Goal: Task Accomplishment & Management: Complete application form

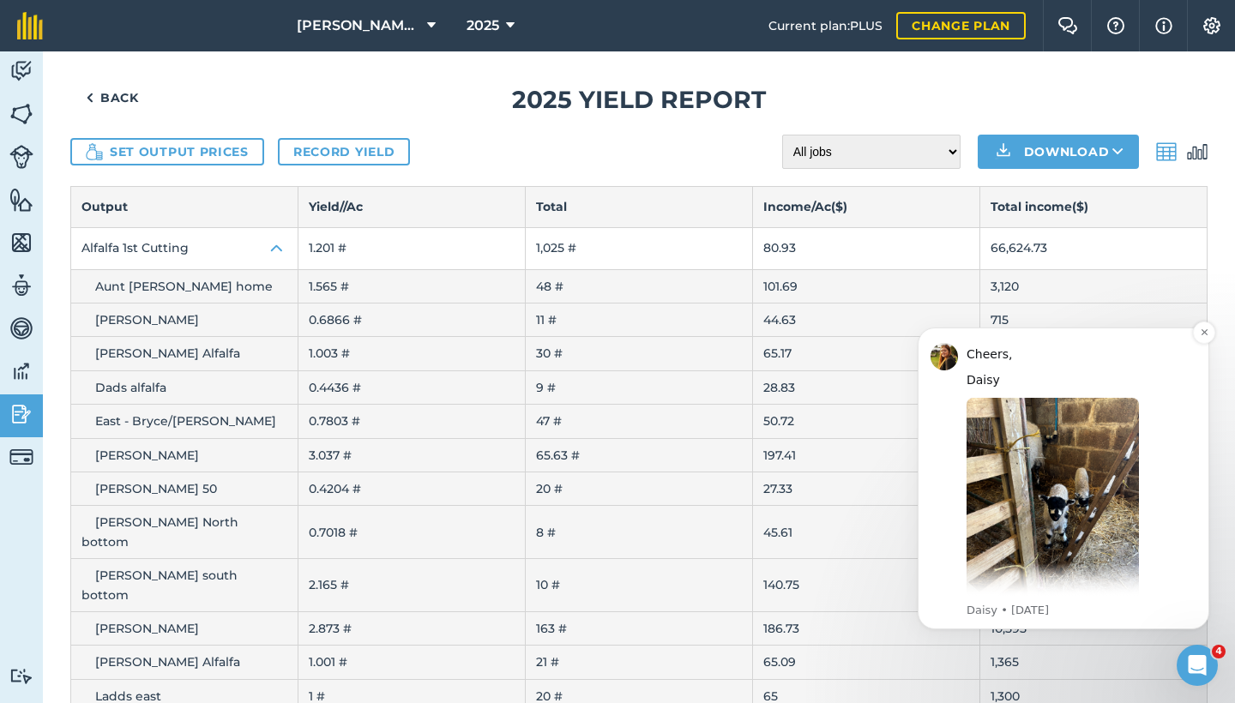
scroll to position [373, 0]
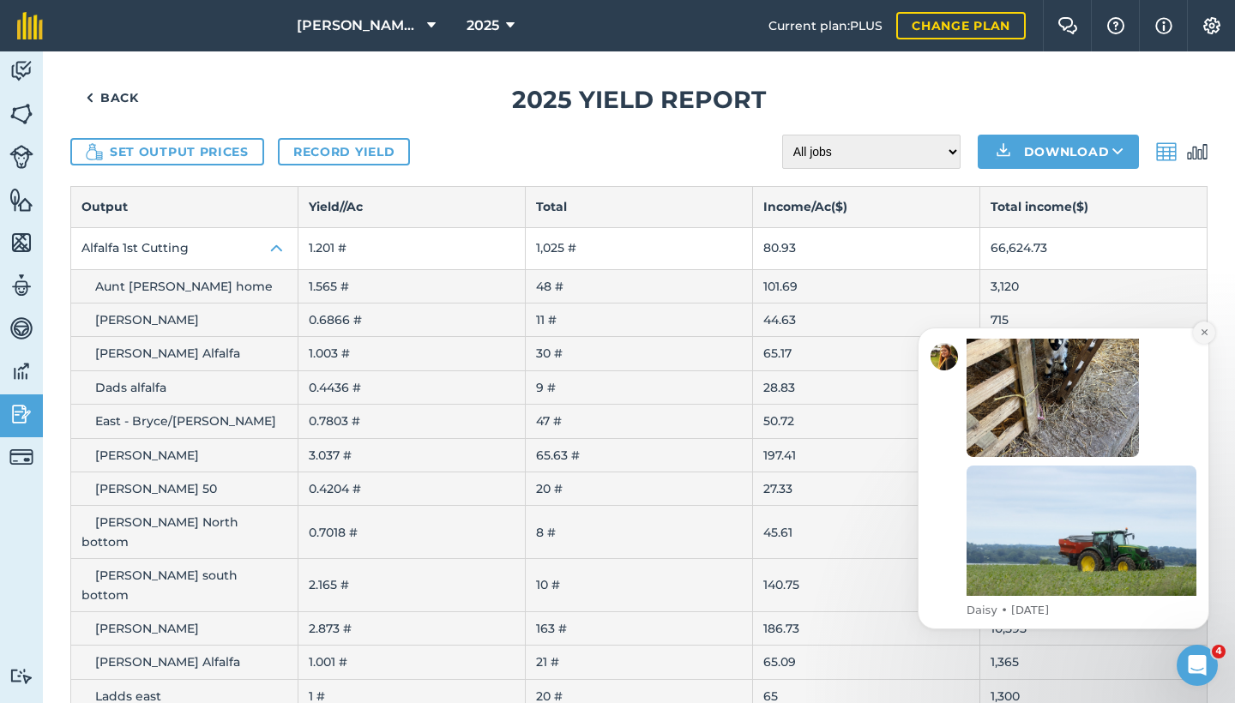
click at [1206, 339] on button "Dismiss notification" at bounding box center [1204, 333] width 22 height 22
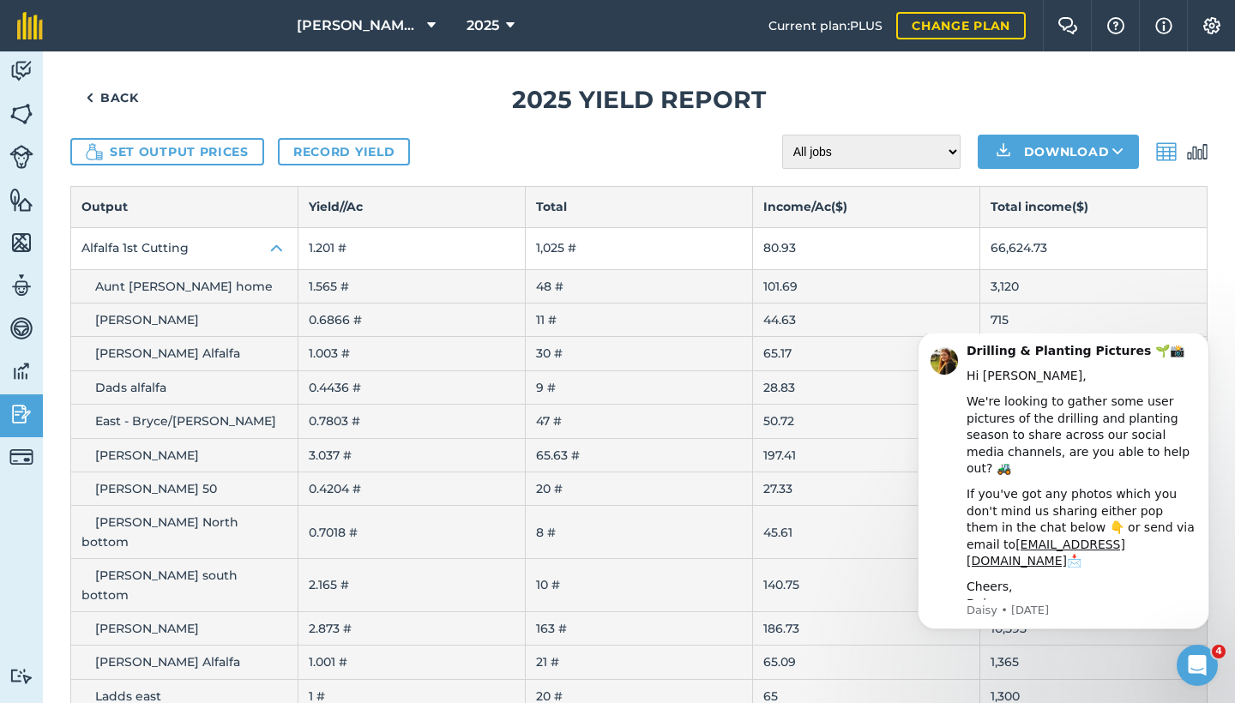
click at [1040, 164] on button "Download" at bounding box center [1058, 152] width 161 height 34
click at [1048, 225] on link "XLS" at bounding box center [1058, 229] width 156 height 38
click at [1204, 341] on icon "Dismiss notification" at bounding box center [1204, 336] width 9 height 9
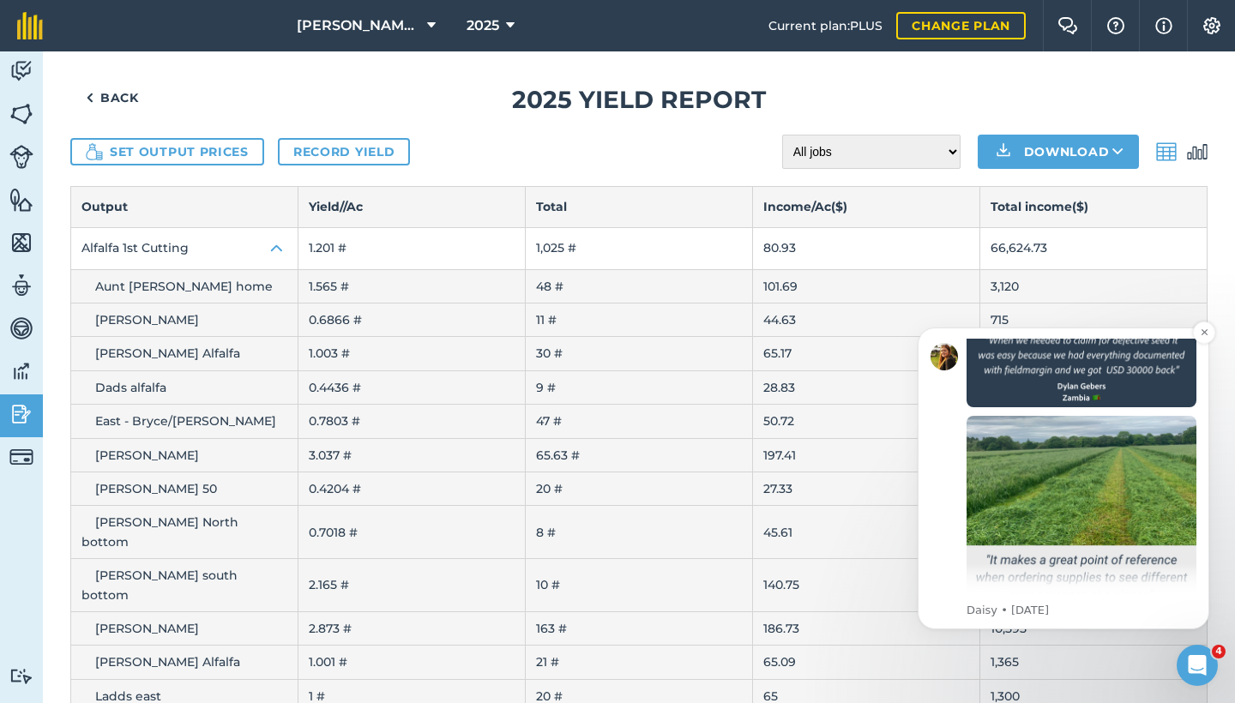
scroll to position [1427, 0]
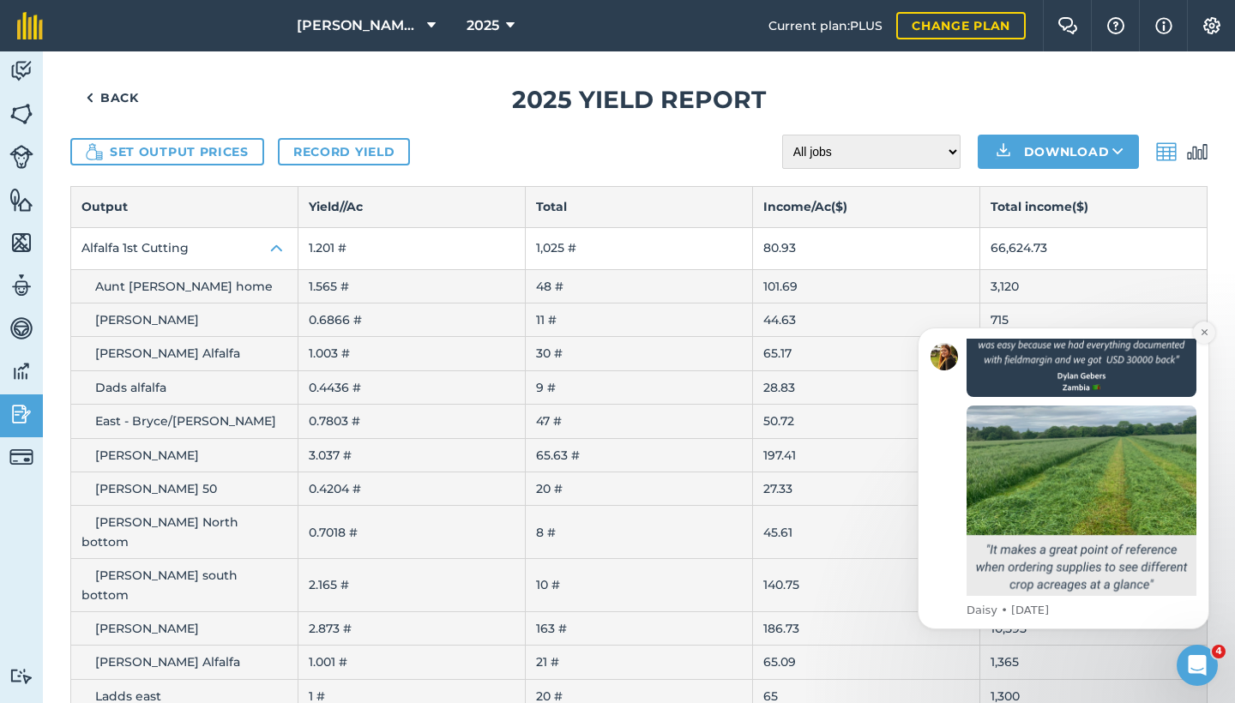
drag, startPoint x: 1203, startPoint y: 330, endPoint x: 2104, endPoint y: 632, distance: 950.7
click at [1203, 330] on icon "Dismiss notification" at bounding box center [1204, 332] width 9 height 9
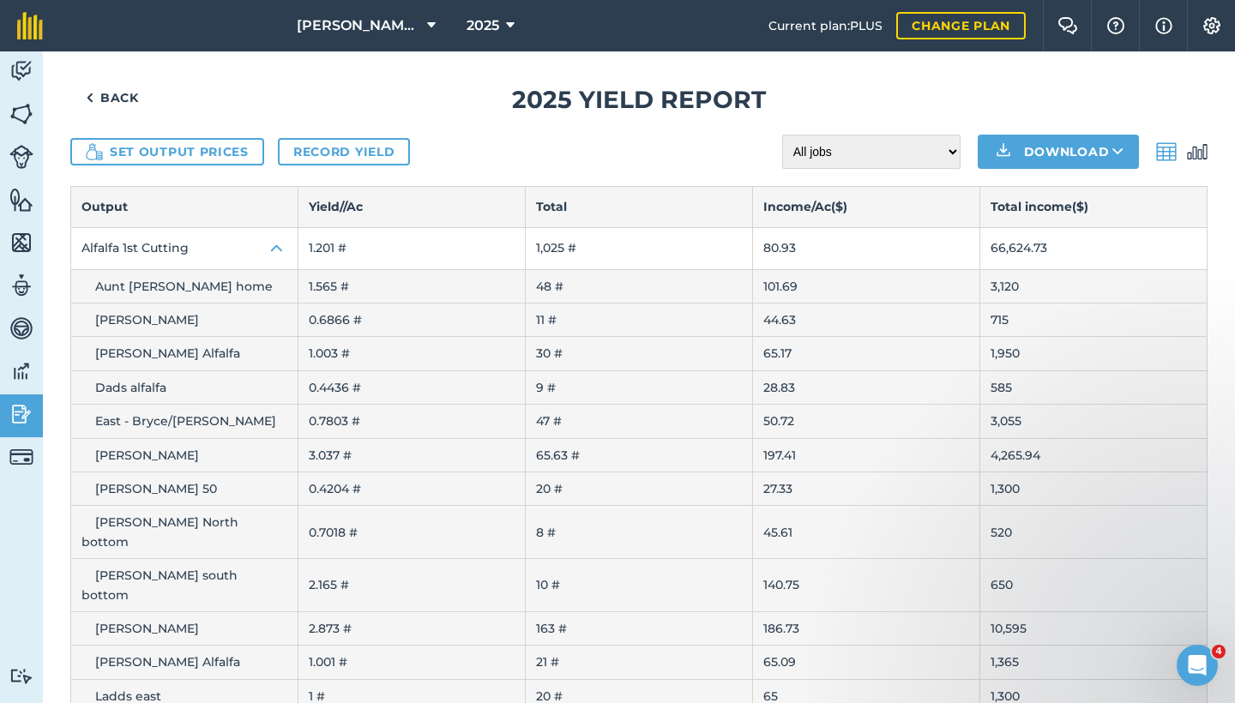
scroll to position [18, 0]
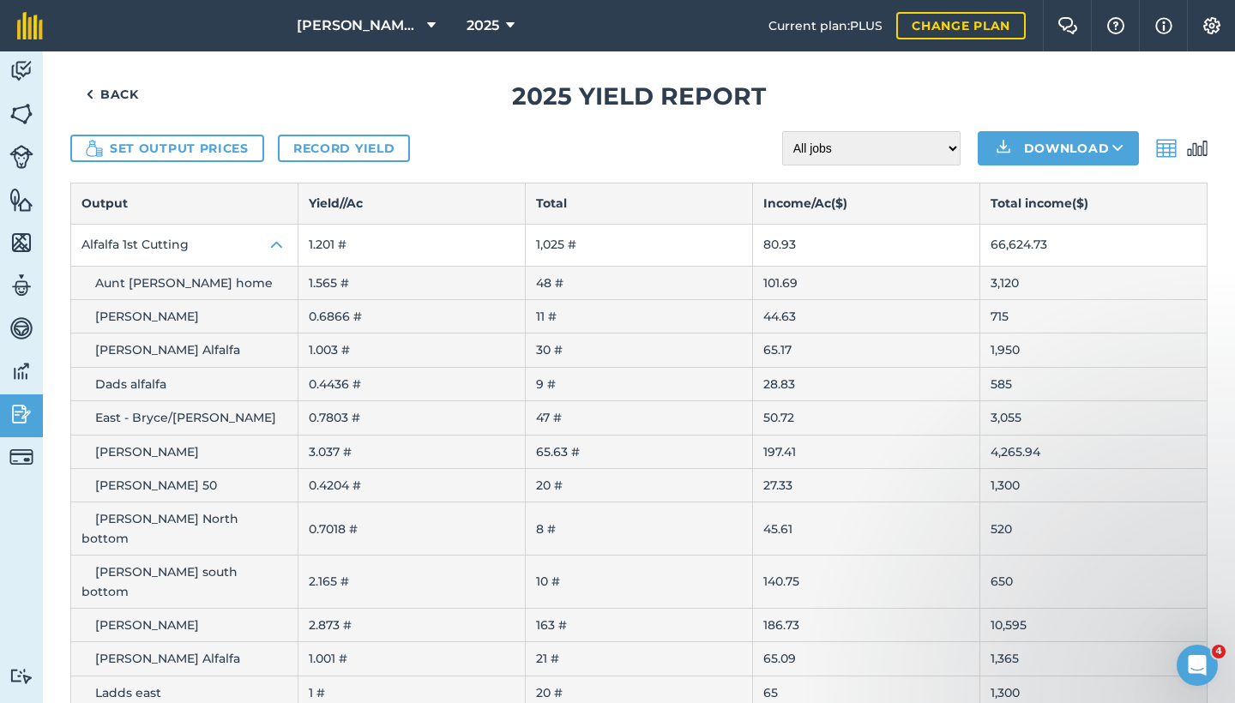
click at [172, 148] on button "Set output prices" at bounding box center [167, 148] width 194 height 27
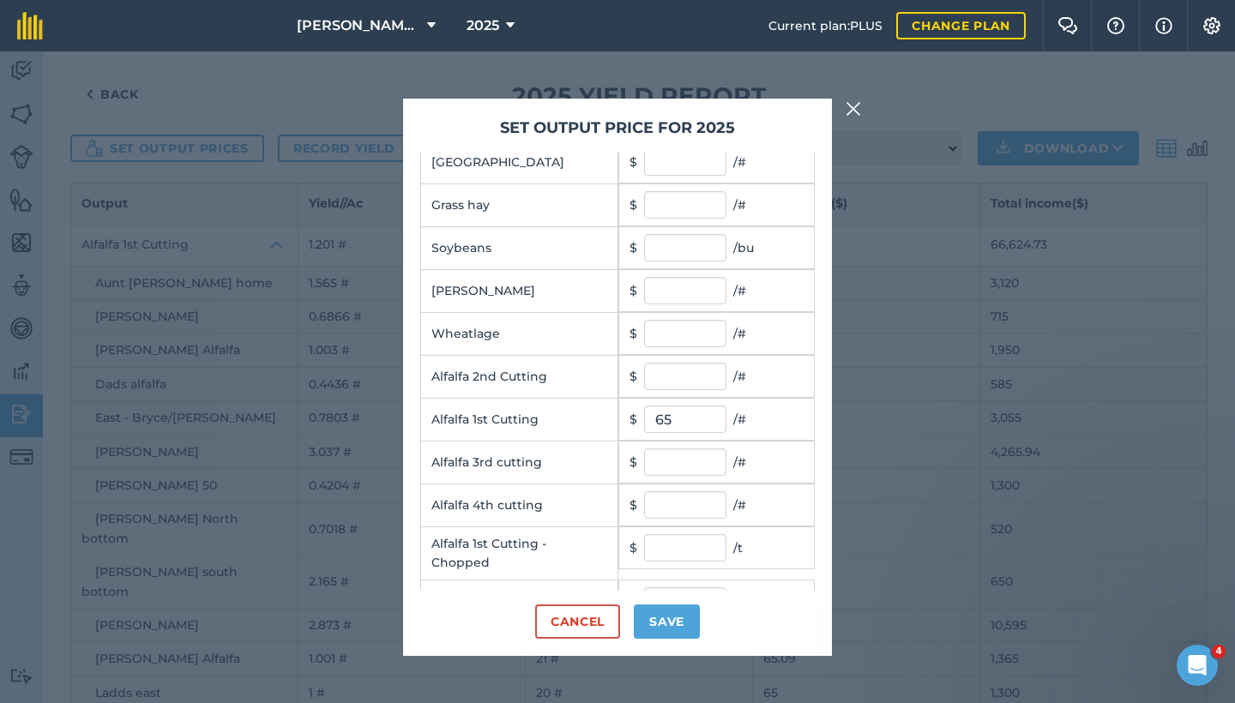
scroll to position [128, 0]
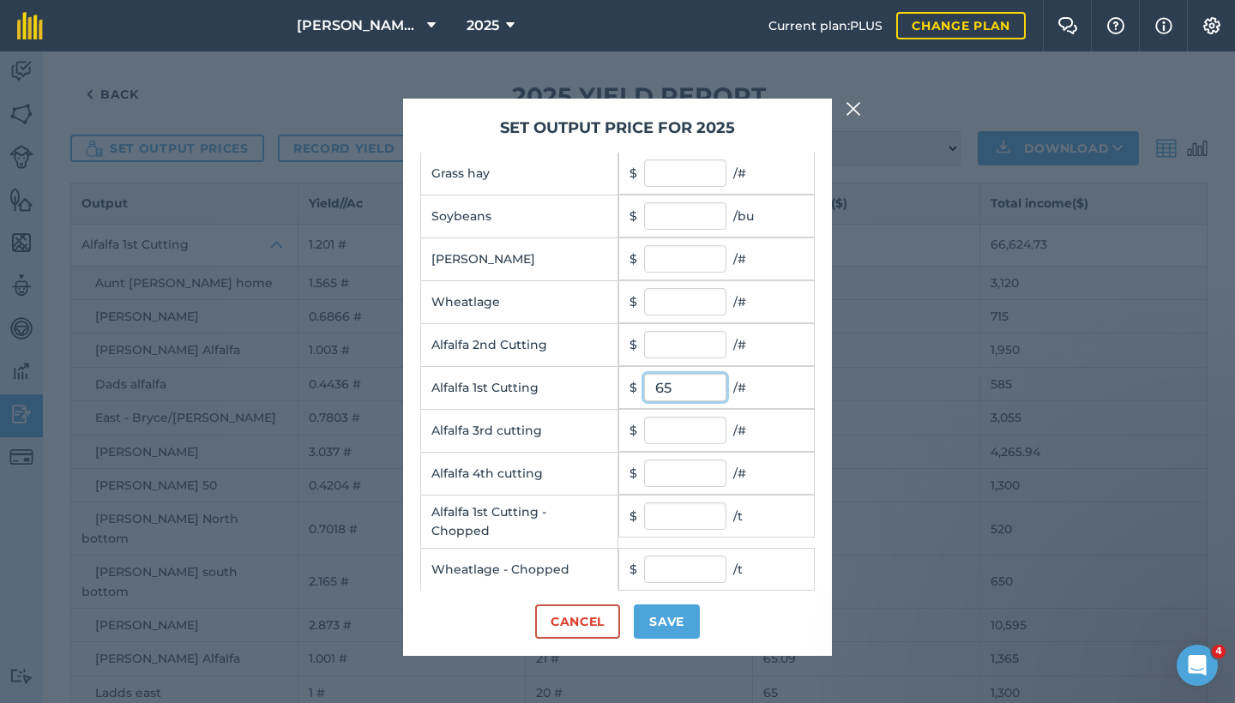
drag, startPoint x: 689, startPoint y: 388, endPoint x: 627, endPoint y: 390, distance: 61.8
click at [627, 390] on td "$ 65 / #" at bounding box center [716, 387] width 196 height 43
type input "57"
click at [666, 624] on button "Save" at bounding box center [667, 622] width 66 height 34
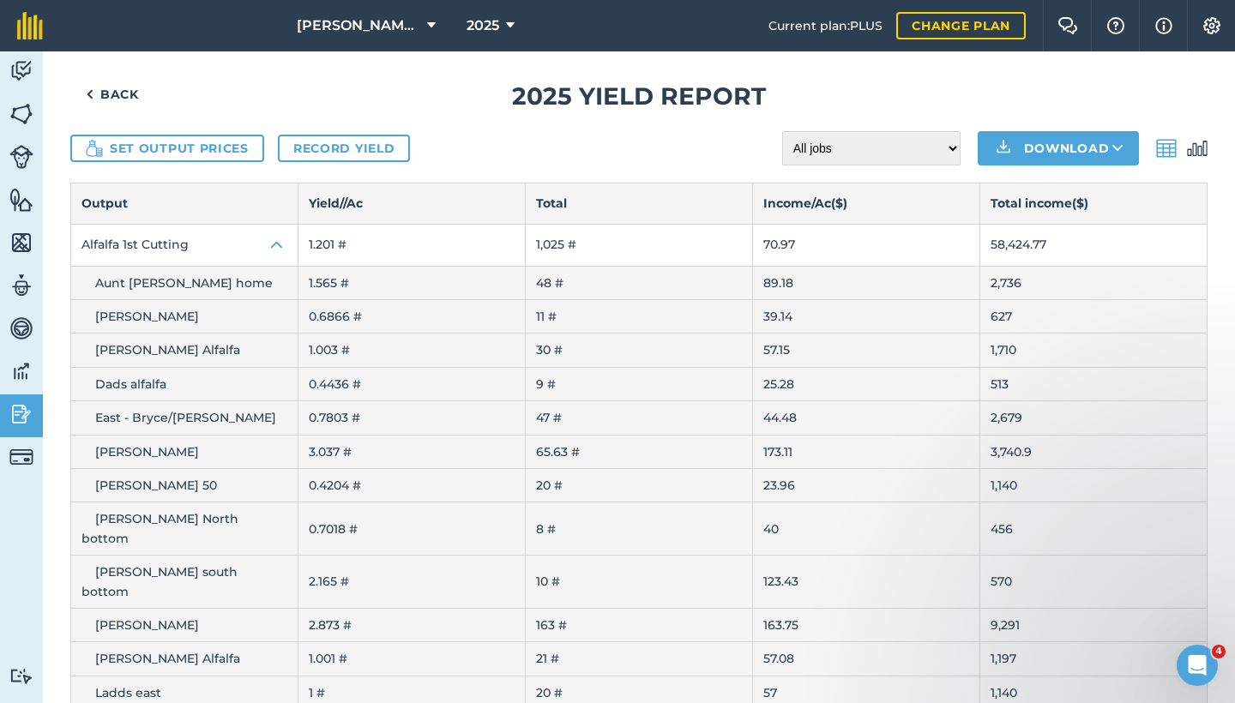
click at [1025, 150] on button "Download" at bounding box center [1058, 148] width 161 height 34
click at [1040, 186] on link "CSV" at bounding box center [1058, 187] width 156 height 38
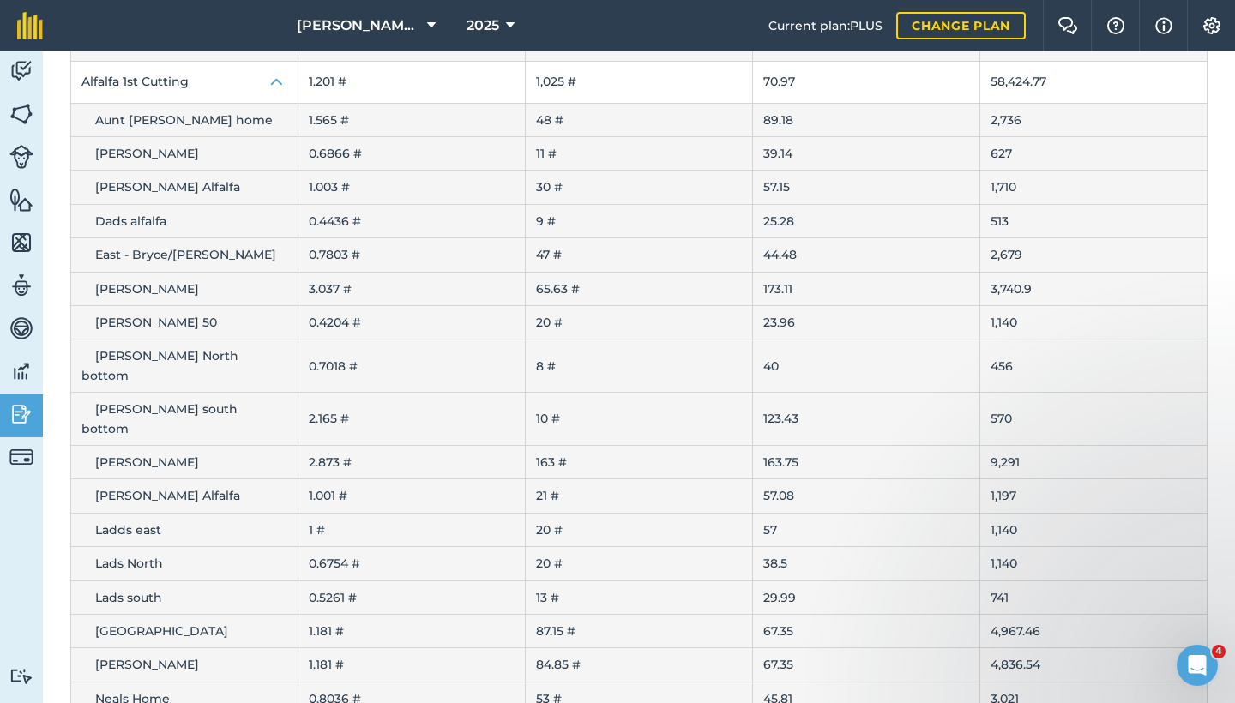
scroll to position [63, 0]
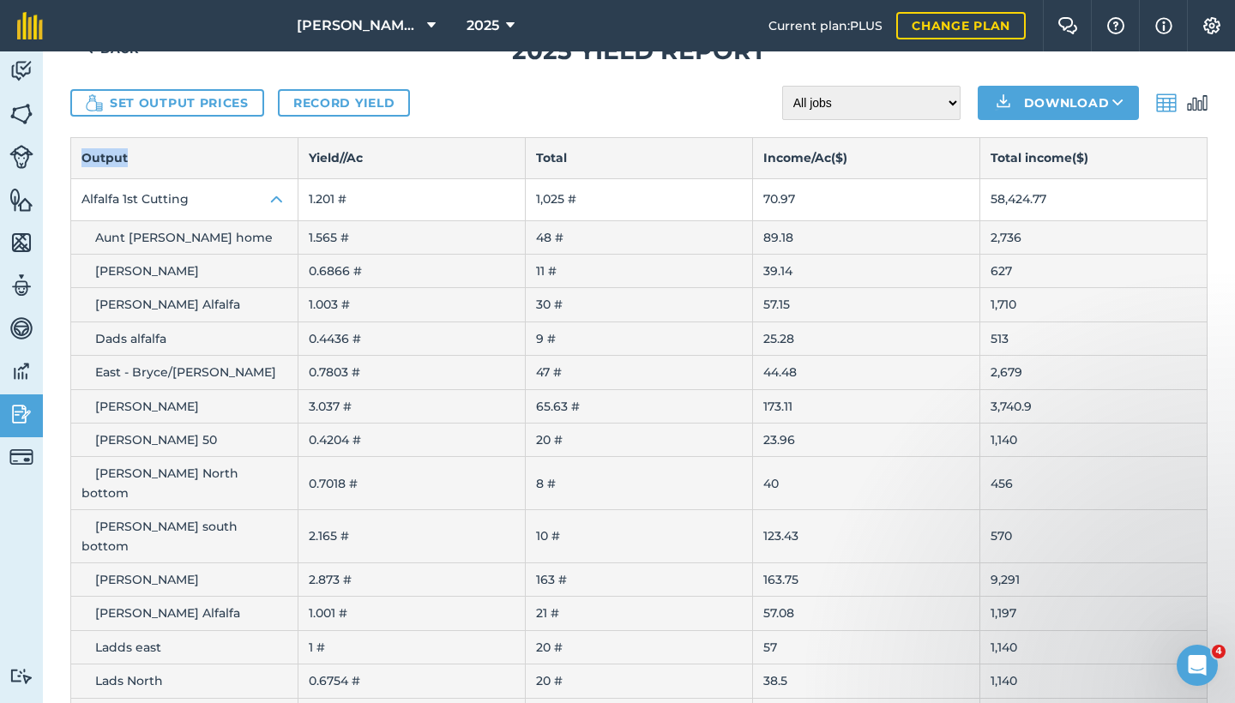
drag, startPoint x: 185, startPoint y: 150, endPoint x: 169, endPoint y: 137, distance: 20.8
click at [169, 138] on th "Output" at bounding box center [184, 158] width 227 height 40
drag, startPoint x: 169, startPoint y: 144, endPoint x: 171, endPoint y: 154, distance: 9.6
click at [169, 144] on th "Output" at bounding box center [184, 158] width 227 height 40
drag, startPoint x: 175, startPoint y: 152, endPoint x: 250, endPoint y: 172, distance: 78.2
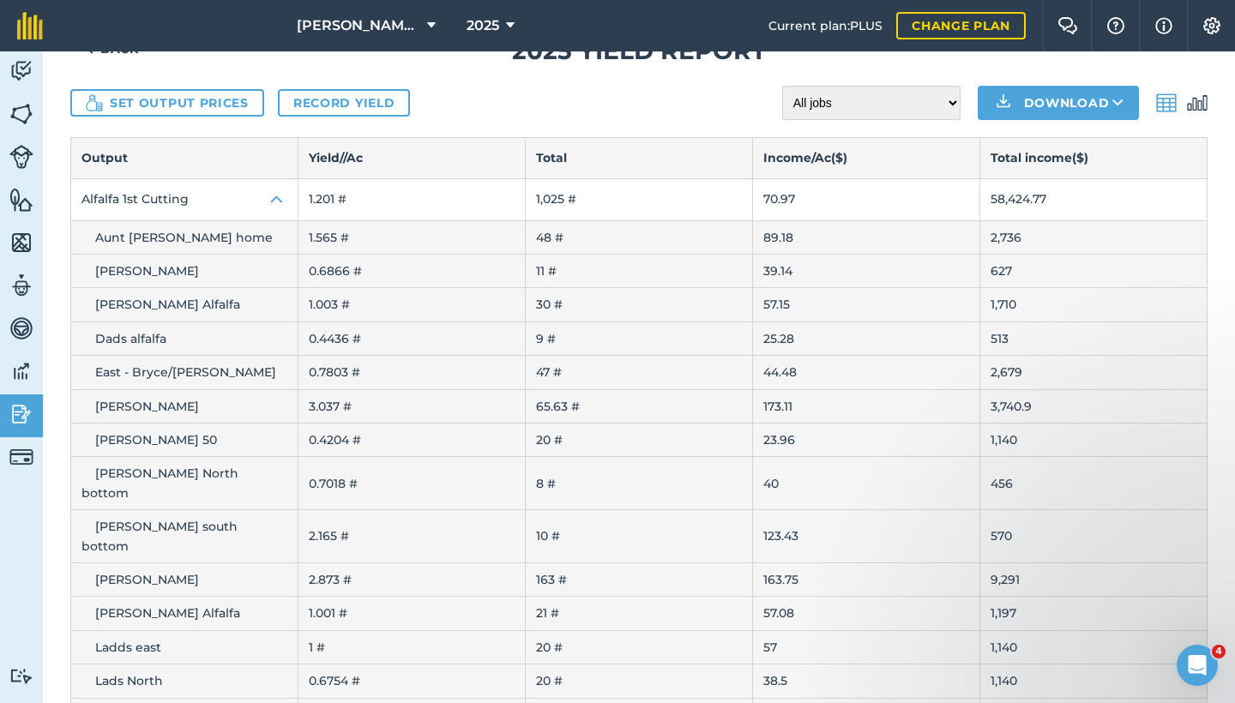
click at [250, 172] on th "Output" at bounding box center [184, 158] width 227 height 40
click at [3, 73] on link "Activity" at bounding box center [21, 72] width 43 height 43
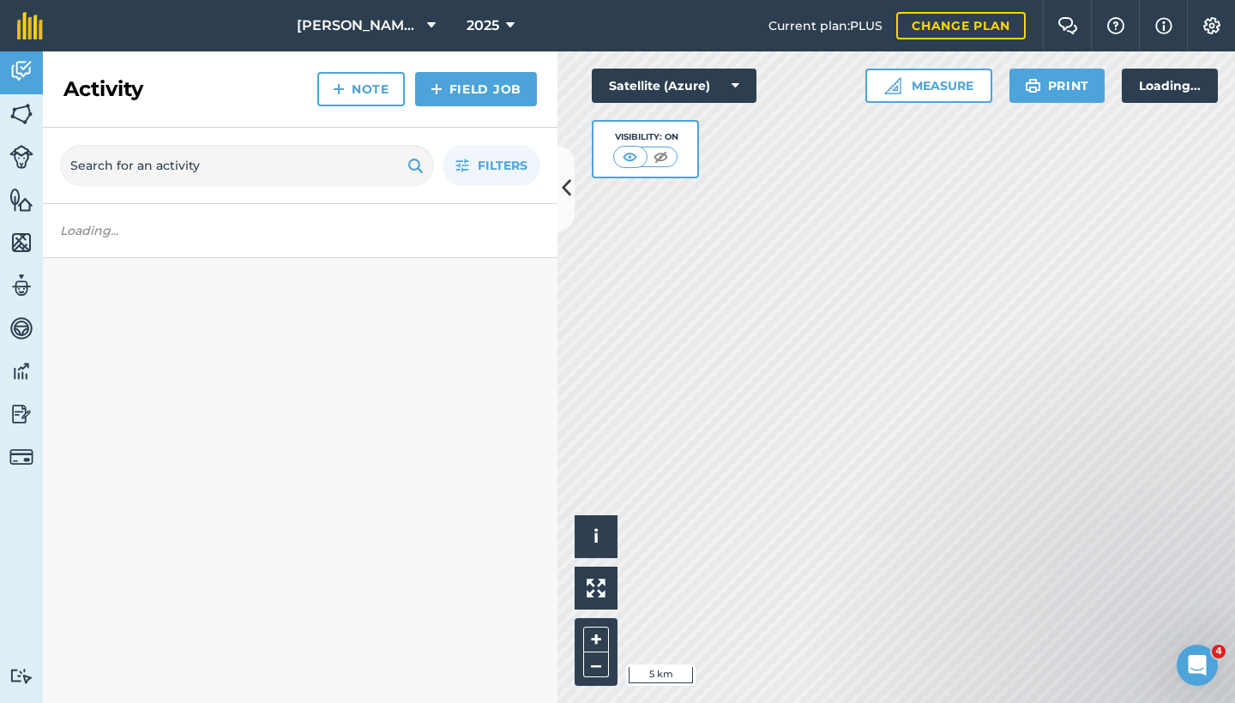
click at [39, 74] on link "Activity" at bounding box center [21, 72] width 43 height 43
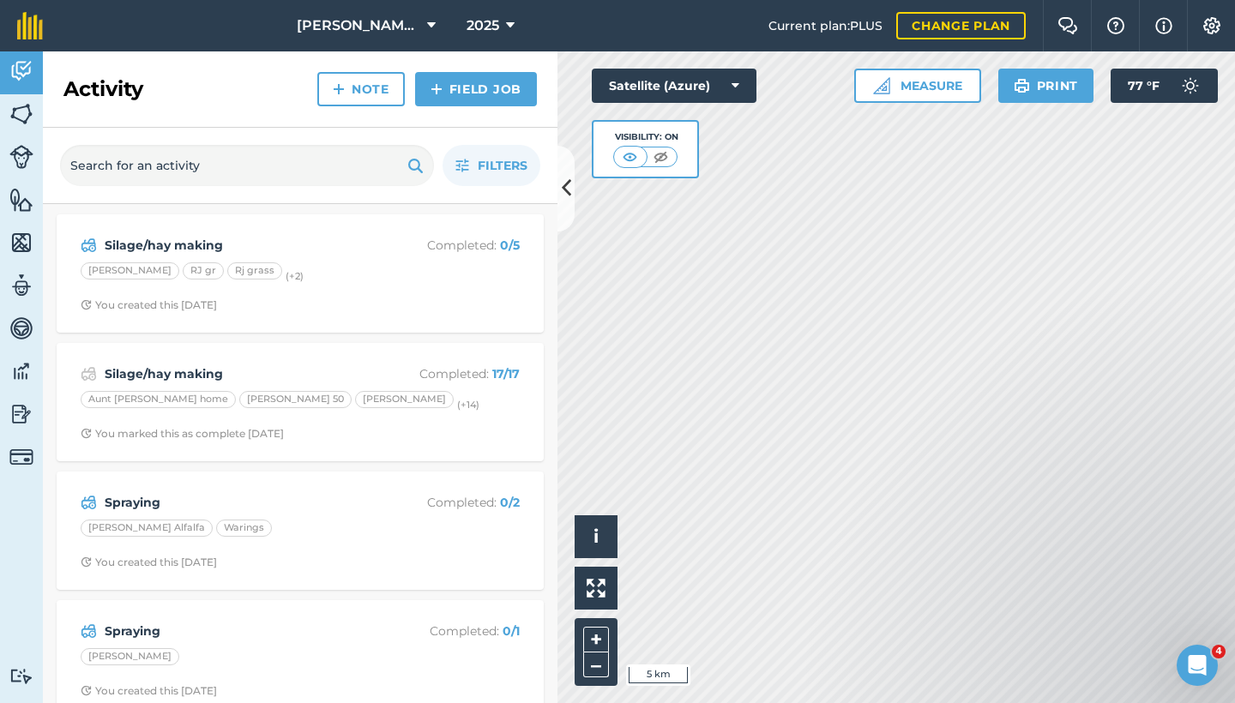
click at [29, 141] on link "Livestock" at bounding box center [21, 158] width 43 height 43
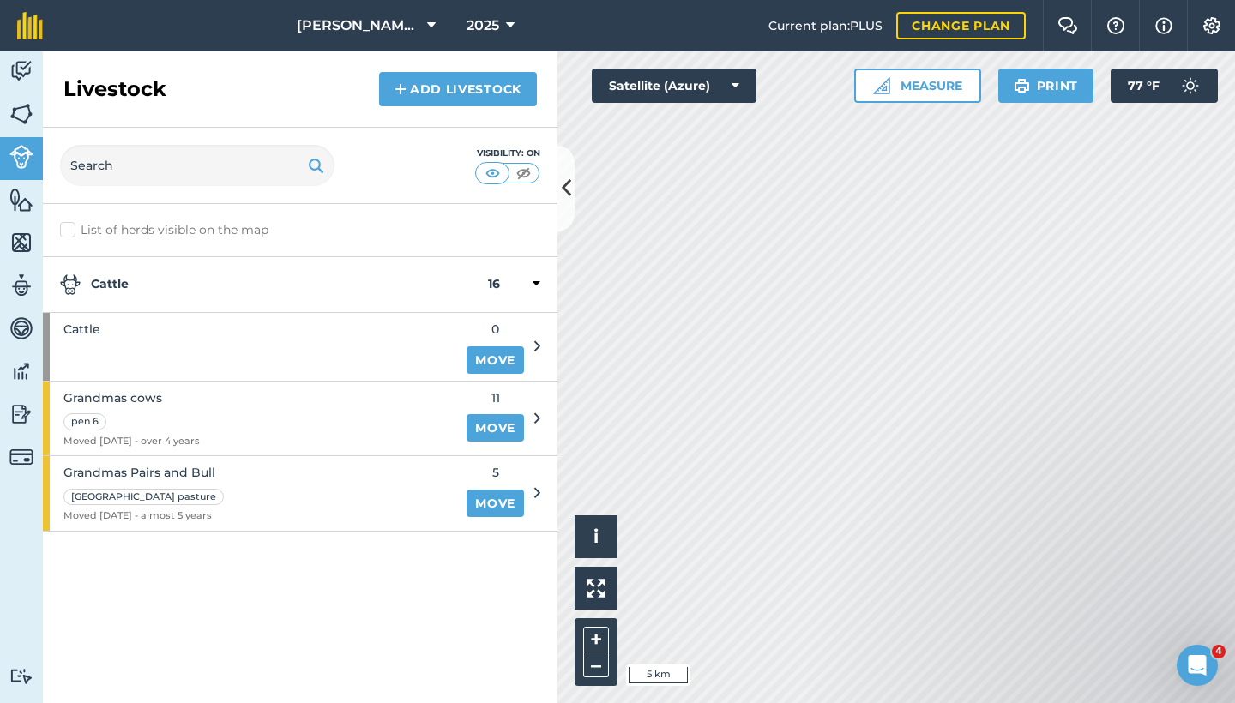
click at [19, 99] on link "Fields" at bounding box center [21, 115] width 43 height 43
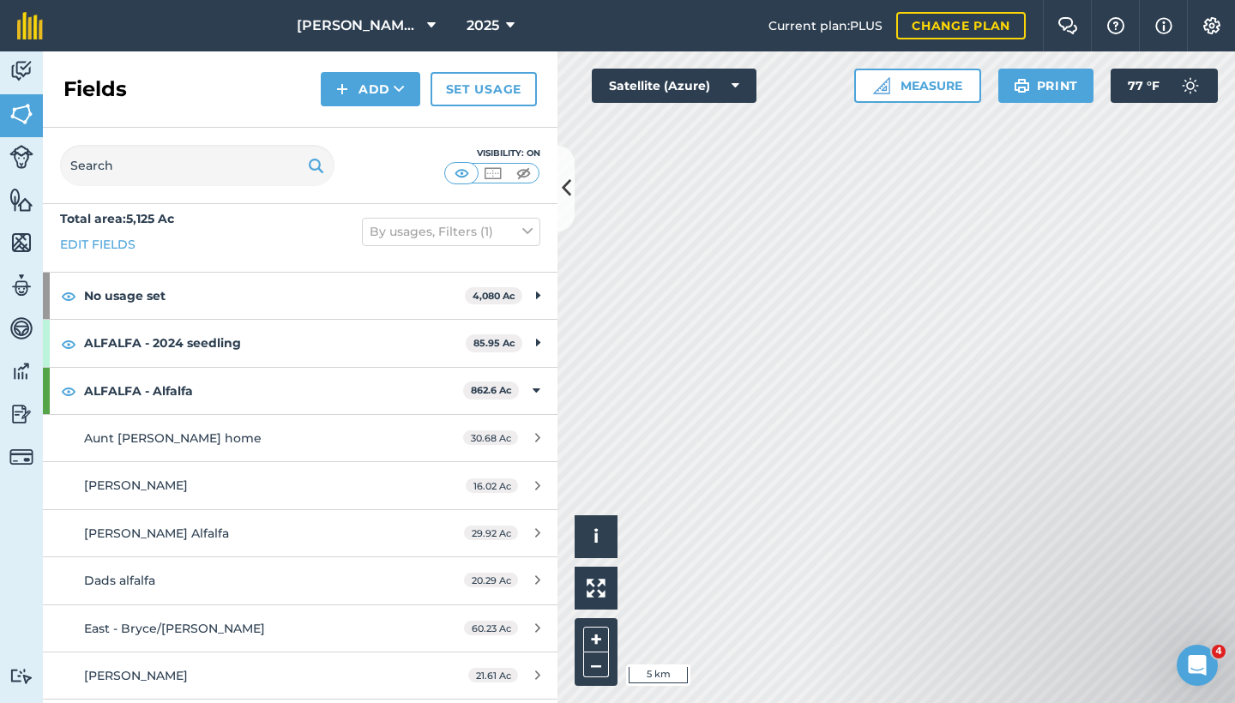
scroll to position [9, 0]
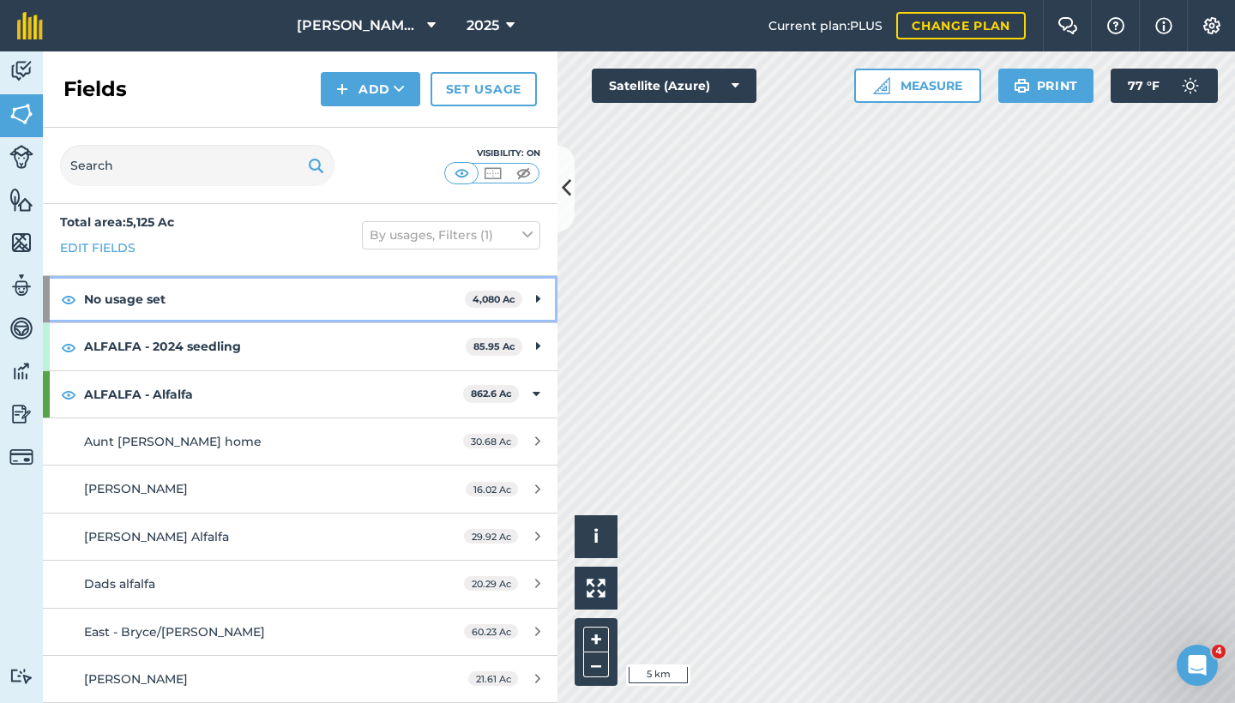
click at [360, 296] on strong "No usage set" at bounding box center [274, 299] width 381 height 46
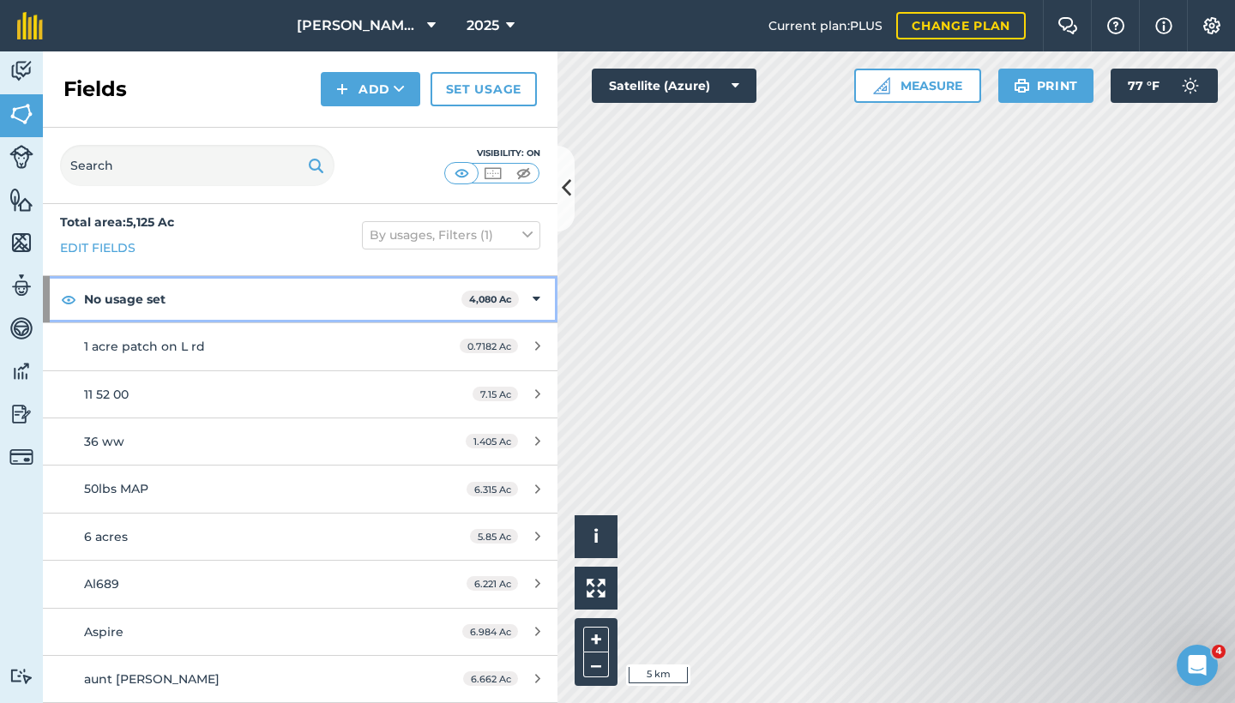
click at [359, 297] on strong "No usage set" at bounding box center [272, 299] width 377 height 46
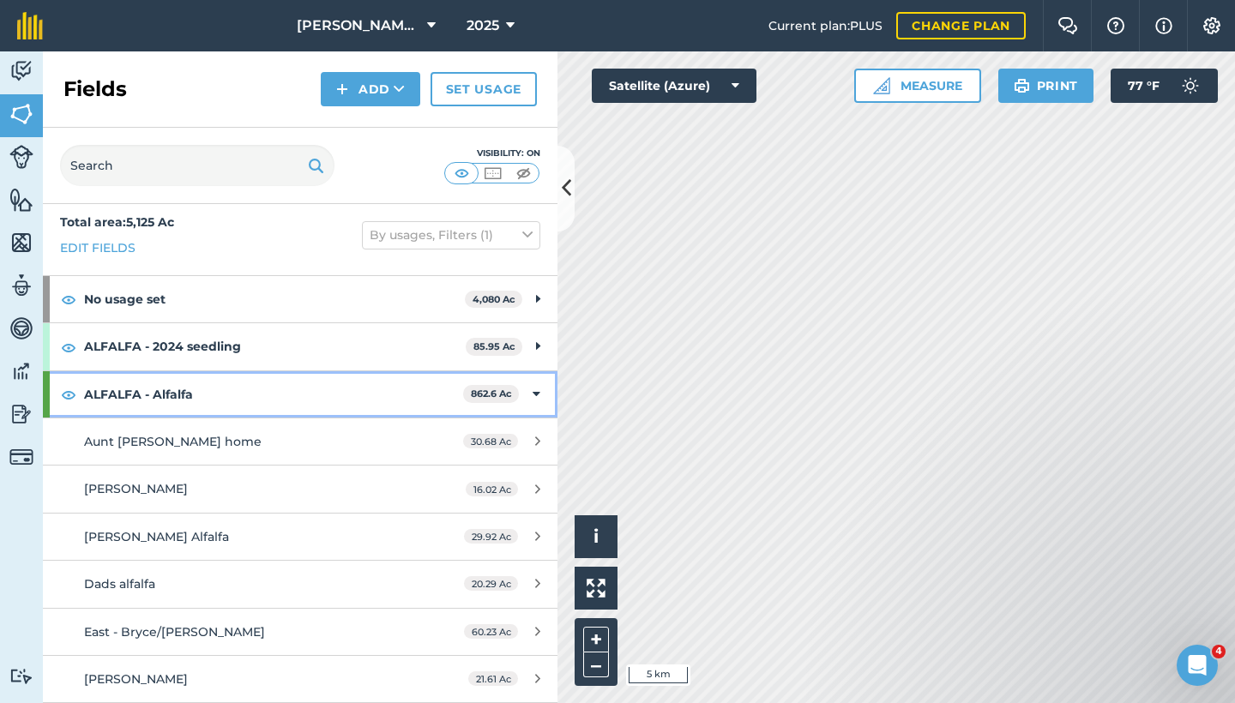
click at [353, 377] on strong "ALFALFA - Alfalfa" at bounding box center [273, 394] width 379 height 46
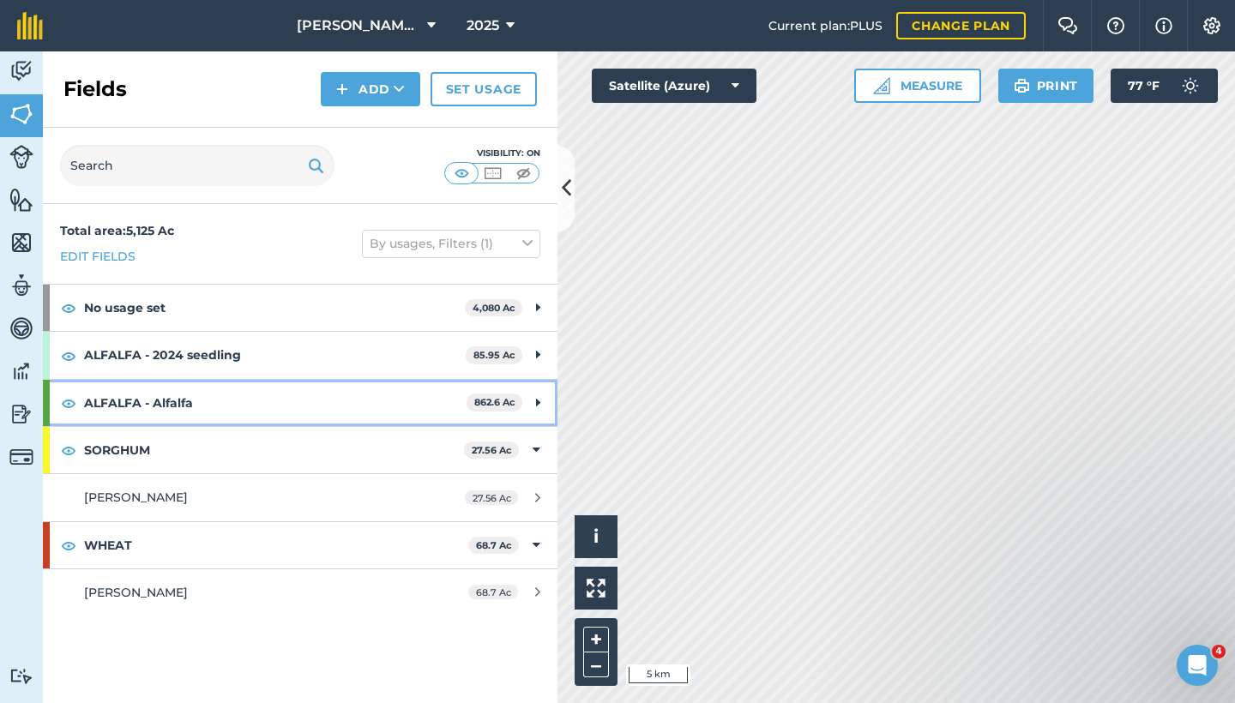
scroll to position [0, 0]
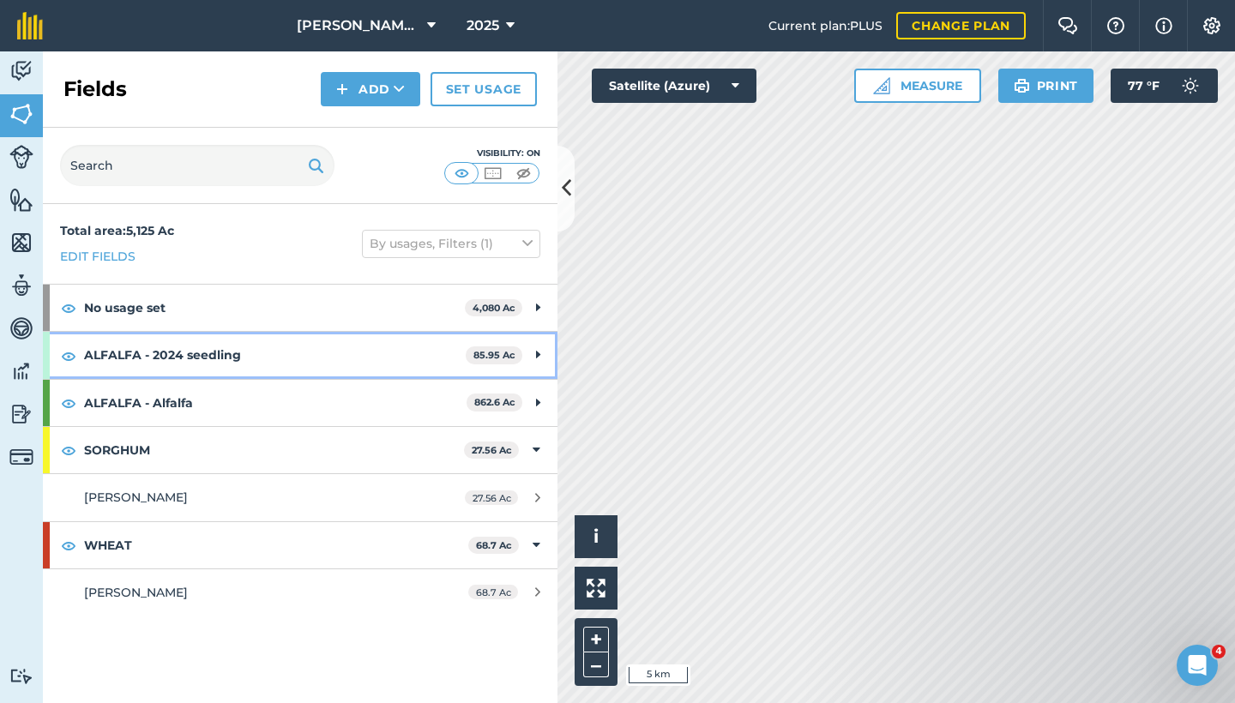
click at [348, 357] on strong "ALFALFA - 2024 seedling" at bounding box center [275, 355] width 382 height 46
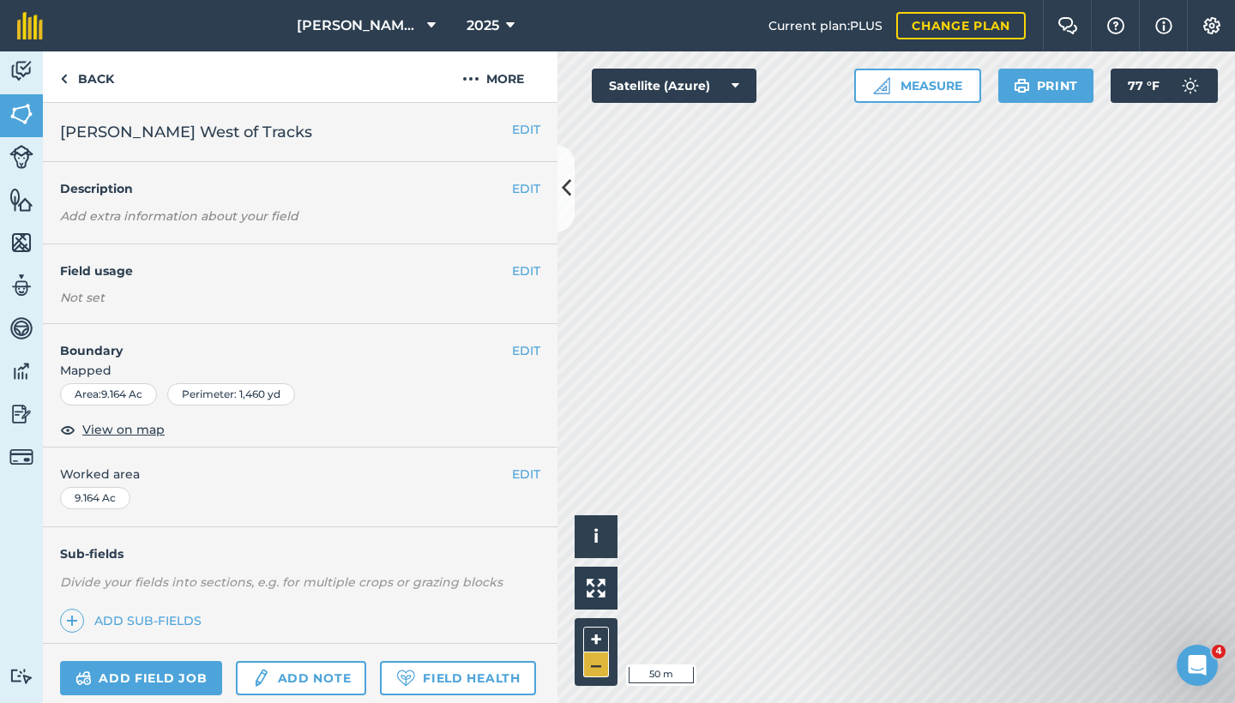
click at [601, 664] on button "–" at bounding box center [596, 665] width 26 height 25
click at [606, 631] on button "+" at bounding box center [596, 640] width 26 height 26
click at [907, 46] on div "Pachta Hay Farm 2025 Current plan : PLUS Change plan Farm Chat Help Info Settin…" at bounding box center [617, 351] width 1235 height 703
click at [895, 86] on div "Hello i © 2025 TomTom, Microsoft 50 m + – Satellite (Azure) Measure Print 77 ° F" at bounding box center [897, 377] width 678 height 652
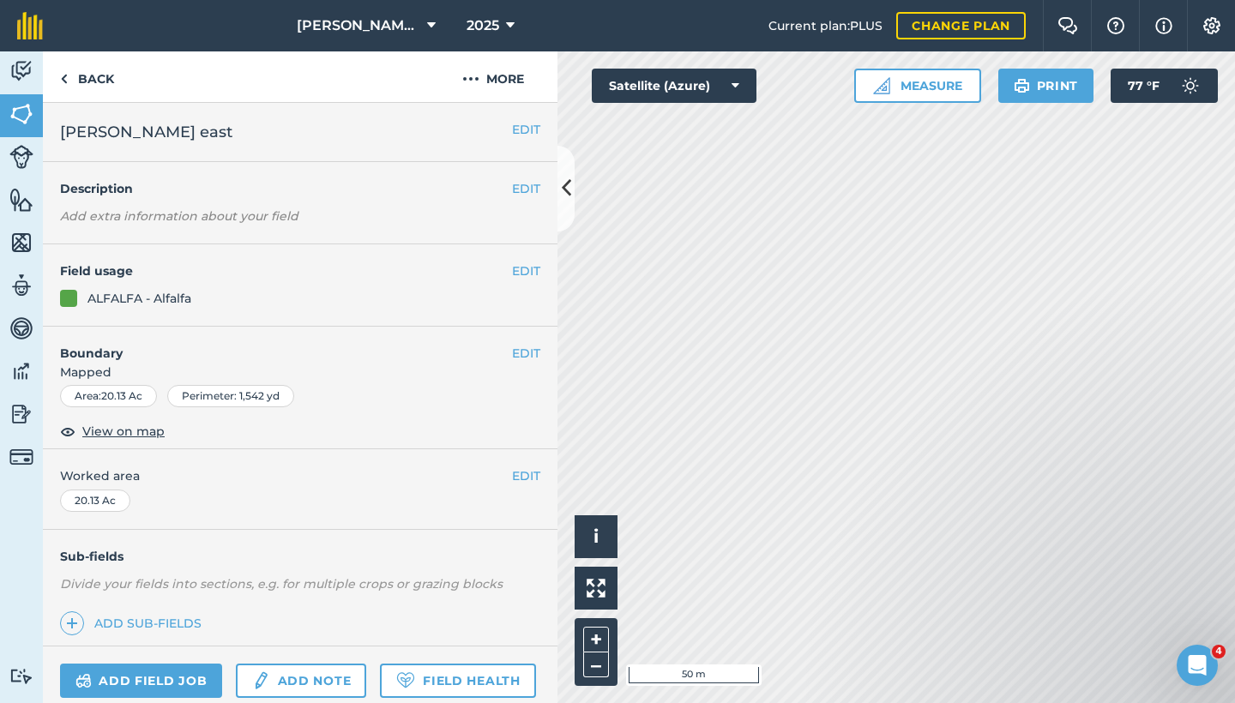
click at [27, 111] on img at bounding box center [21, 114] width 24 height 26
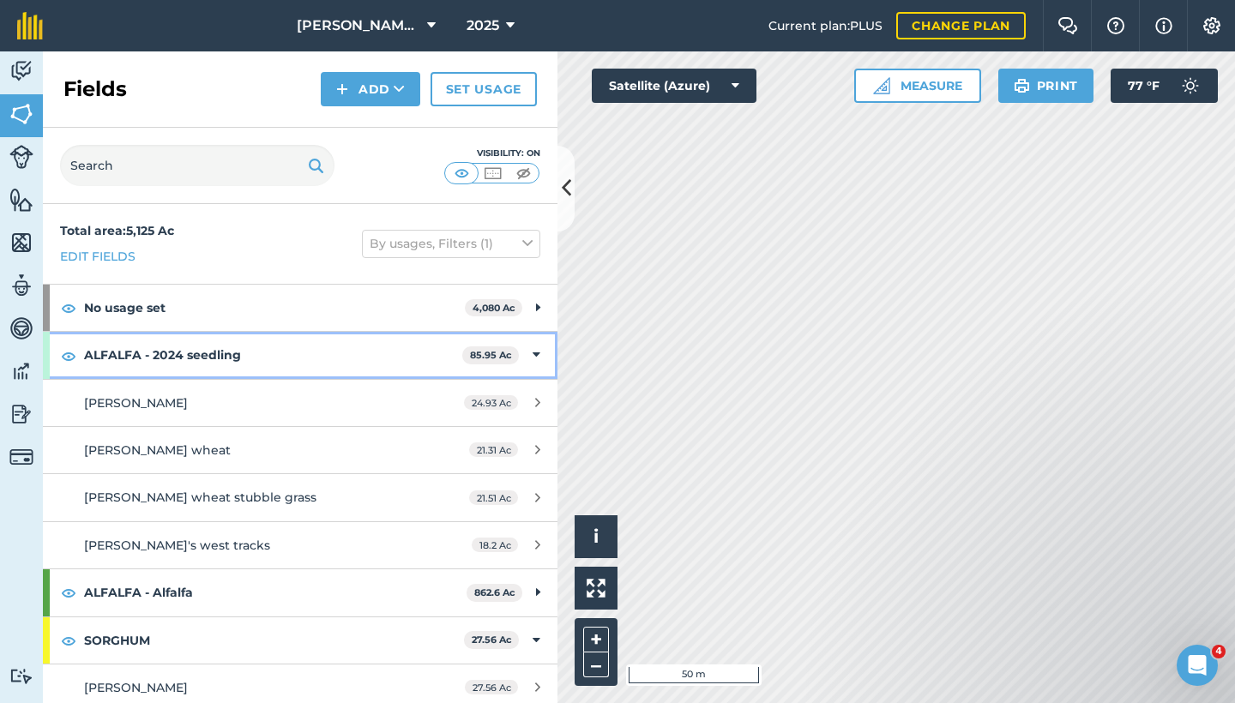
click at [533, 358] on icon at bounding box center [537, 355] width 8 height 19
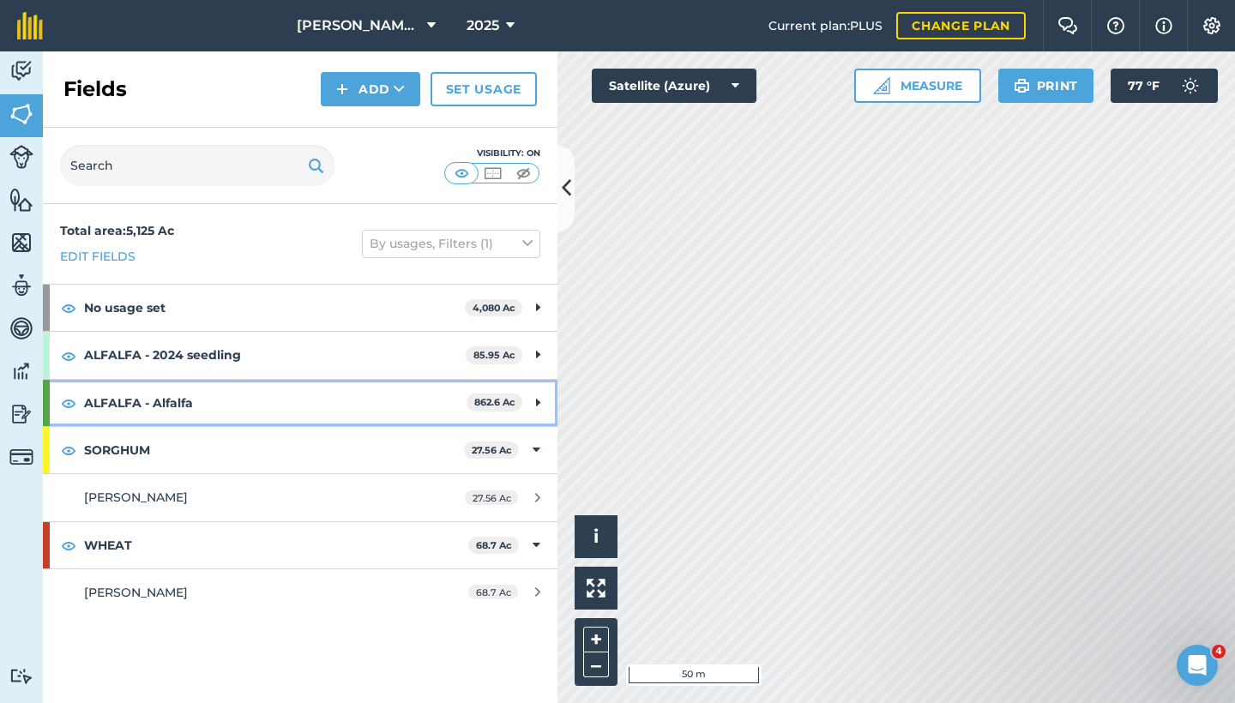
click at [540, 404] on icon at bounding box center [538, 403] width 4 height 19
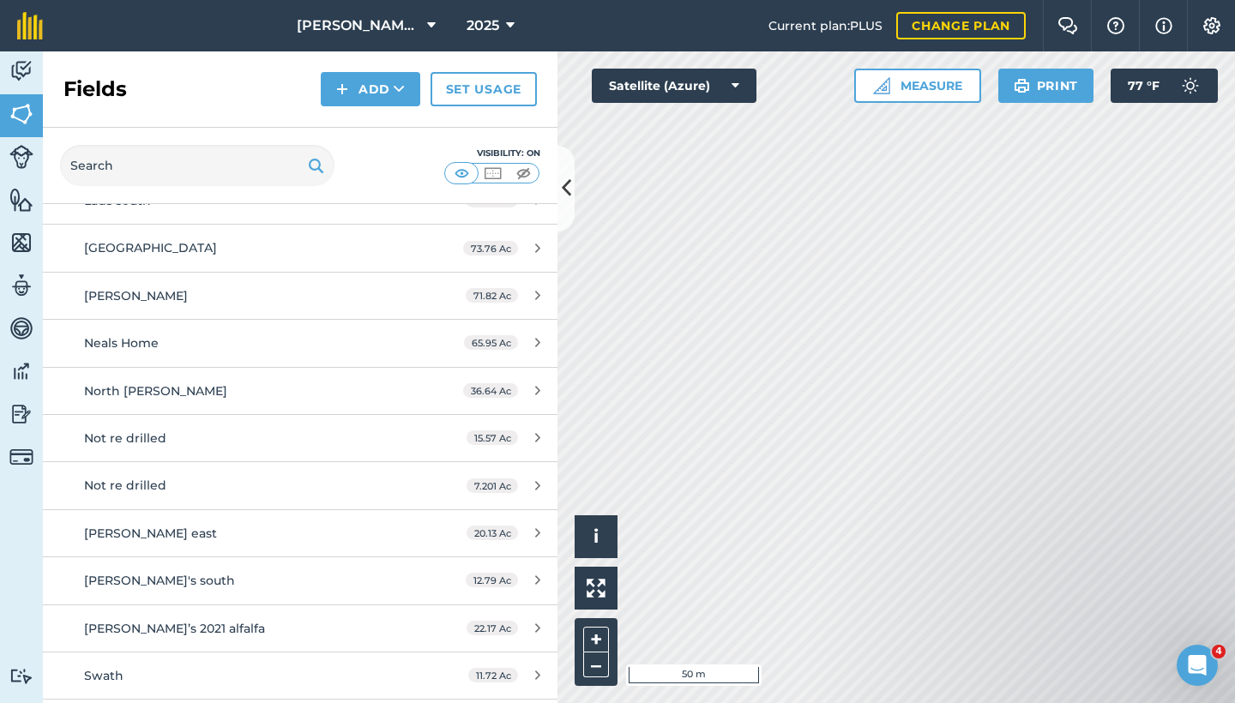
scroll to position [880, 0]
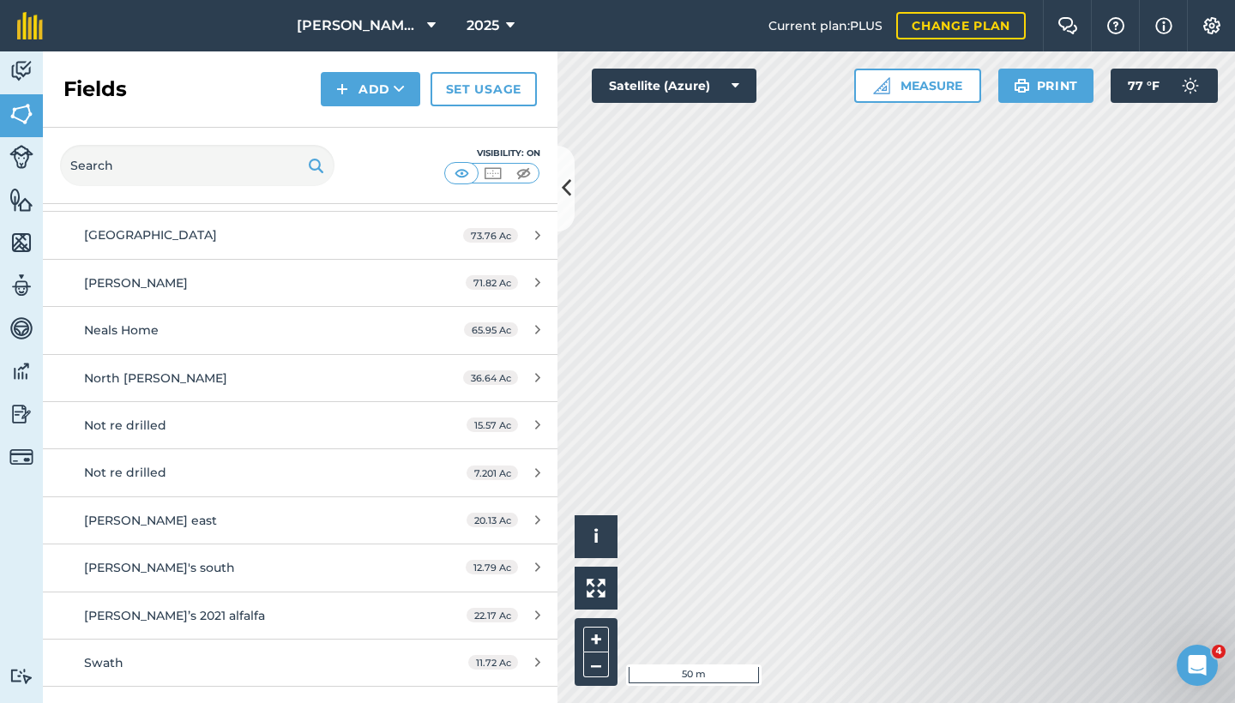
click at [280, 434] on link "Not re drilled 15.57 Ac" at bounding box center [300, 425] width 515 height 46
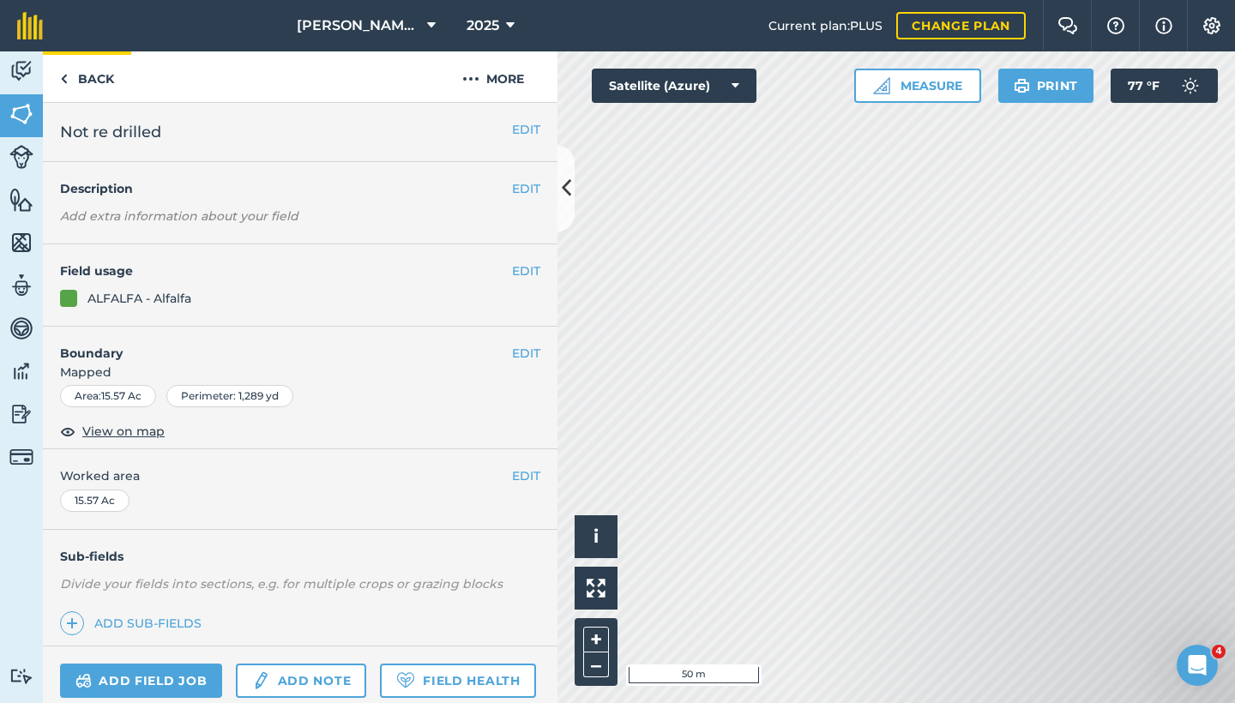
click at [84, 93] on link "Back" at bounding box center [87, 76] width 88 height 51
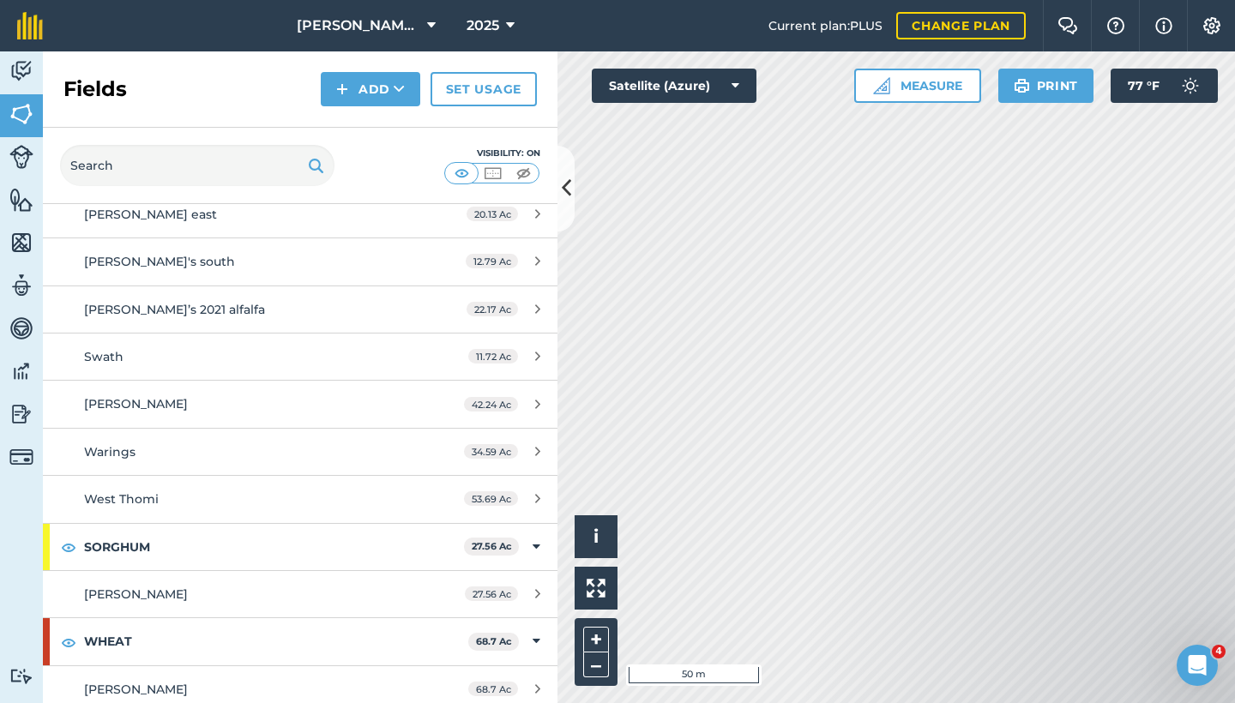
scroll to position [1184, 0]
click at [26, 86] on link "Activity" at bounding box center [21, 72] width 43 height 43
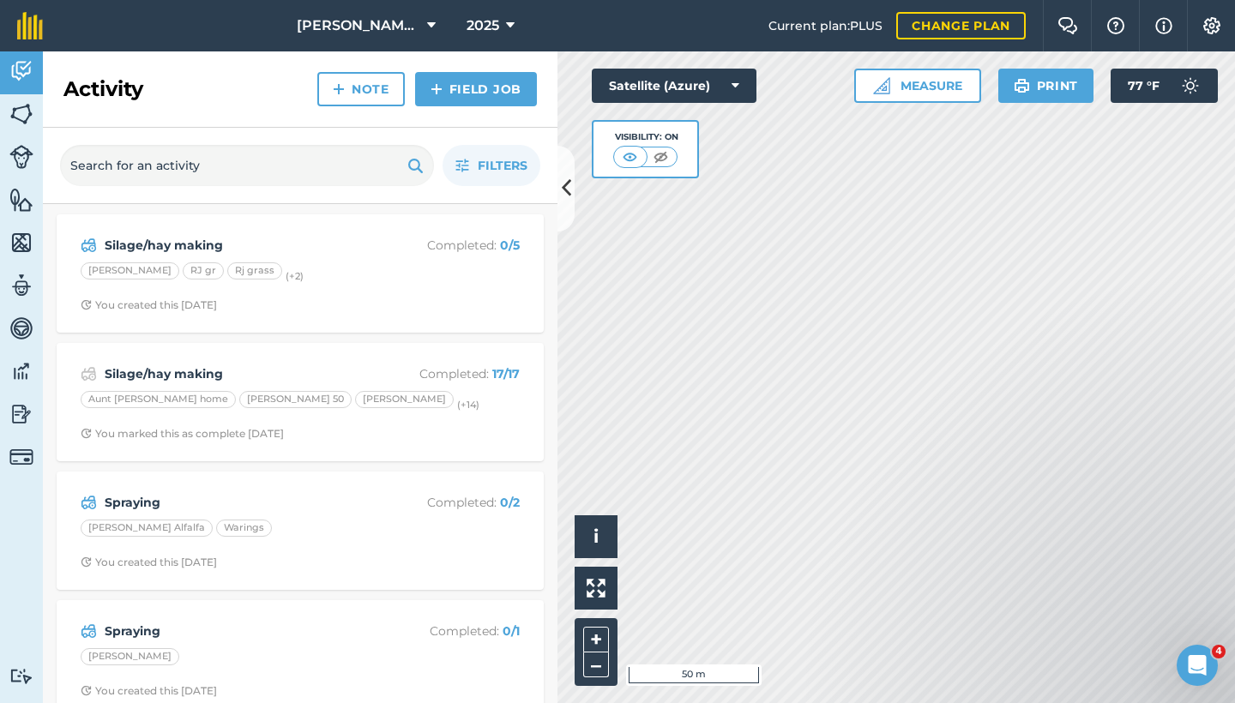
click at [471, 86] on link "Field Job" at bounding box center [476, 89] width 122 height 34
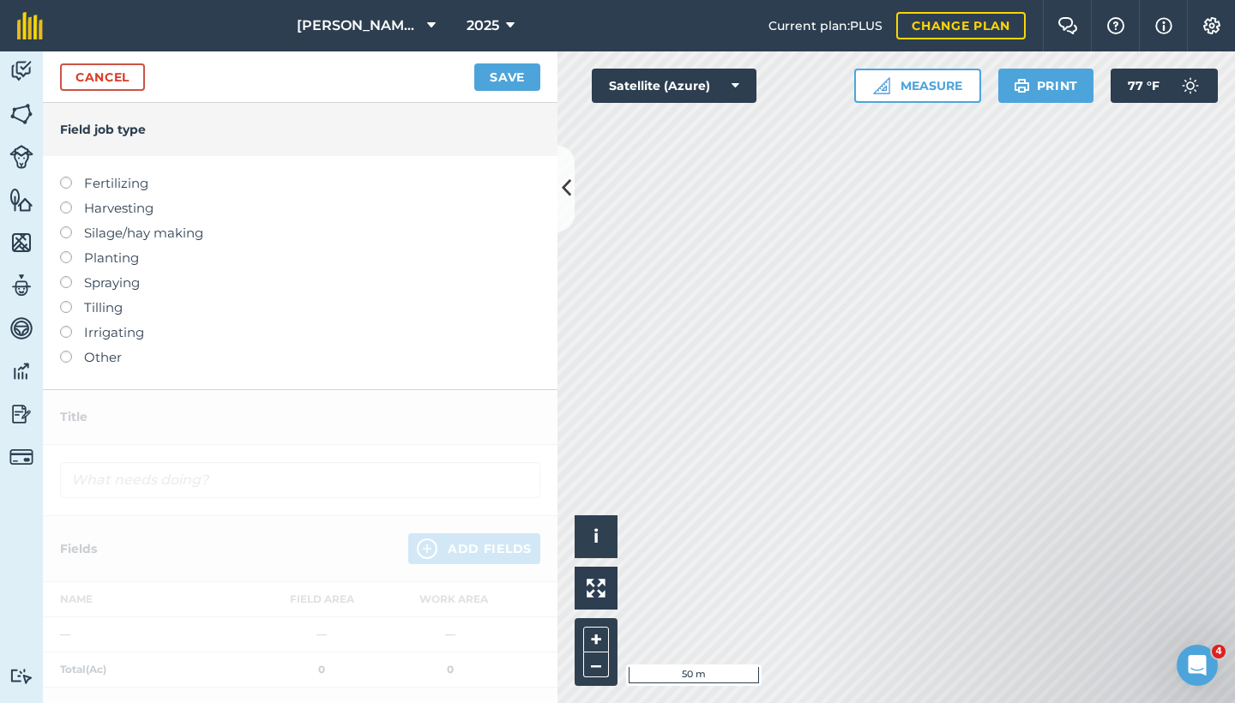
click at [64, 202] on label at bounding box center [72, 202] width 24 height 0
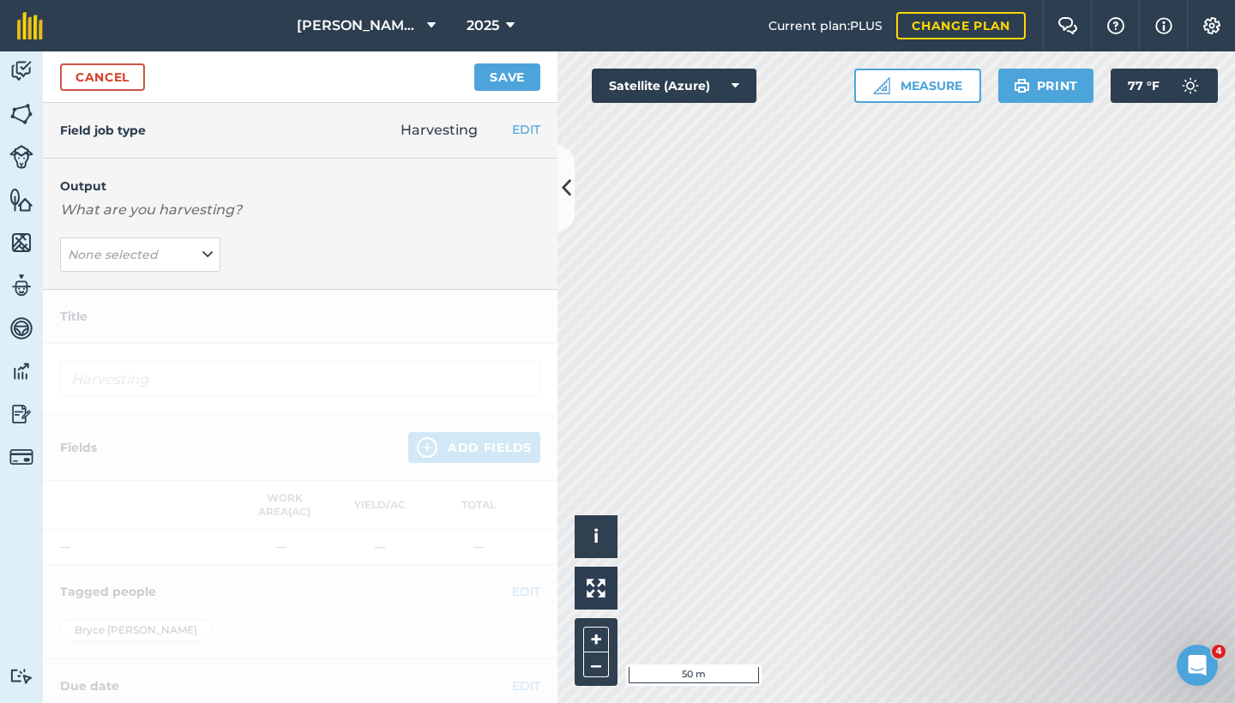
click at [134, 262] on em "None selected" at bounding box center [113, 254] width 90 height 15
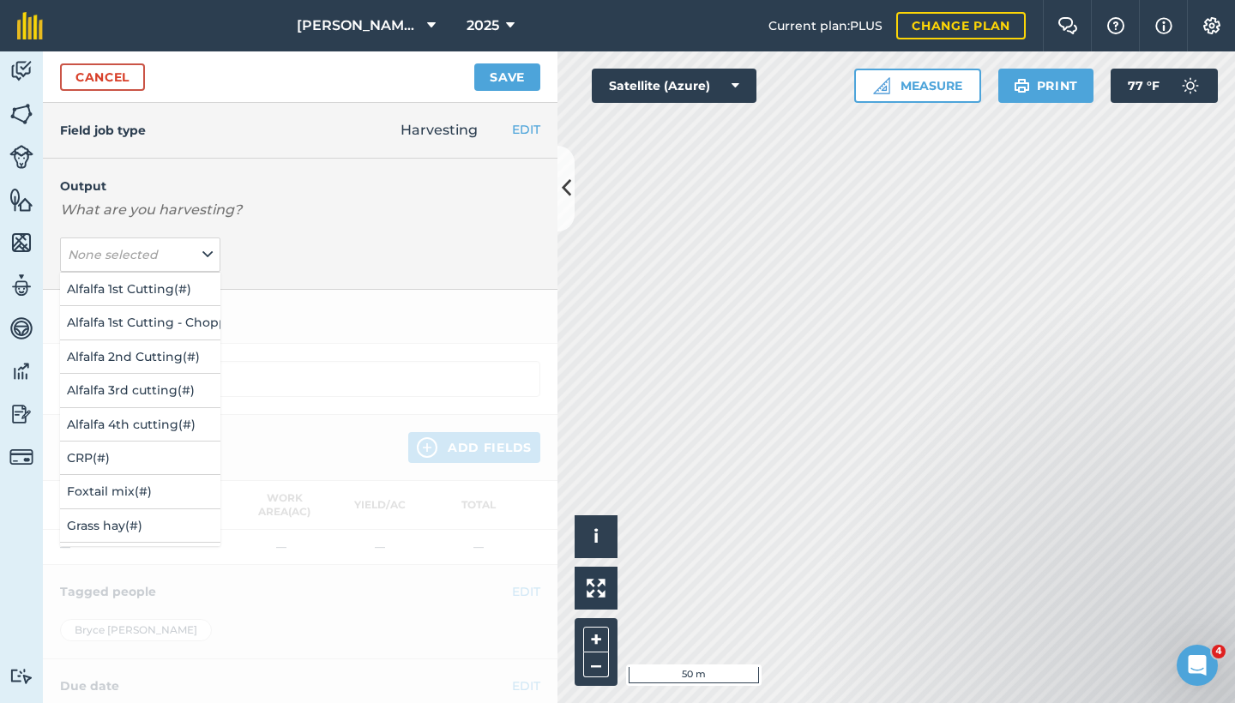
click at [146, 358] on button "Alfalfa 2nd Cutting ( # )" at bounding box center [140, 357] width 160 height 33
type input "Harvesting Alfalfa 2nd Cutting"
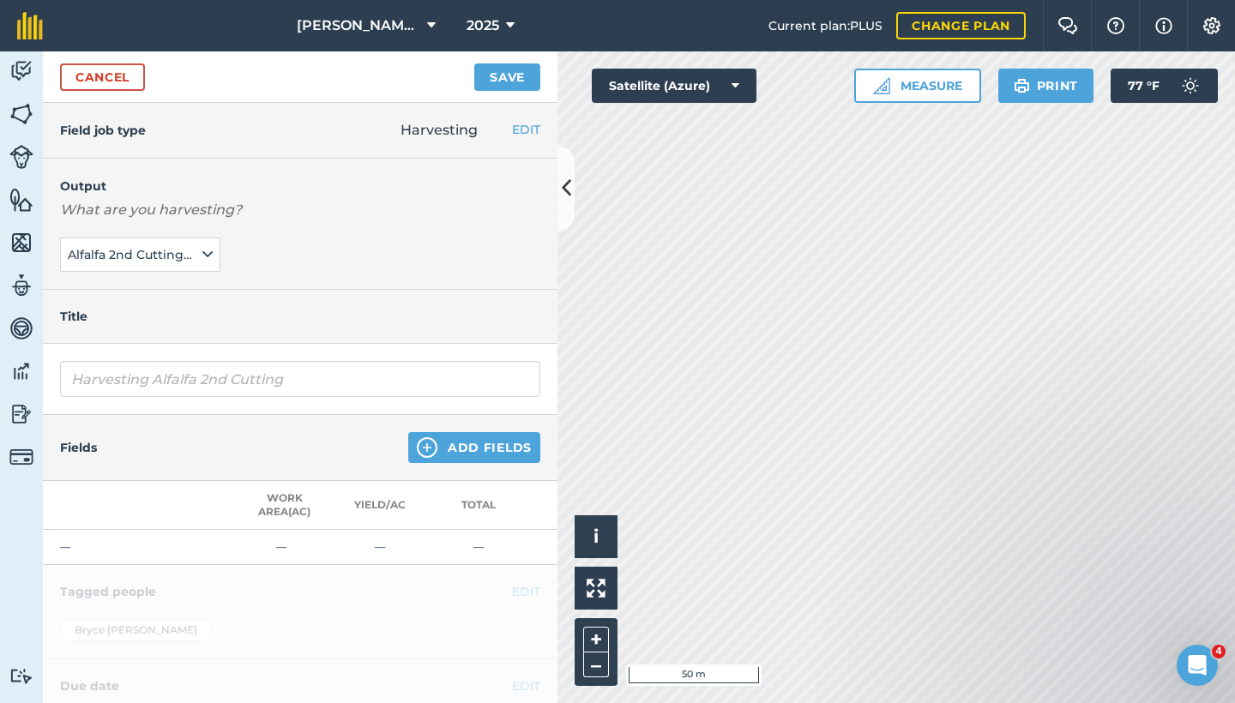
click at [421, 455] on img at bounding box center [427, 447] width 21 height 21
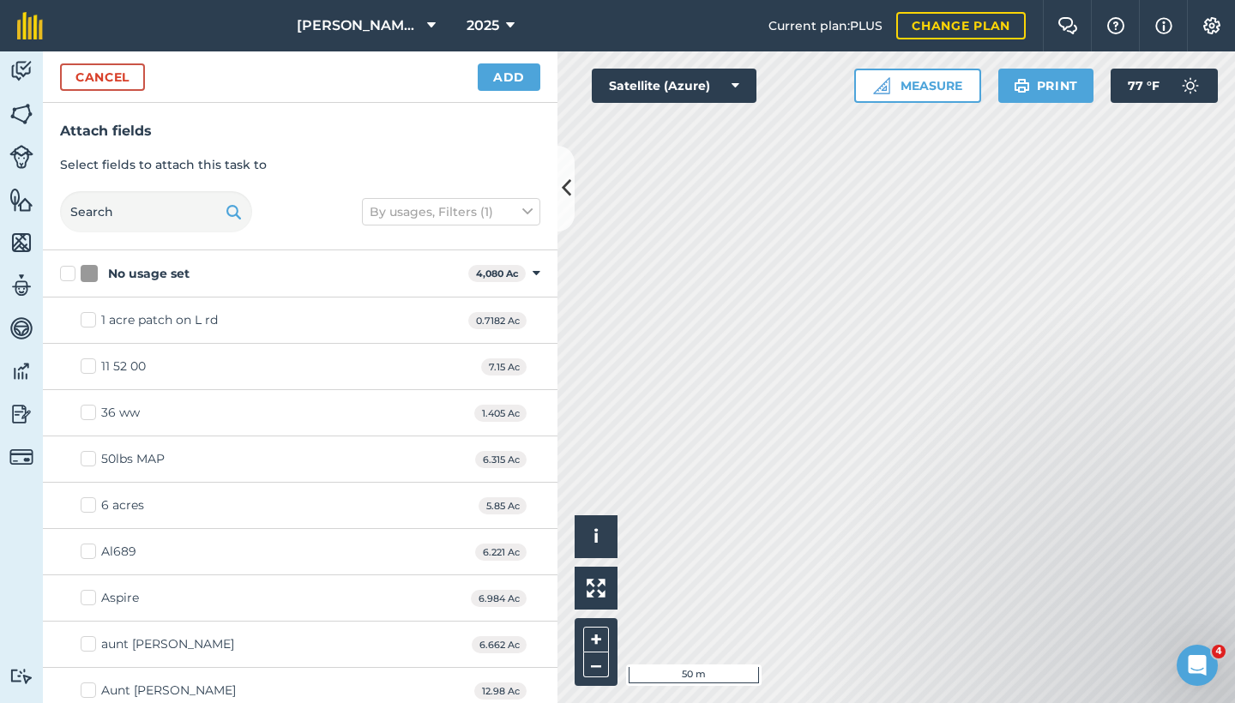
click at [533, 272] on icon at bounding box center [537, 273] width 8 height 15
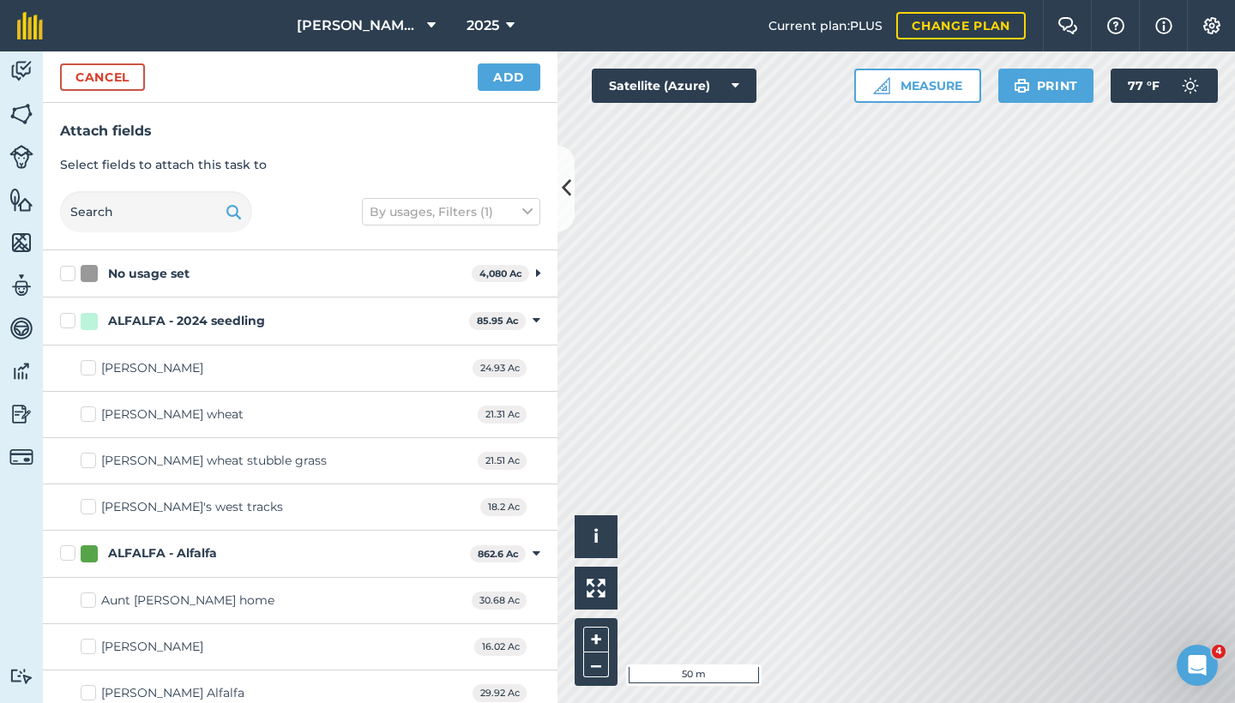
click at [533, 320] on icon at bounding box center [537, 320] width 8 height 15
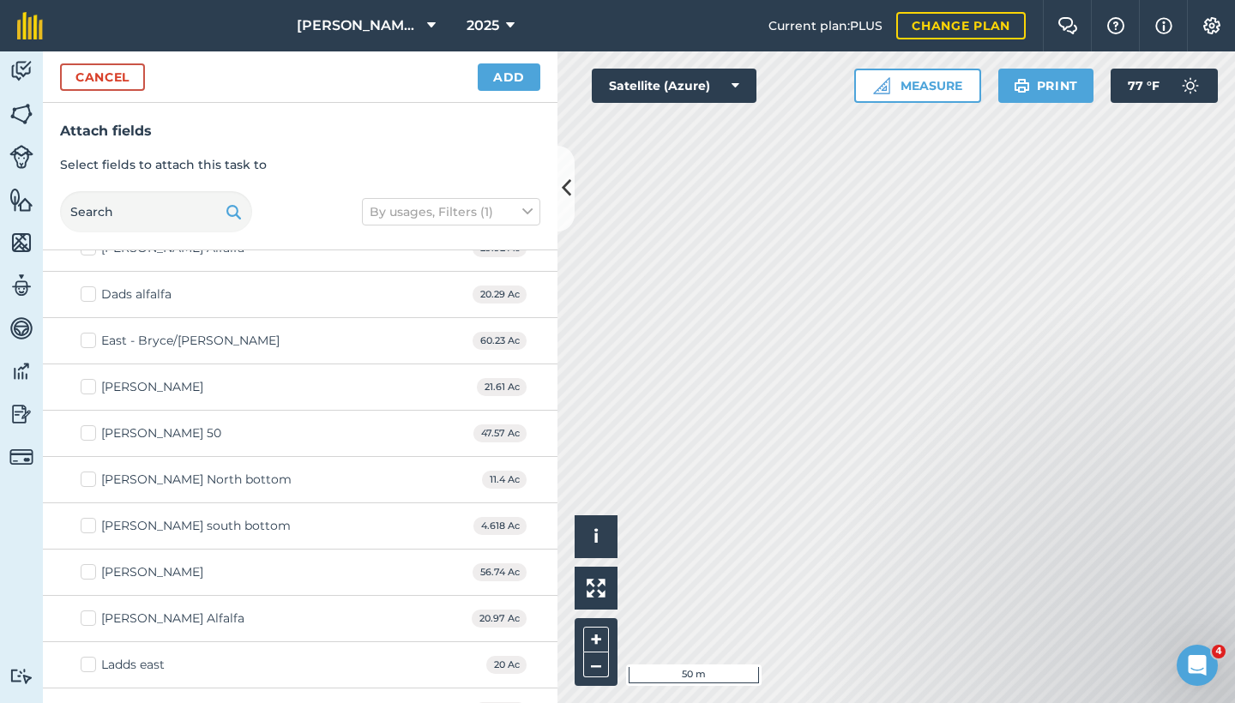
scroll to position [284, 0]
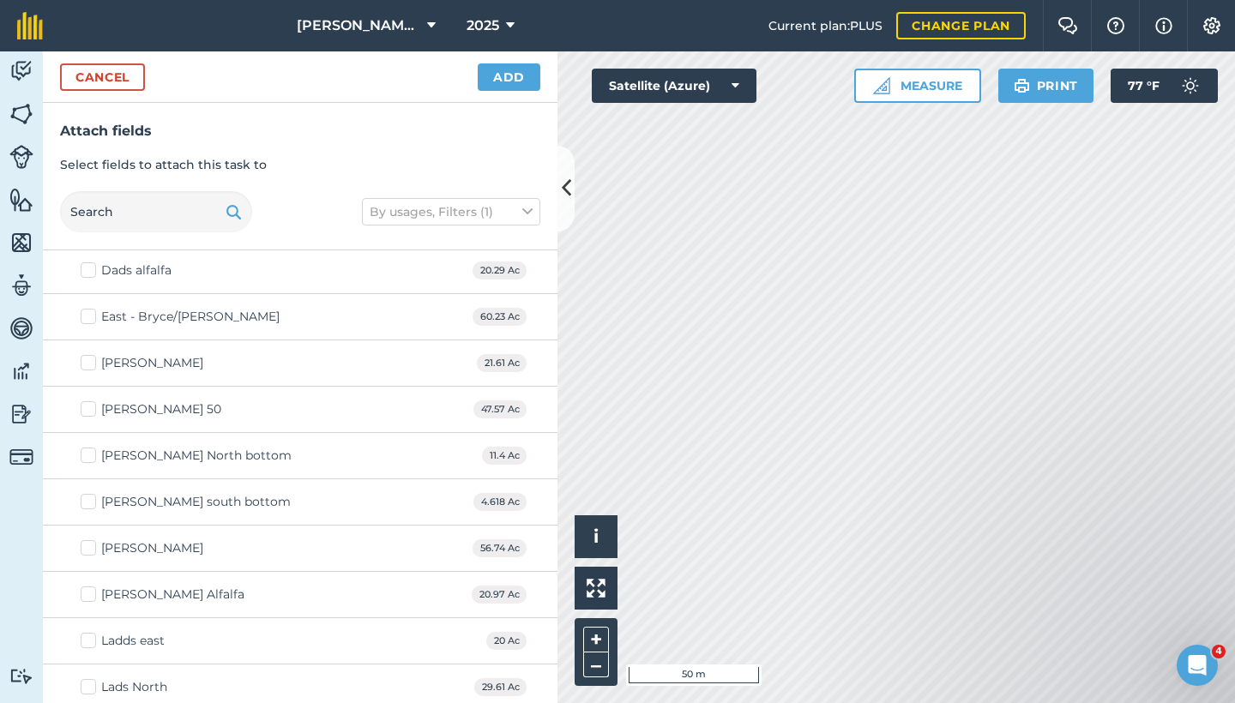
click at [93, 452] on label "[PERSON_NAME] North bottom" at bounding box center [186, 456] width 211 height 18
click at [92, 452] on input "[PERSON_NAME] North bottom" at bounding box center [86, 452] width 11 height 11
checkbox input "true"
click at [96, 497] on label "[PERSON_NAME] south bottom" at bounding box center [186, 502] width 210 height 18
click at [92, 497] on input "[PERSON_NAME] south bottom" at bounding box center [86, 498] width 11 height 11
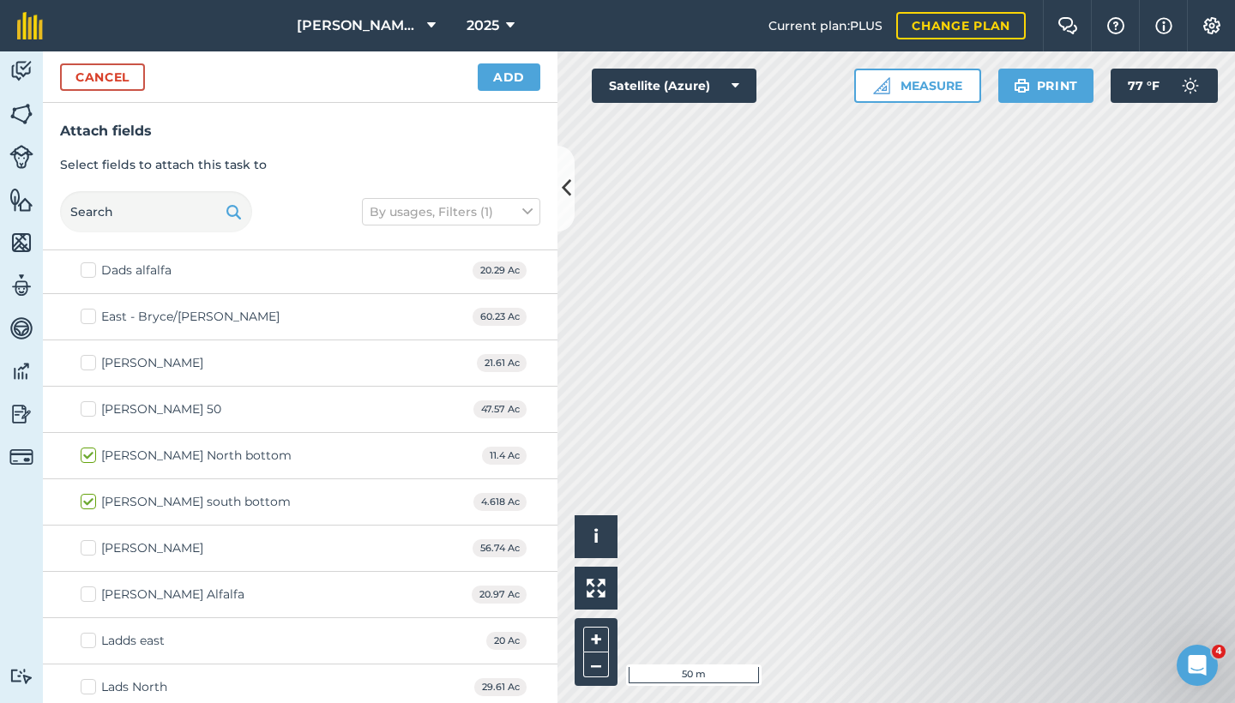
checkbox input "true"
click at [88, 547] on label "[PERSON_NAME]" at bounding box center [142, 549] width 123 height 18
click at [88, 547] on input "[PERSON_NAME]" at bounding box center [86, 545] width 11 height 11
checkbox input "true"
click at [94, 594] on label "[PERSON_NAME] Alfalfa" at bounding box center [163, 595] width 164 height 18
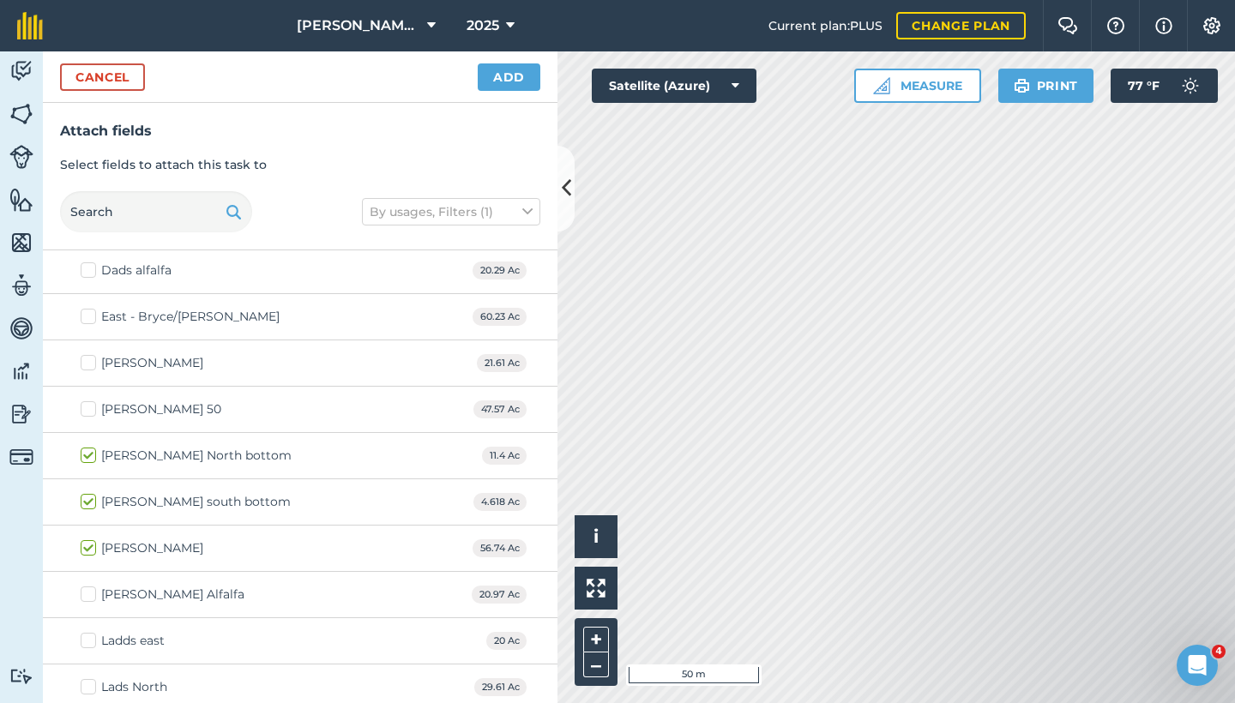
click at [92, 594] on input "[PERSON_NAME] Alfalfa" at bounding box center [86, 591] width 11 height 11
checkbox input "true"
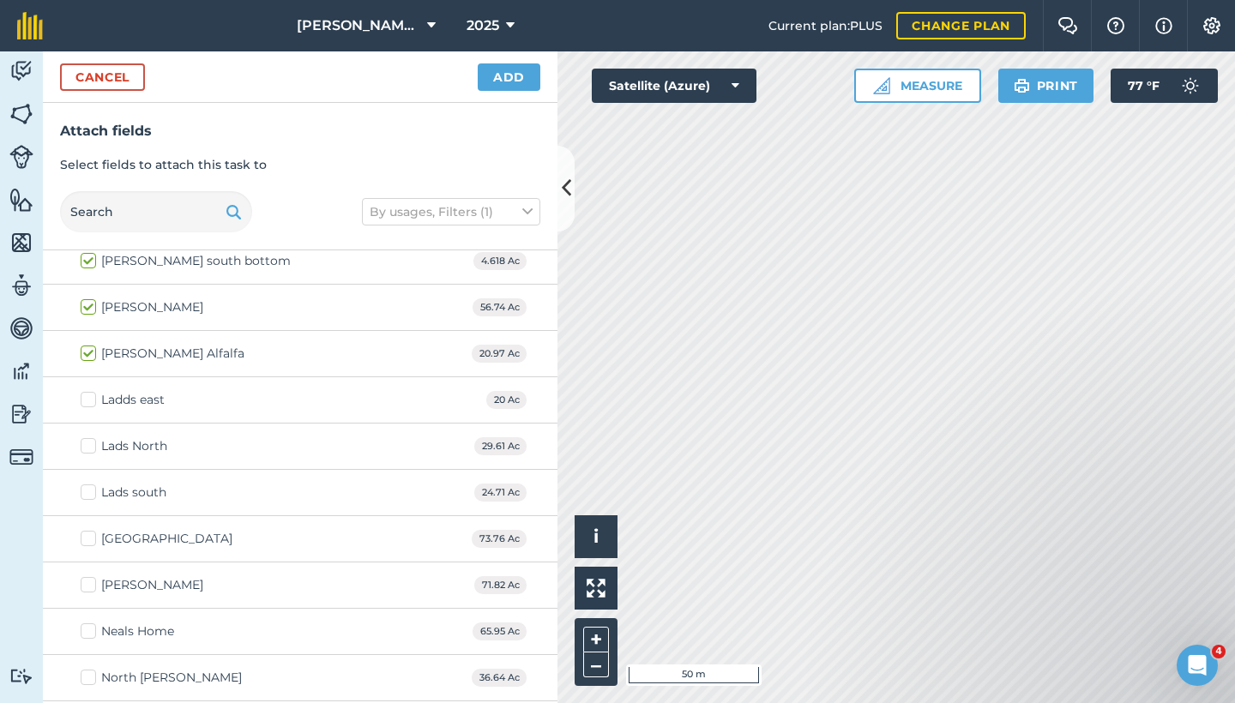
scroll to position [591, 0]
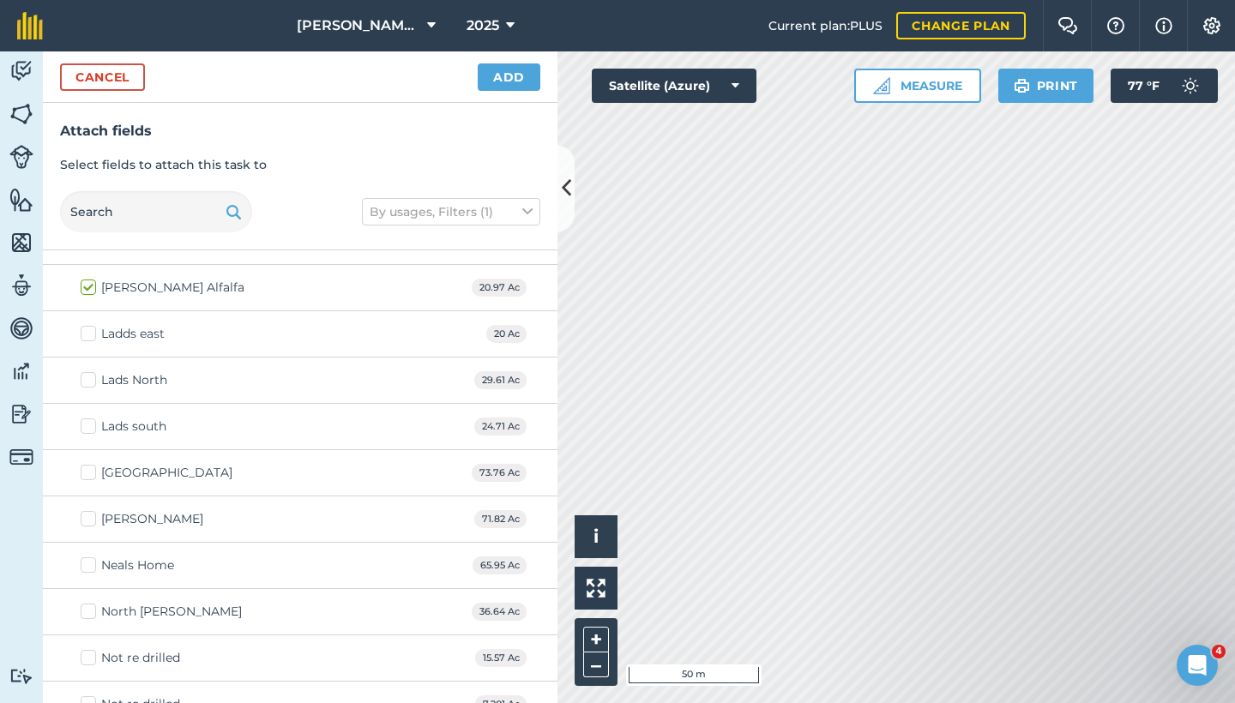
click at [117, 610] on div "North [PERSON_NAME]" at bounding box center [171, 612] width 141 height 18
click at [92, 610] on input "North [PERSON_NAME]" at bounding box center [86, 608] width 11 height 11
checkbox input "true"
click at [503, 81] on button "Add" at bounding box center [509, 76] width 63 height 27
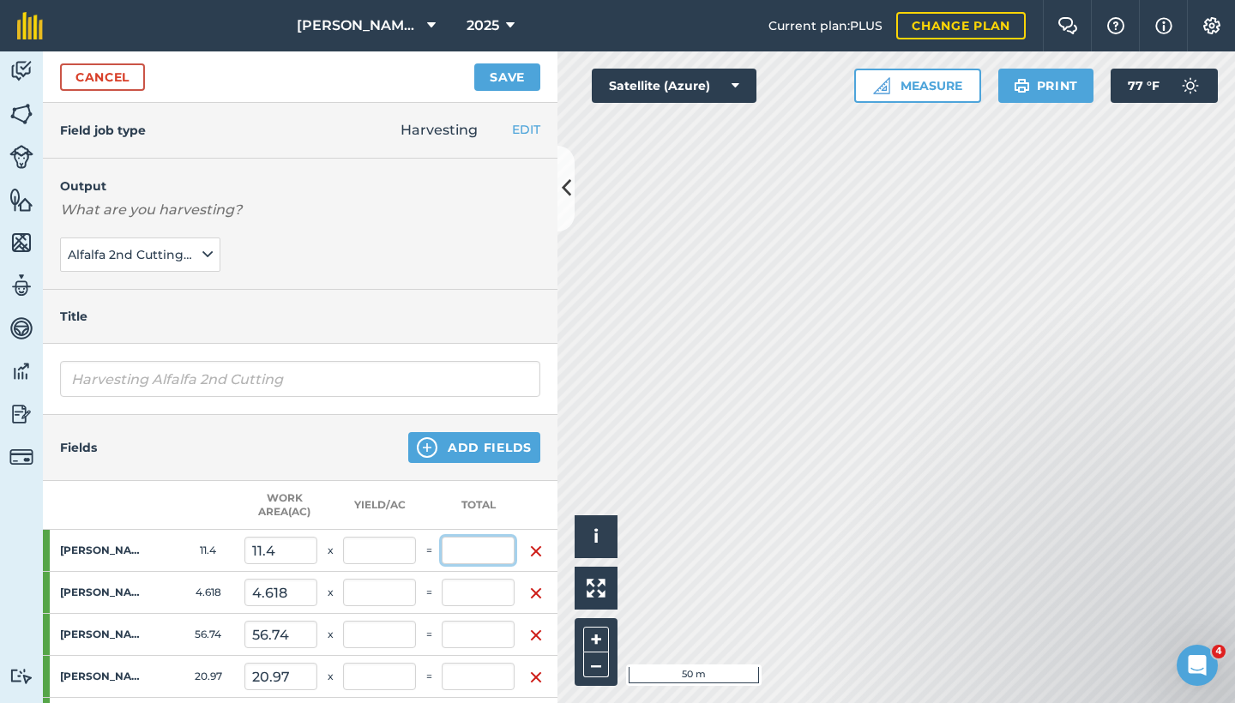
click at [461, 555] on input "text" at bounding box center [478, 550] width 73 height 27
click at [376, 550] on input "text" at bounding box center [379, 550] width 73 height 27
type input "21"
type input "239.4"
type input "1.836"
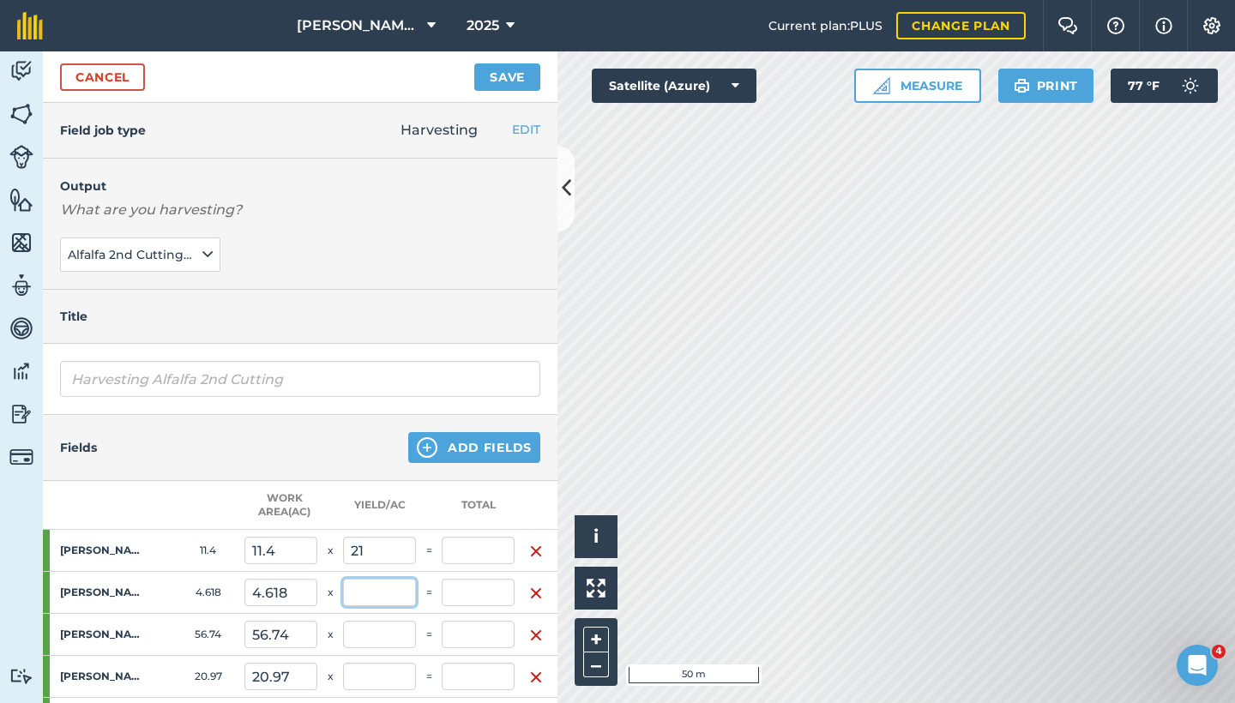
type input "239.4"
click at [371, 594] on input "text" at bounding box center [379, 592] width 73 height 27
type input "21"
type input "2.58"
type input "336.378"
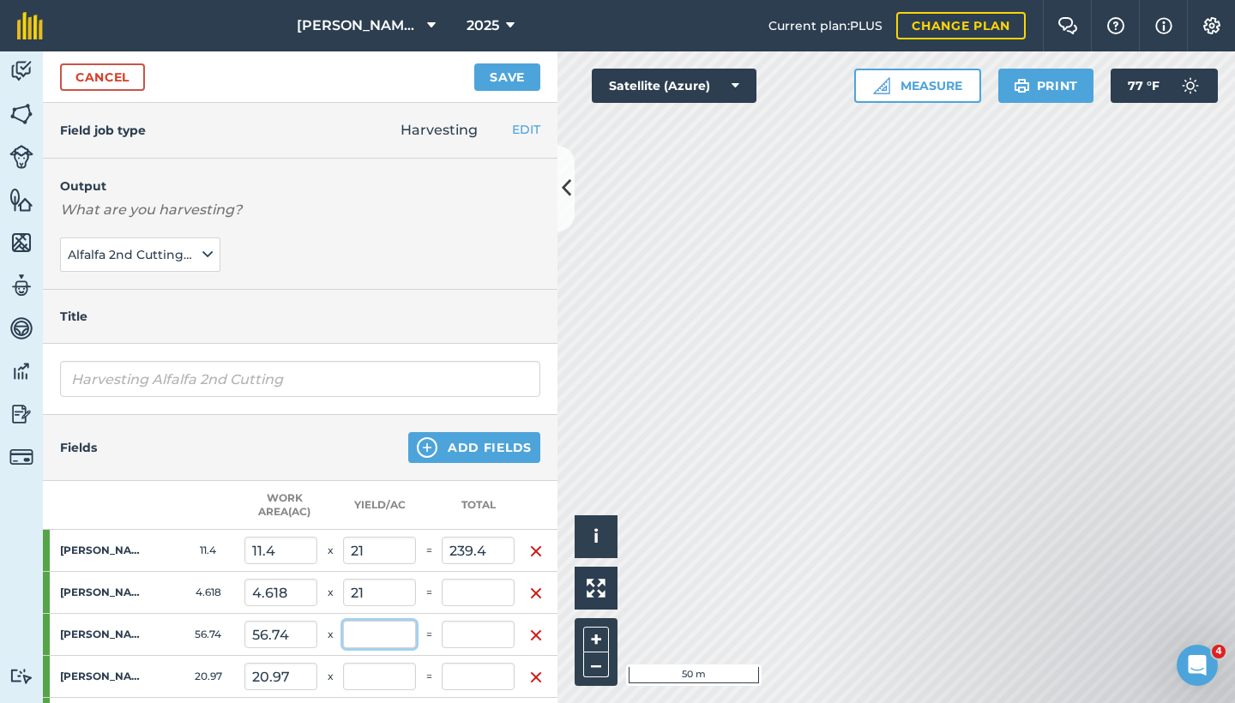
type input "96.978"
click at [380, 629] on input "text" at bounding box center [379, 634] width 73 height 27
click at [478, 557] on input "239.4" at bounding box center [478, 550] width 73 height 27
drag, startPoint x: 501, startPoint y: 552, endPoint x: 436, endPoint y: 543, distance: 65.7
click at [436, 543] on tr "Hurley North bottom 11.4 11.4 x 21 = 239.4" at bounding box center [300, 551] width 515 height 42
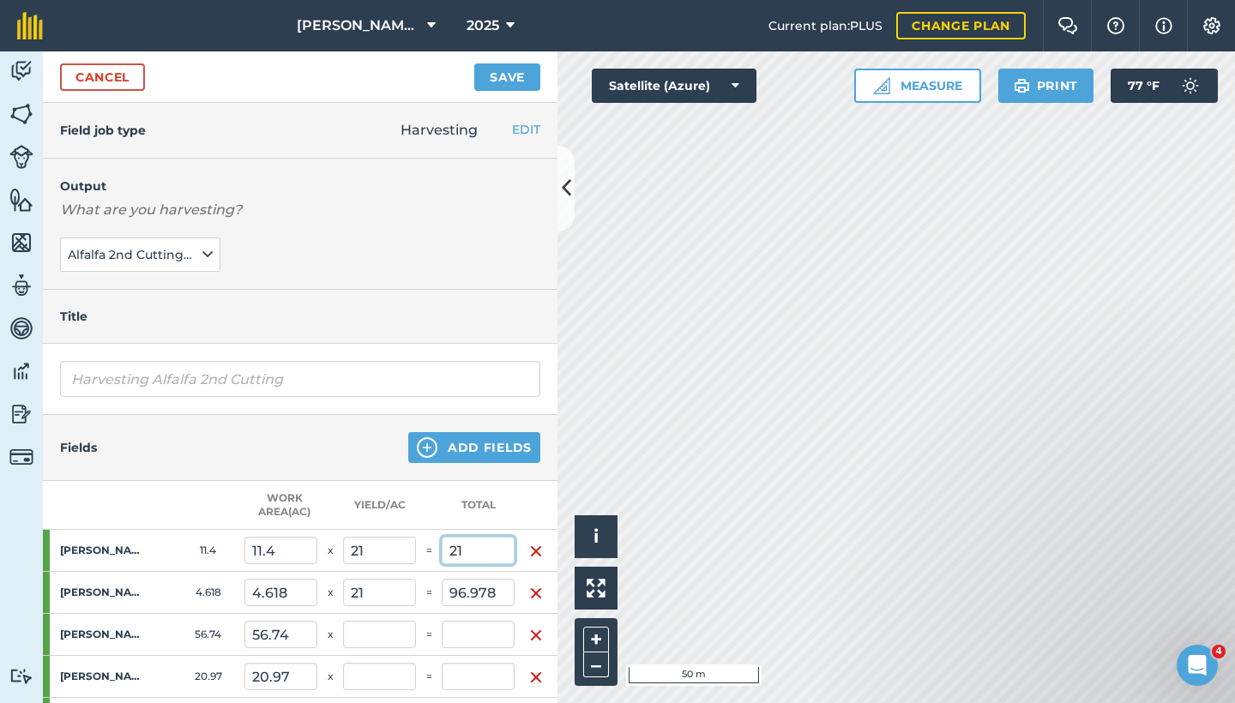
type input "21"
type input "1.842"
type input "0.905"
type input "117.978"
drag, startPoint x: 504, startPoint y: 600, endPoint x: 430, endPoint y: 590, distance: 75.3
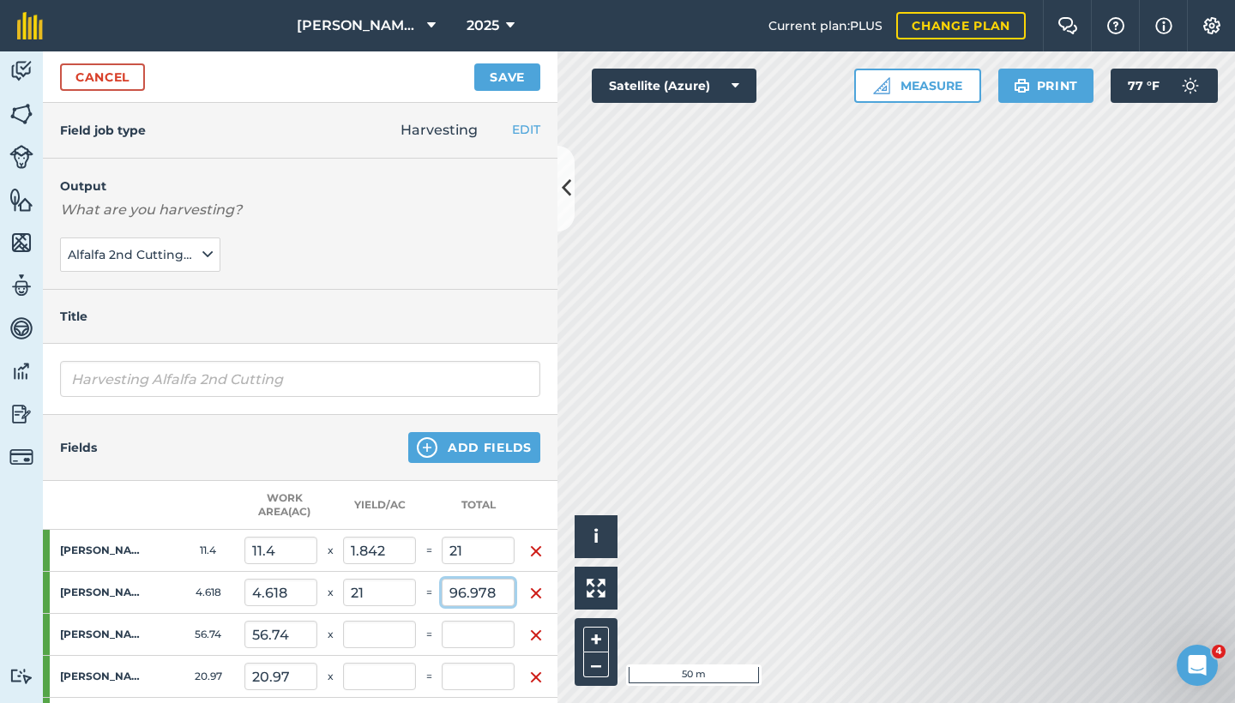
click at [431, 591] on tr "Hurley south bottom 4.618 4.618 x 21 = 96.978" at bounding box center [300, 593] width 515 height 42
type input "21"
type input "0.322"
type input "42"
type input "4.547"
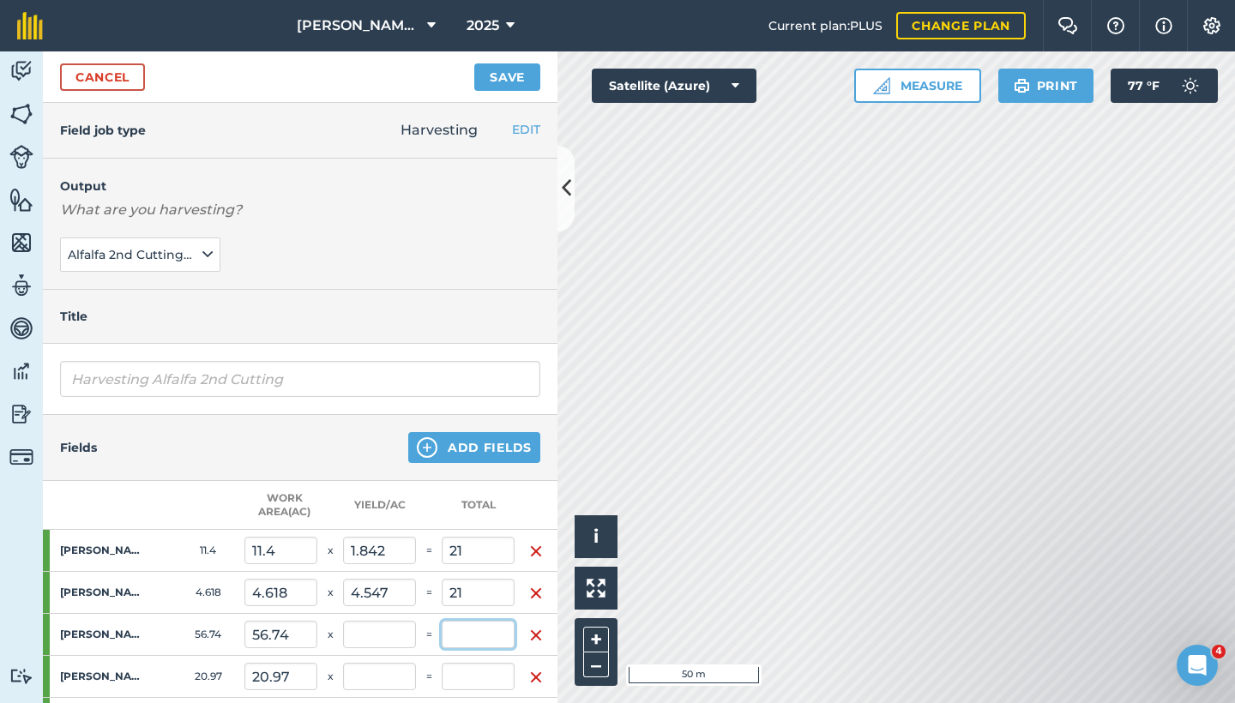
click at [464, 641] on input "text" at bounding box center [478, 634] width 73 height 27
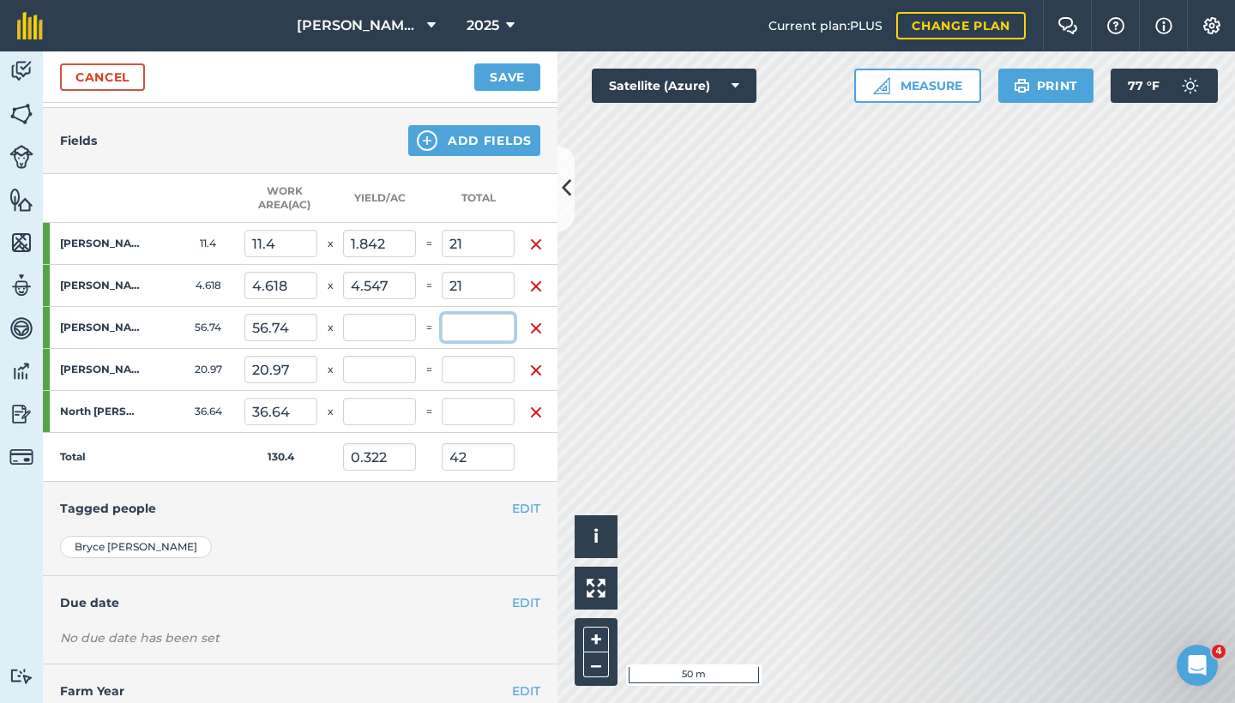
scroll to position [371, 0]
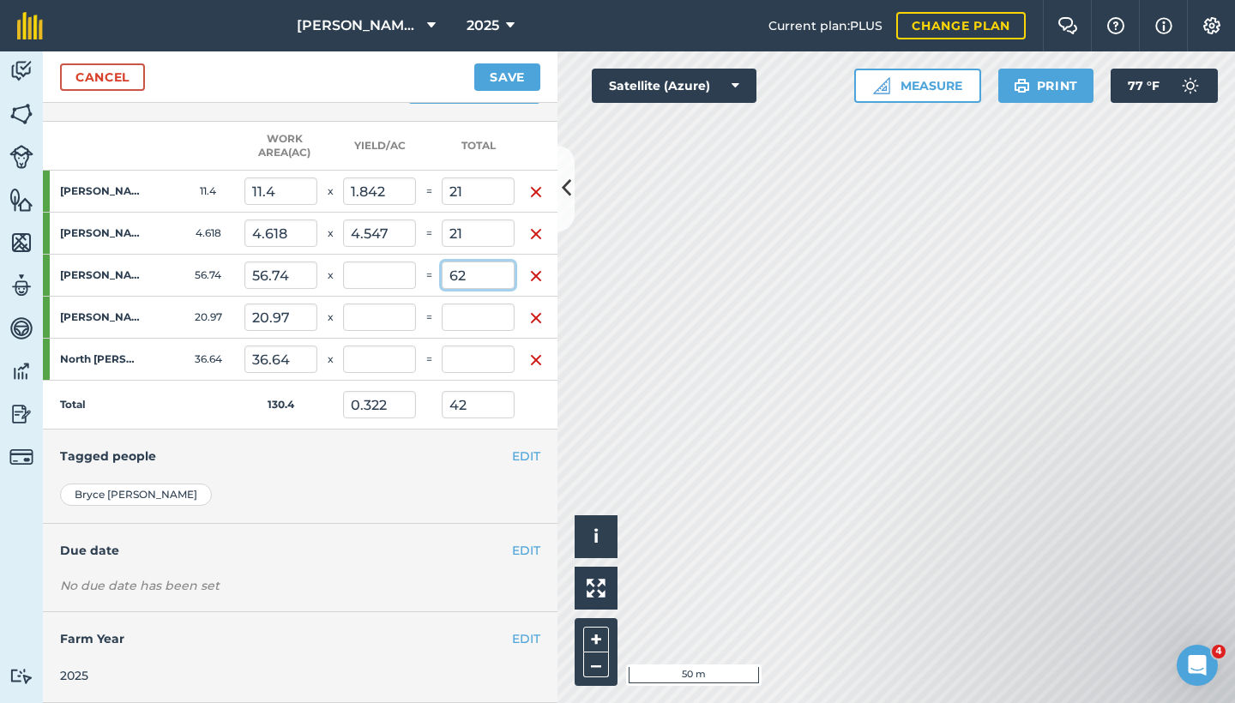
type input "62"
type input "0.798"
type input "104"
type input "1.093"
click at [498, 306] on input "text" at bounding box center [478, 317] width 73 height 27
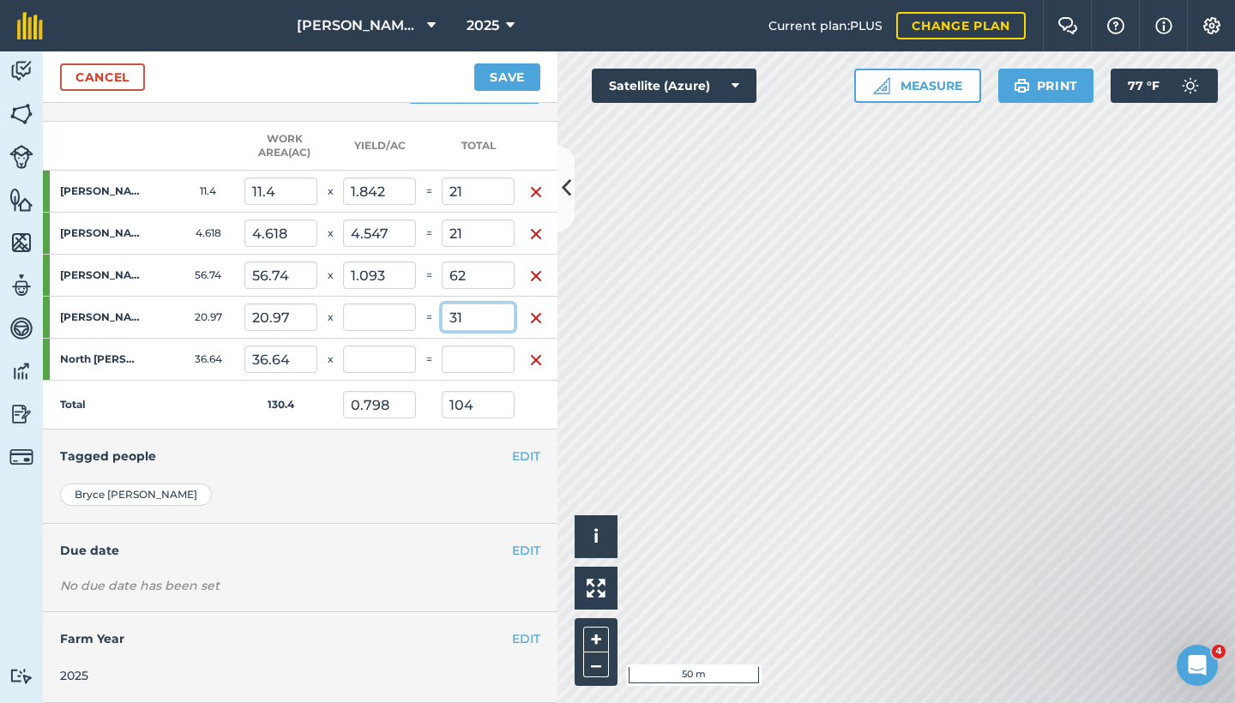
type input "31"
type input "1.036"
type input "135"
type input "1.478"
click at [480, 362] on td at bounding box center [478, 360] width 73 height 42
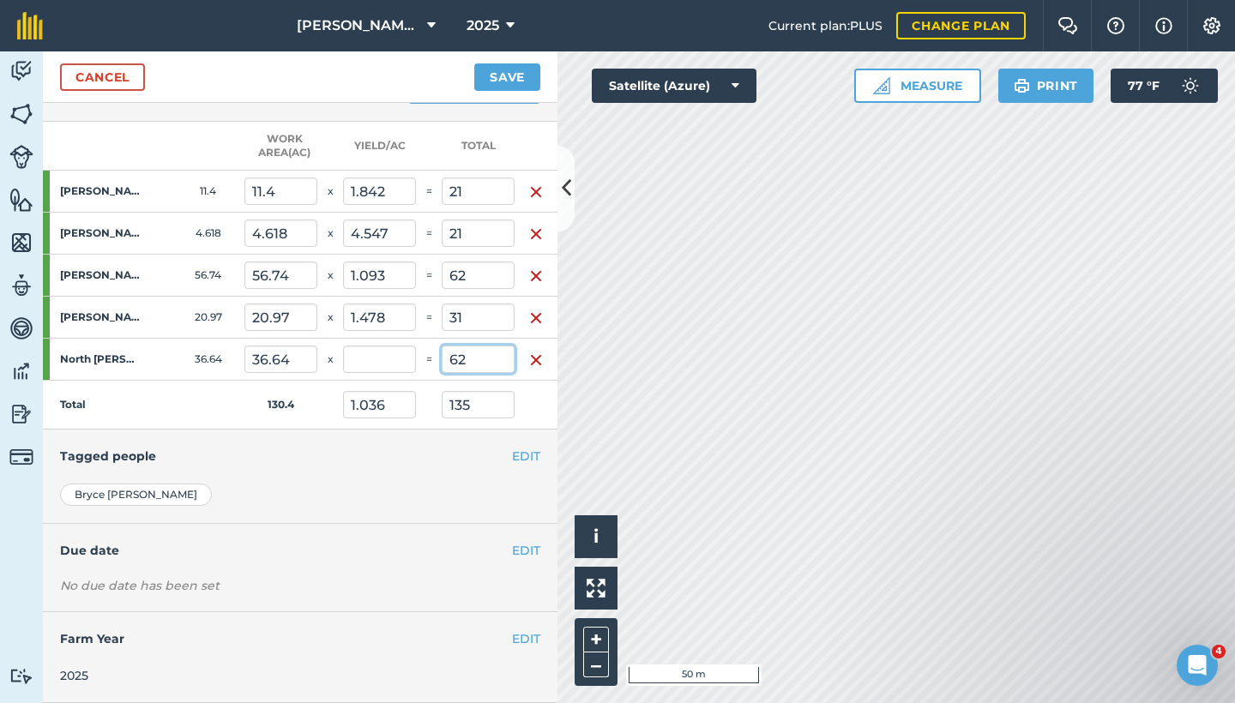
type input "62"
click at [507, 76] on button "Save" at bounding box center [507, 76] width 66 height 27
type input "1.511"
type input "197"
type input "1.692"
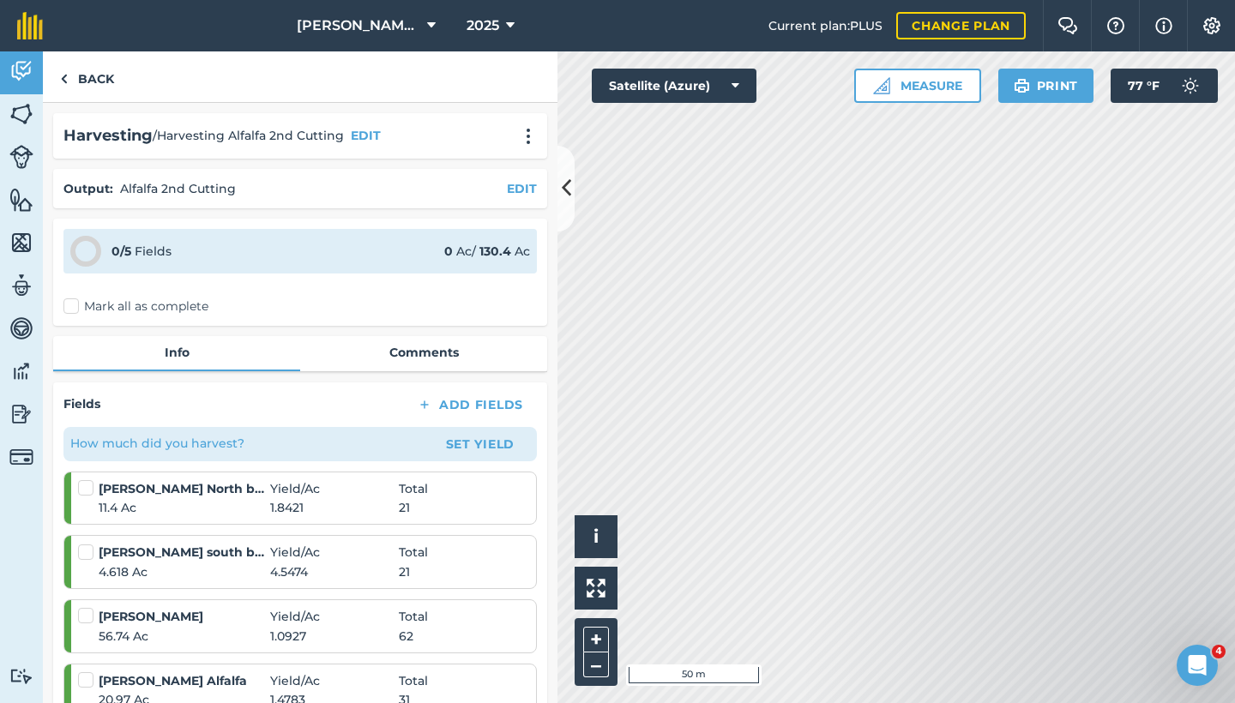
click at [75, 305] on label "Mark all as complete" at bounding box center [135, 307] width 145 height 18
click at [75, 305] on input "Mark all as complete" at bounding box center [68, 303] width 11 height 11
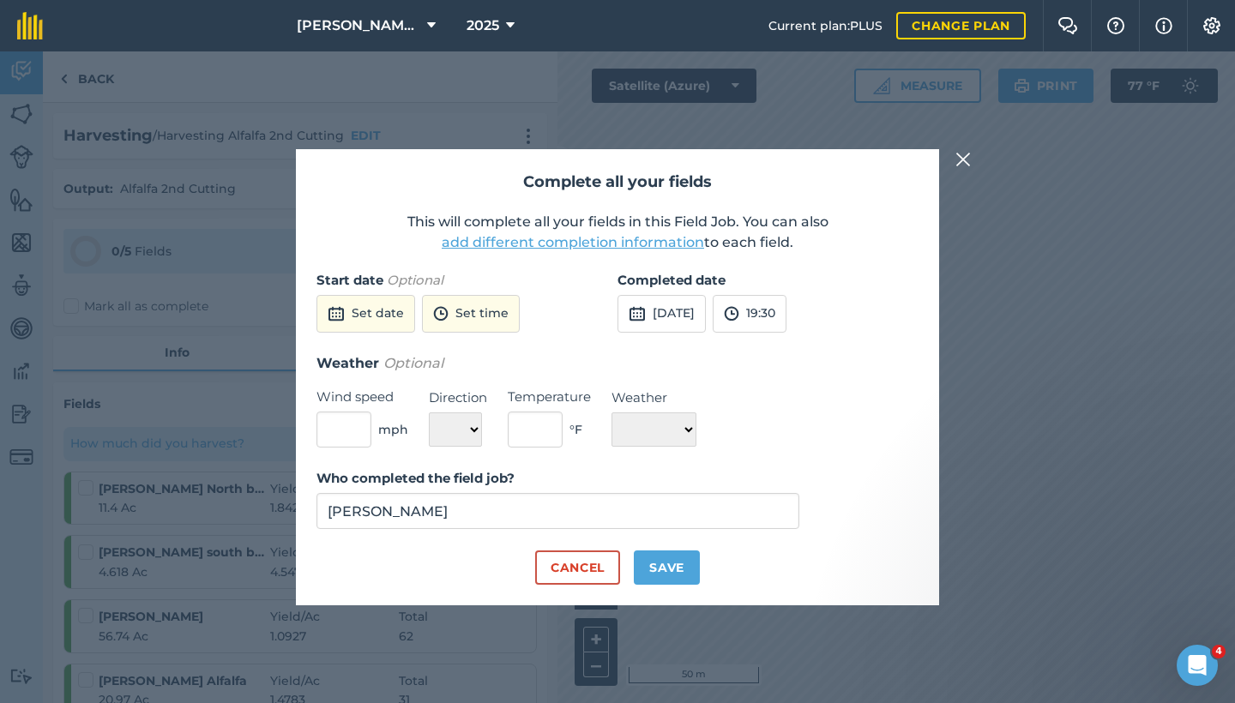
click at [642, 564] on button "Save" at bounding box center [667, 568] width 66 height 34
checkbox input "true"
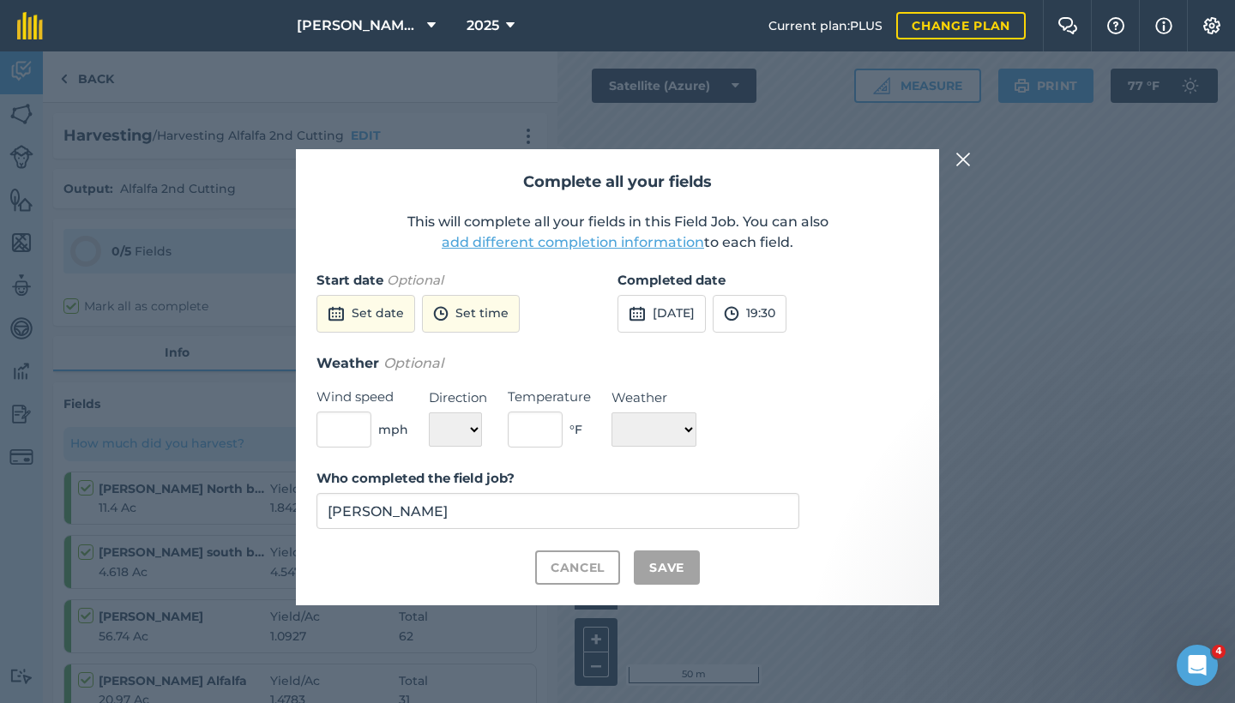
checkbox input "true"
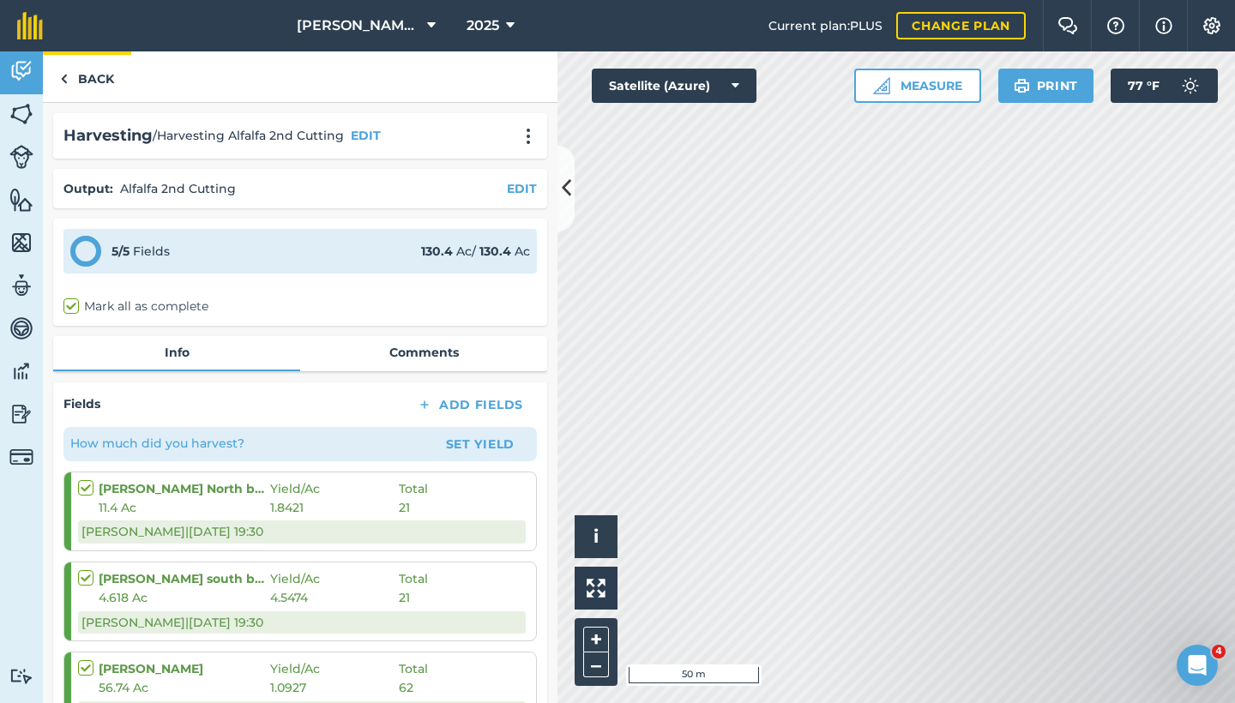
click at [96, 92] on link "Back" at bounding box center [87, 76] width 88 height 51
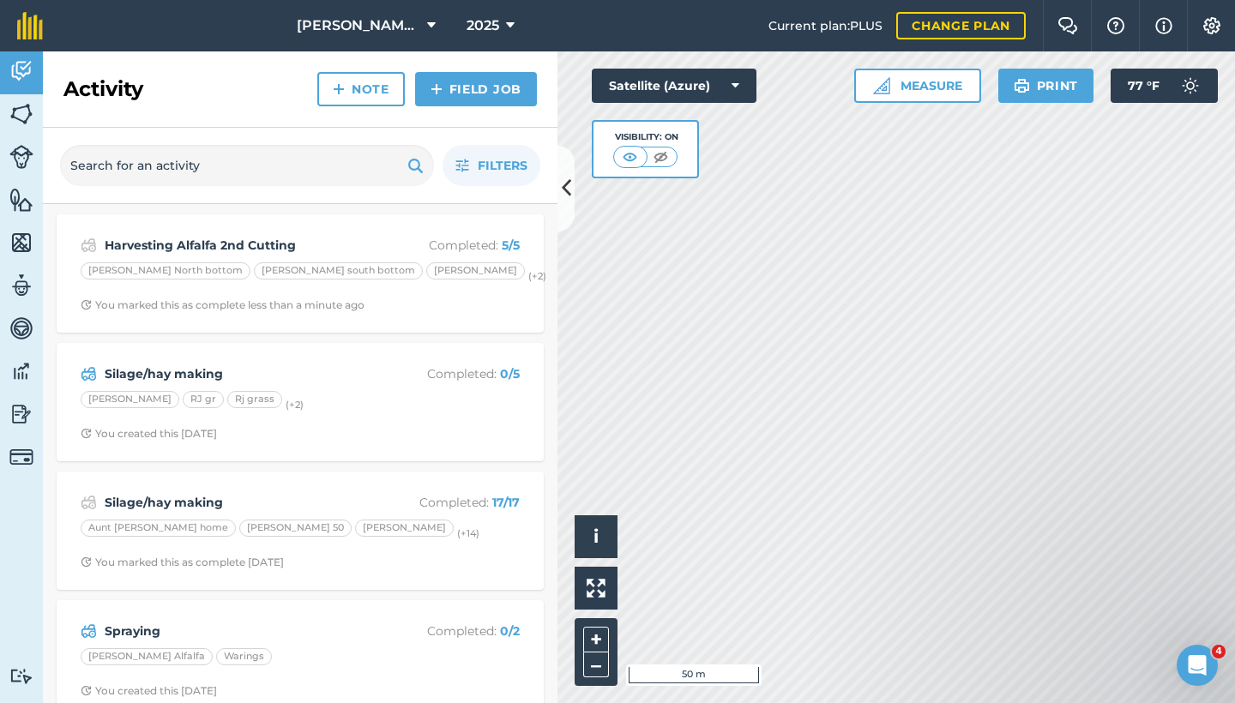
click at [499, 82] on link "Field Job" at bounding box center [476, 89] width 122 height 34
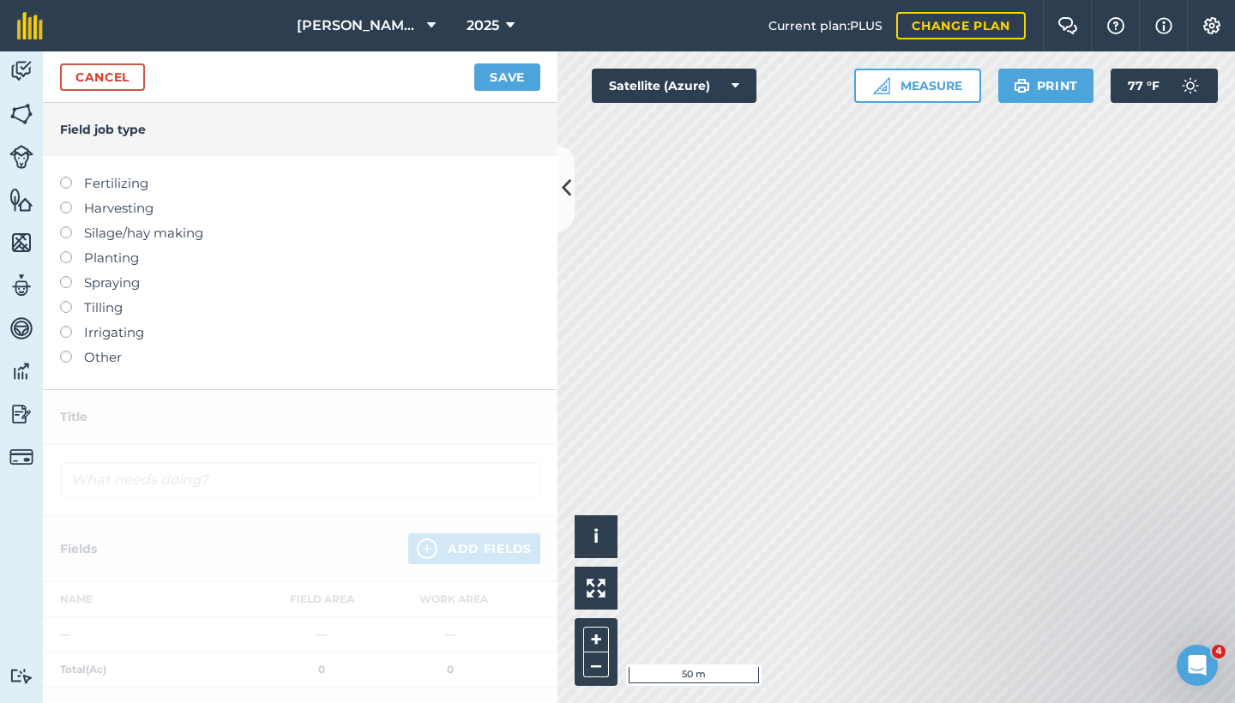
click at [82, 203] on label "Harvesting" at bounding box center [300, 208] width 480 height 21
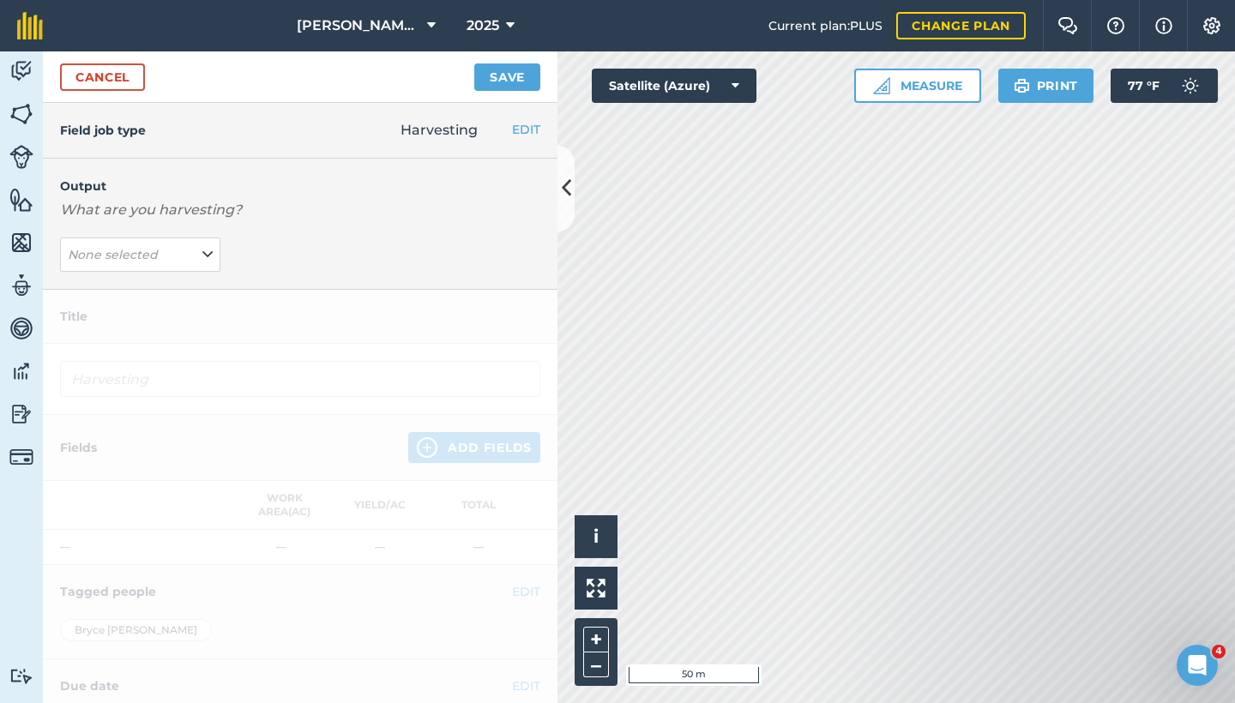
click at [130, 256] on em "None selected" at bounding box center [113, 254] width 90 height 15
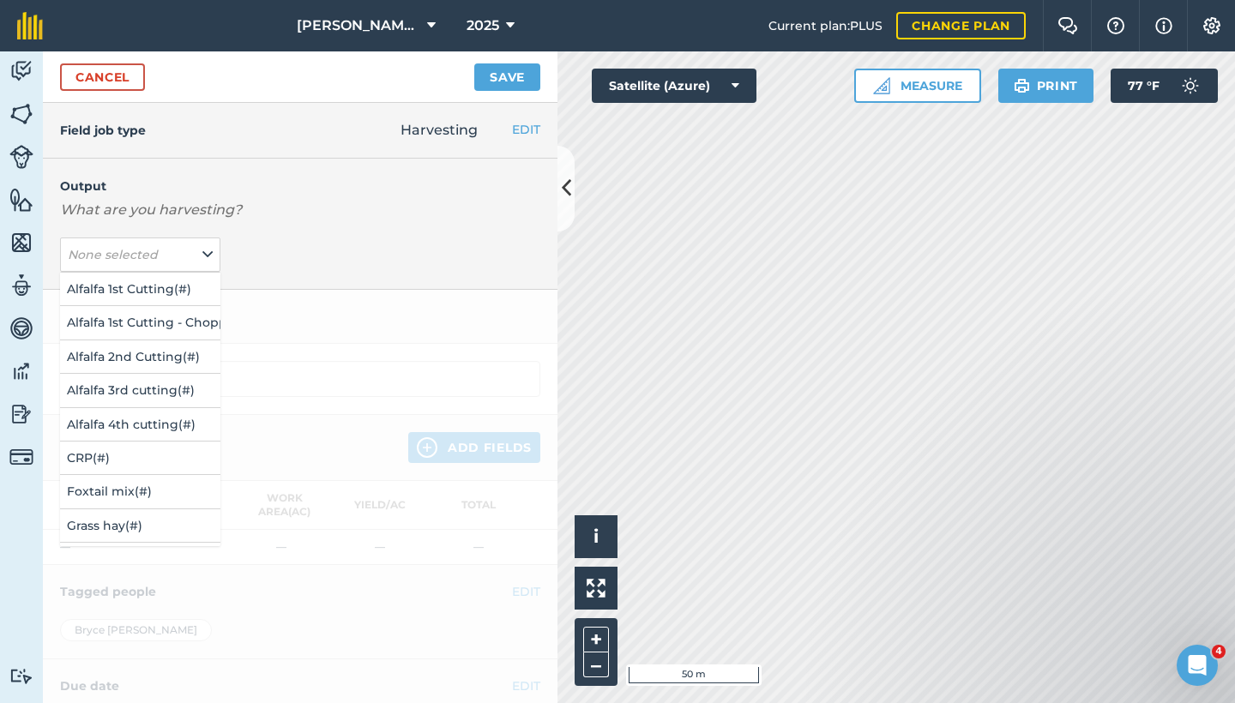
click at [166, 387] on button "Alfalfa 3rd cutting ( # )" at bounding box center [140, 390] width 160 height 33
type input "Harvesting Alfalfa 3rd cutting"
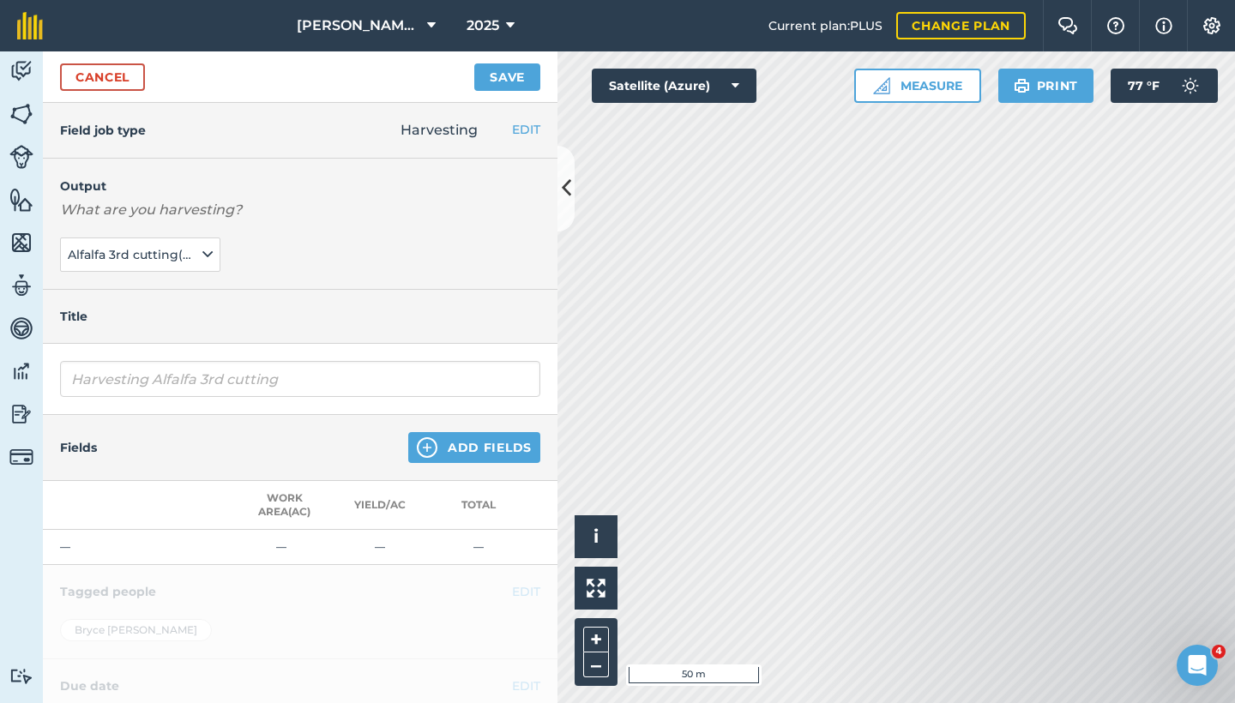
click at [443, 441] on button "Add Fields" at bounding box center [474, 447] width 132 height 31
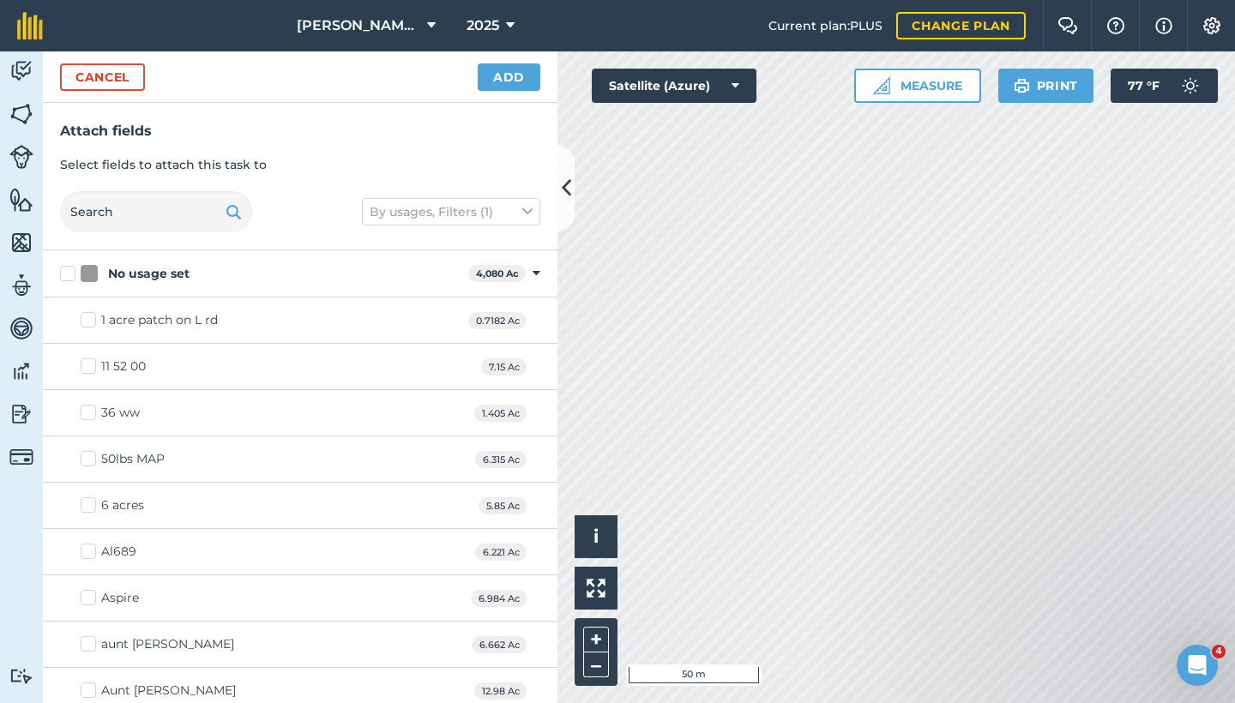
click at [377, 268] on div "No usage set" at bounding box center [271, 274] width 381 height 18
click at [71, 268] on input "No usage set" at bounding box center [65, 270] width 11 height 11
checkbox input "true"
click at [533, 276] on icon at bounding box center [537, 273] width 8 height 15
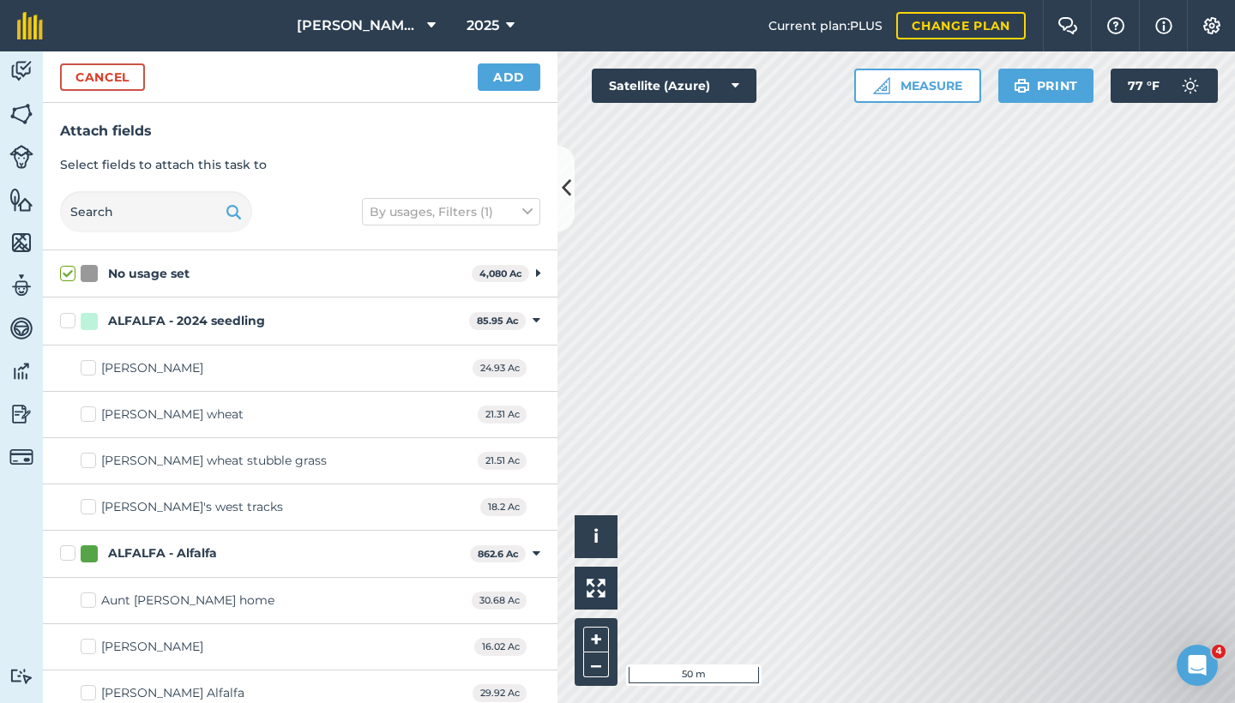
click at [536, 275] on icon at bounding box center [538, 273] width 4 height 15
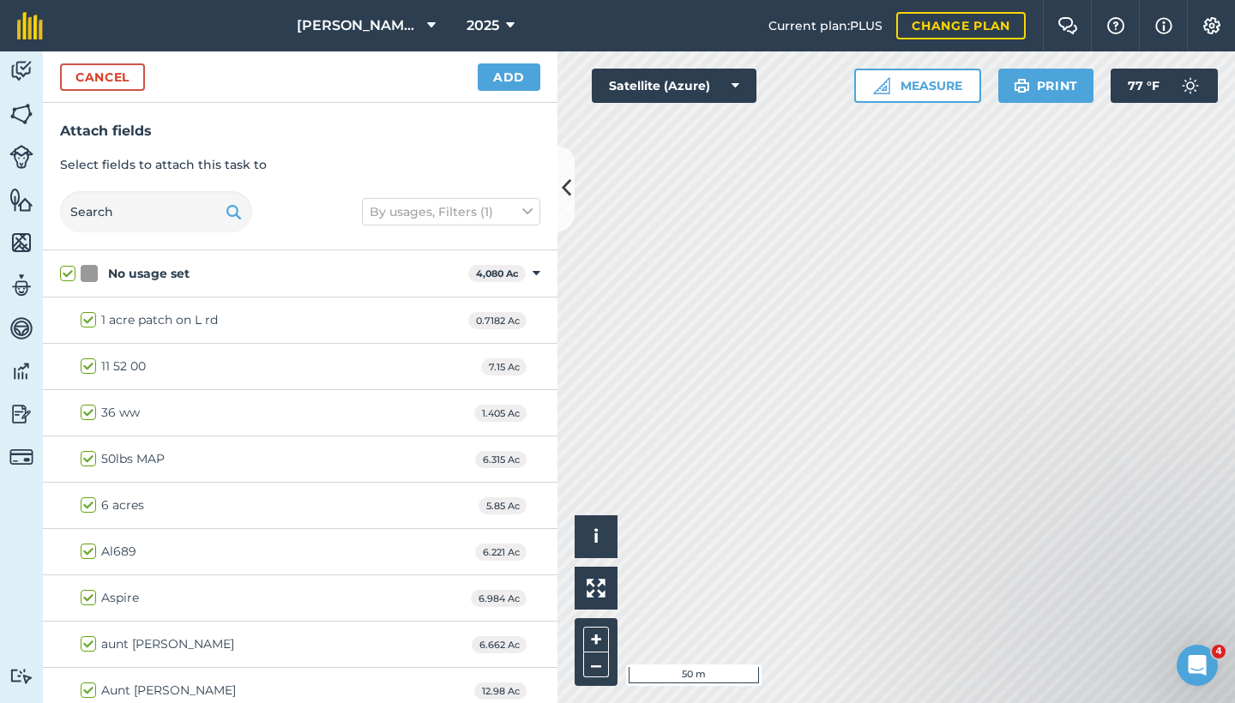
click at [533, 274] on icon at bounding box center [537, 273] width 8 height 15
click at [596, 668] on button "–" at bounding box center [596, 665] width 26 height 25
click at [115, 79] on button "Cancel" at bounding box center [102, 76] width 85 height 27
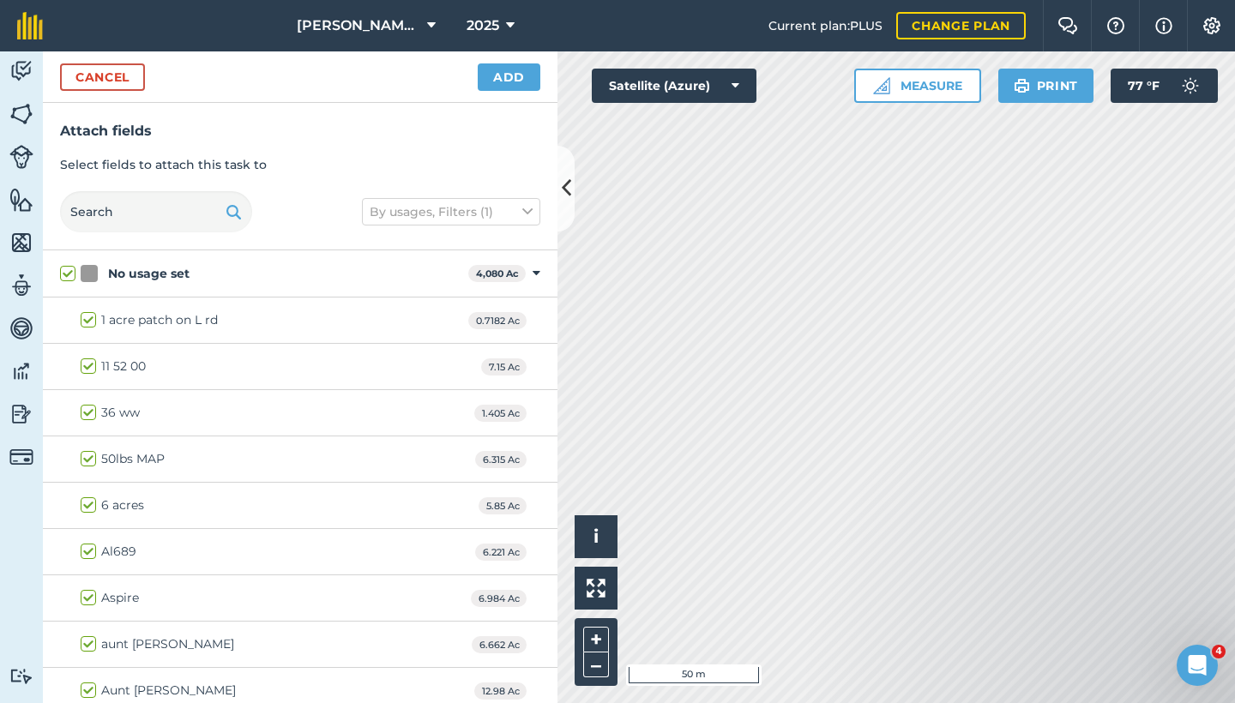
drag, startPoint x: 377, startPoint y: 268, endPoint x: 143, endPoint y: 87, distance: 294.7
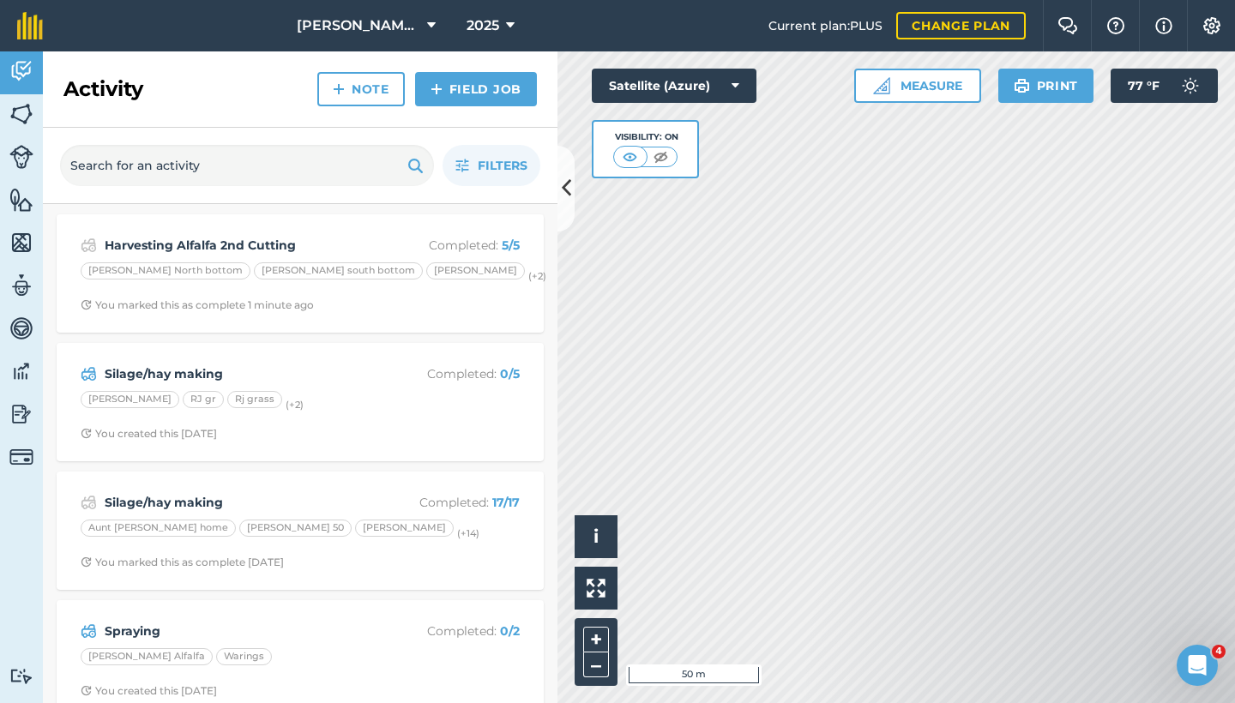
drag, startPoint x: 143, startPoint y: 87, endPoint x: 29, endPoint y: 111, distance: 116.4
click at [33, 67] on link "Activity" at bounding box center [21, 72] width 43 height 43
click at [9, 79] on link "Activity" at bounding box center [21, 72] width 43 height 43
click at [33, 119] on link "Fields" at bounding box center [21, 115] width 43 height 43
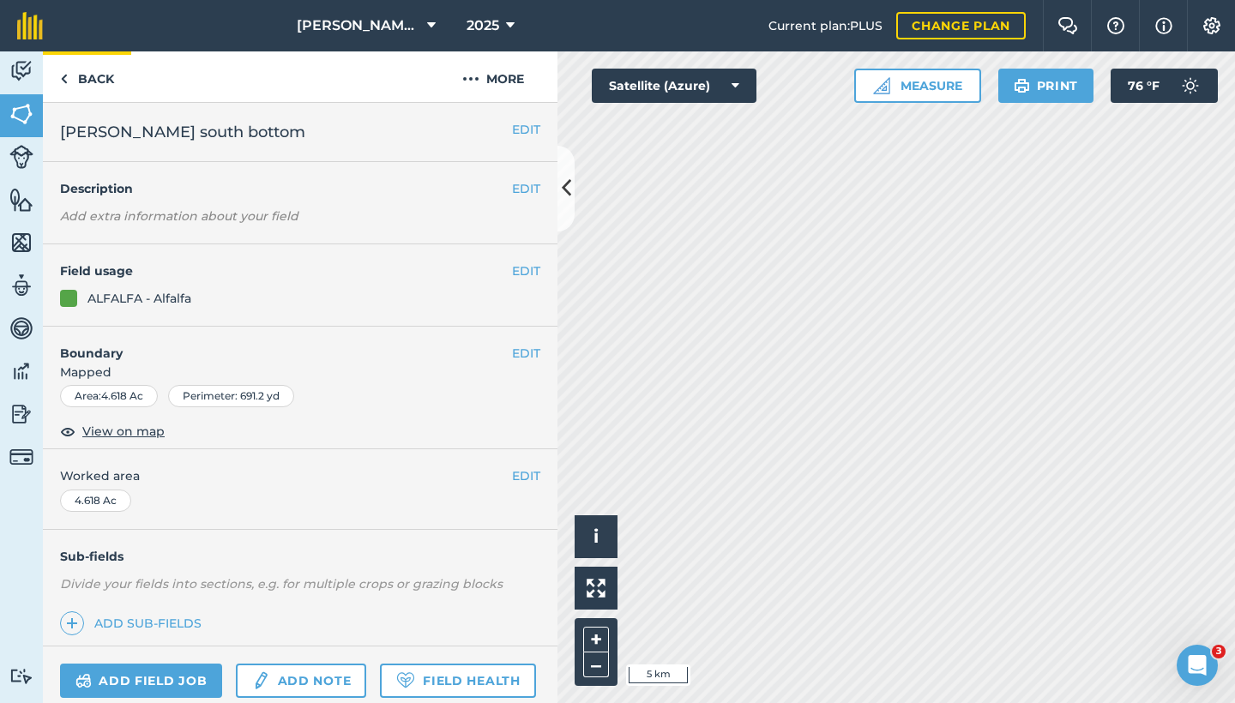
click at [119, 81] on link "Back" at bounding box center [87, 76] width 88 height 51
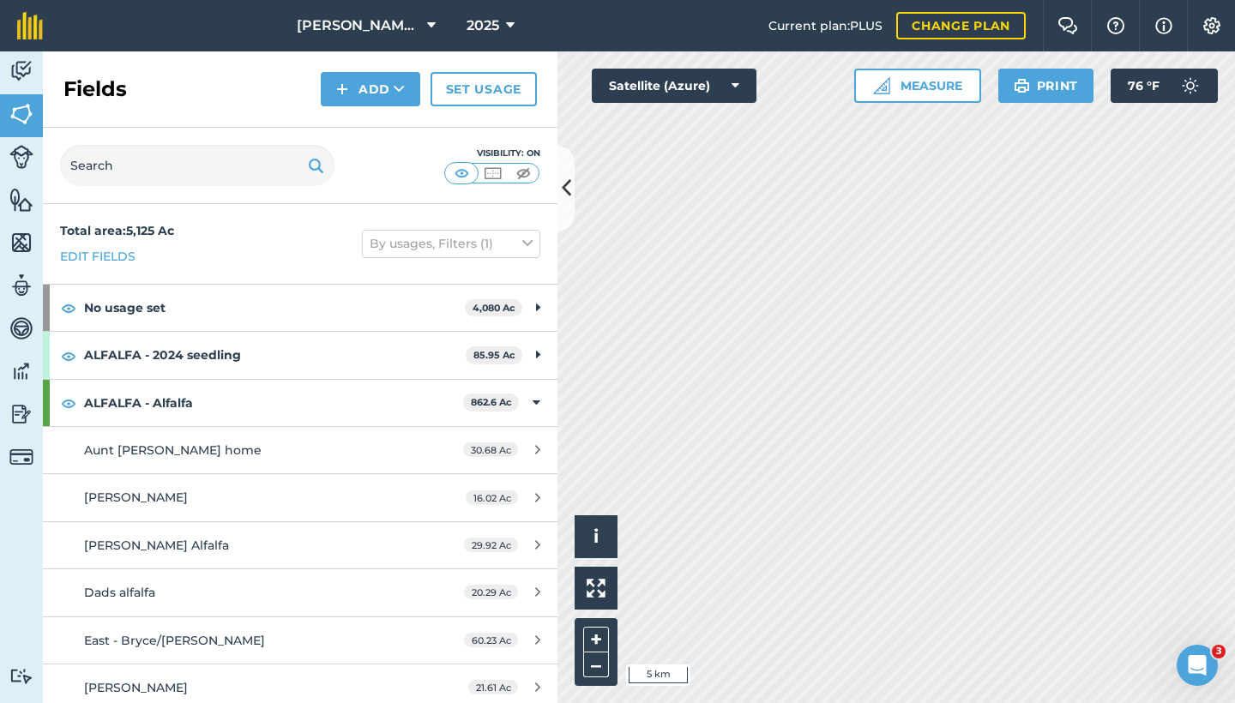
click at [371, 101] on button "Add" at bounding box center [370, 89] width 99 height 34
click at [371, 101] on button "Add Draw Import" at bounding box center [370, 89] width 99 height 34
click at [31, 73] on img at bounding box center [21, 71] width 24 height 26
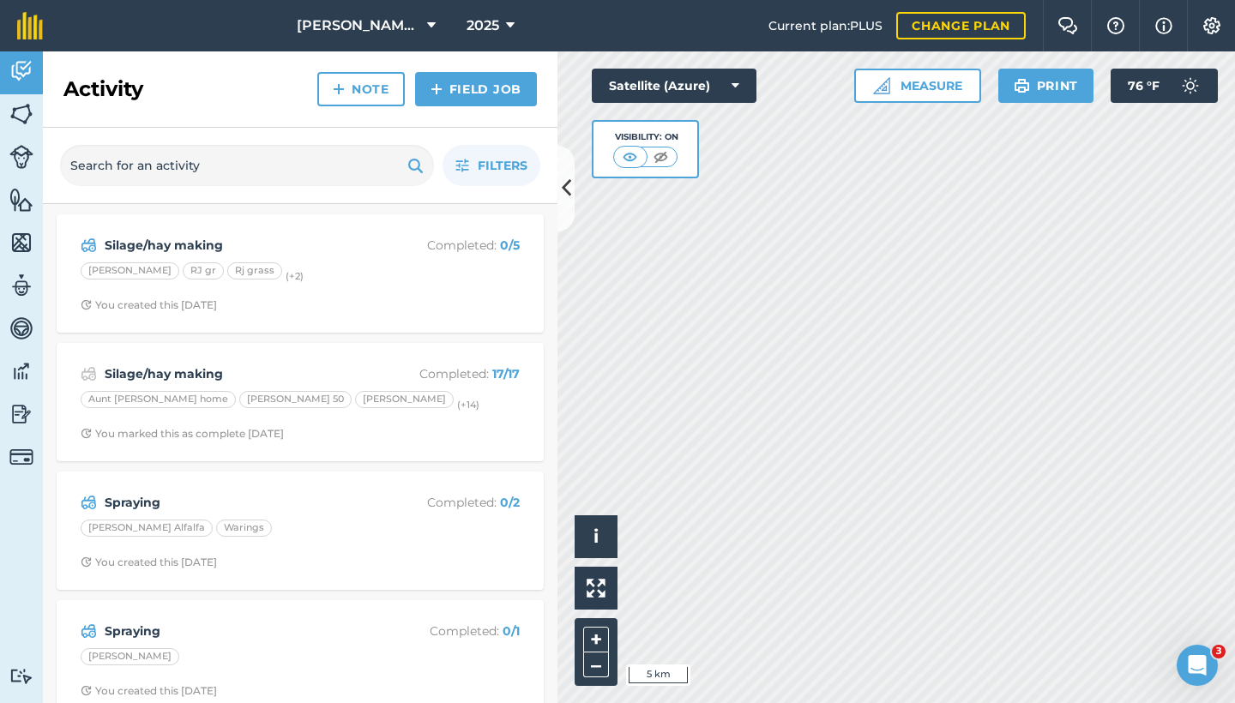
click at [491, 92] on link "Field Job" at bounding box center [476, 89] width 122 height 34
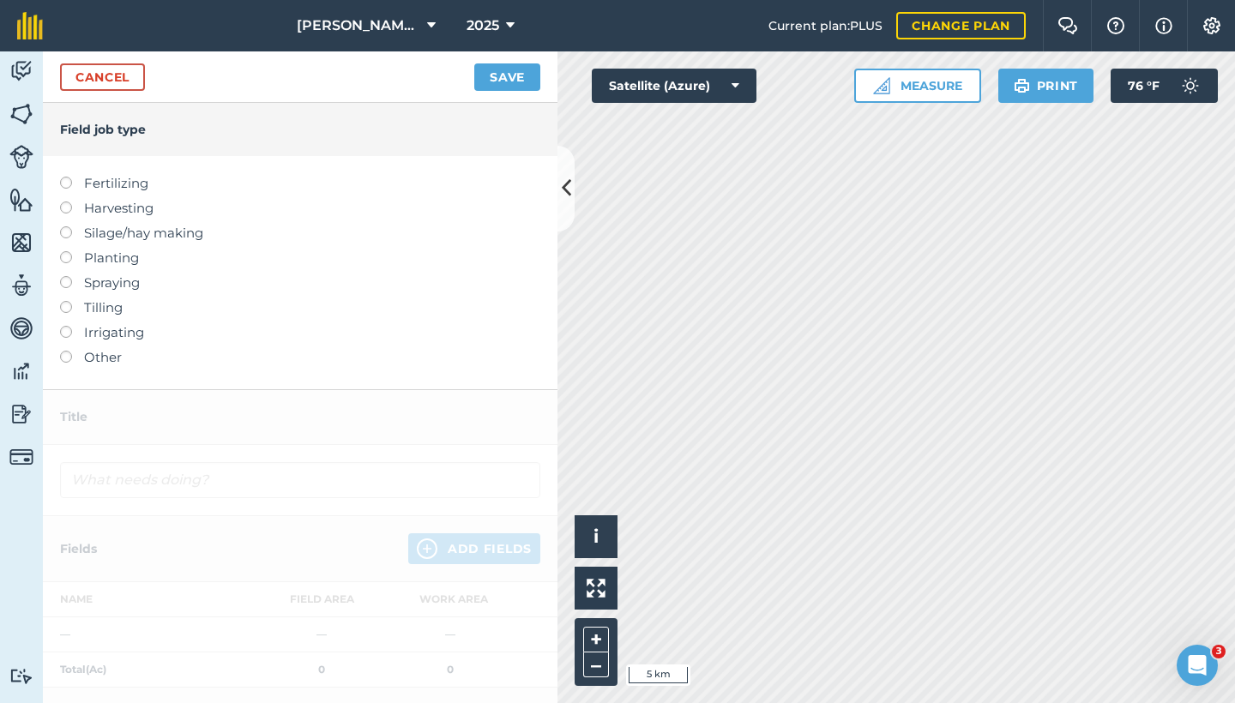
click at [113, 211] on label "Harvesting" at bounding box center [300, 208] width 480 height 21
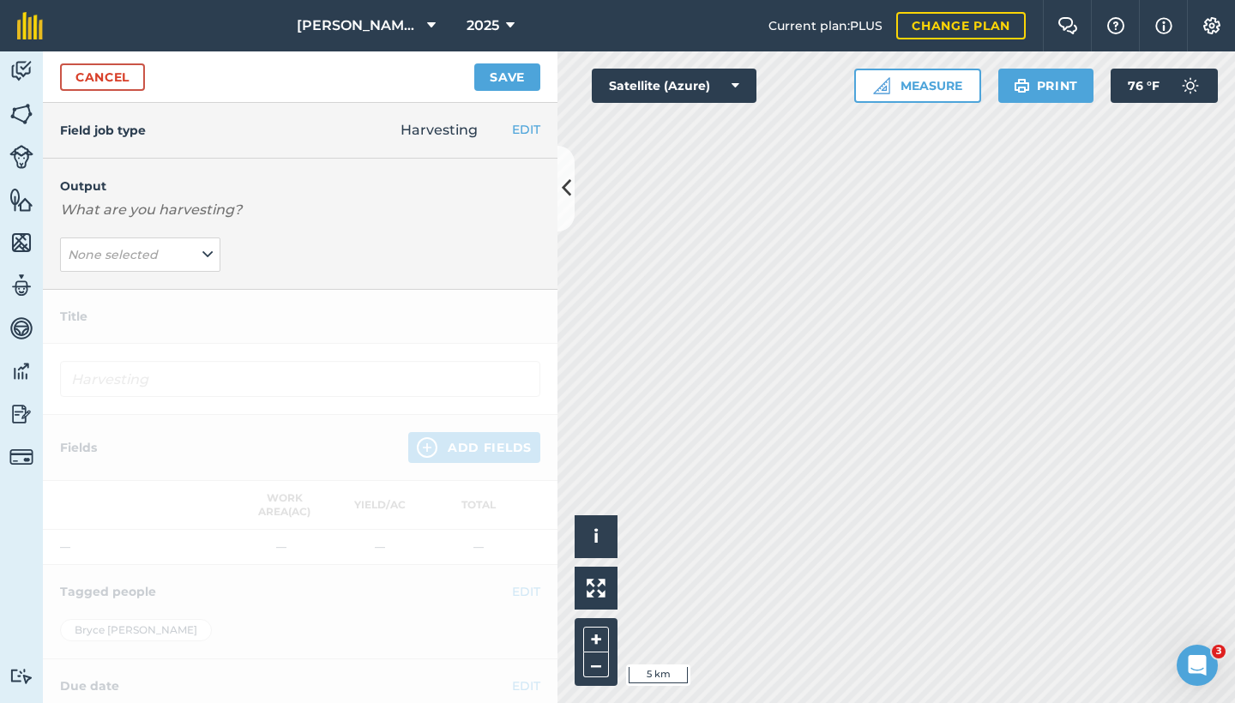
click at [187, 254] on button "None selected" at bounding box center [140, 255] width 160 height 34
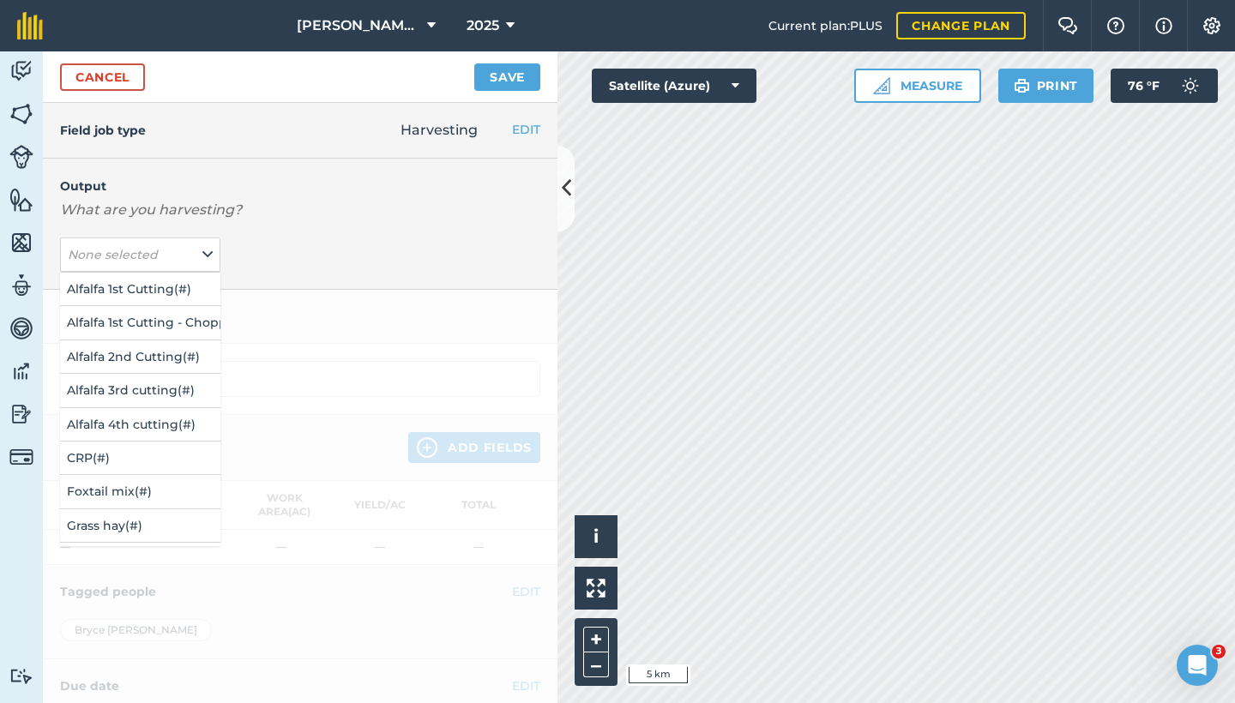
click at [157, 385] on button "Alfalfa 3rd cutting ( # )" at bounding box center [140, 390] width 160 height 33
type input "Harvesting Alfalfa 3rd cutting"
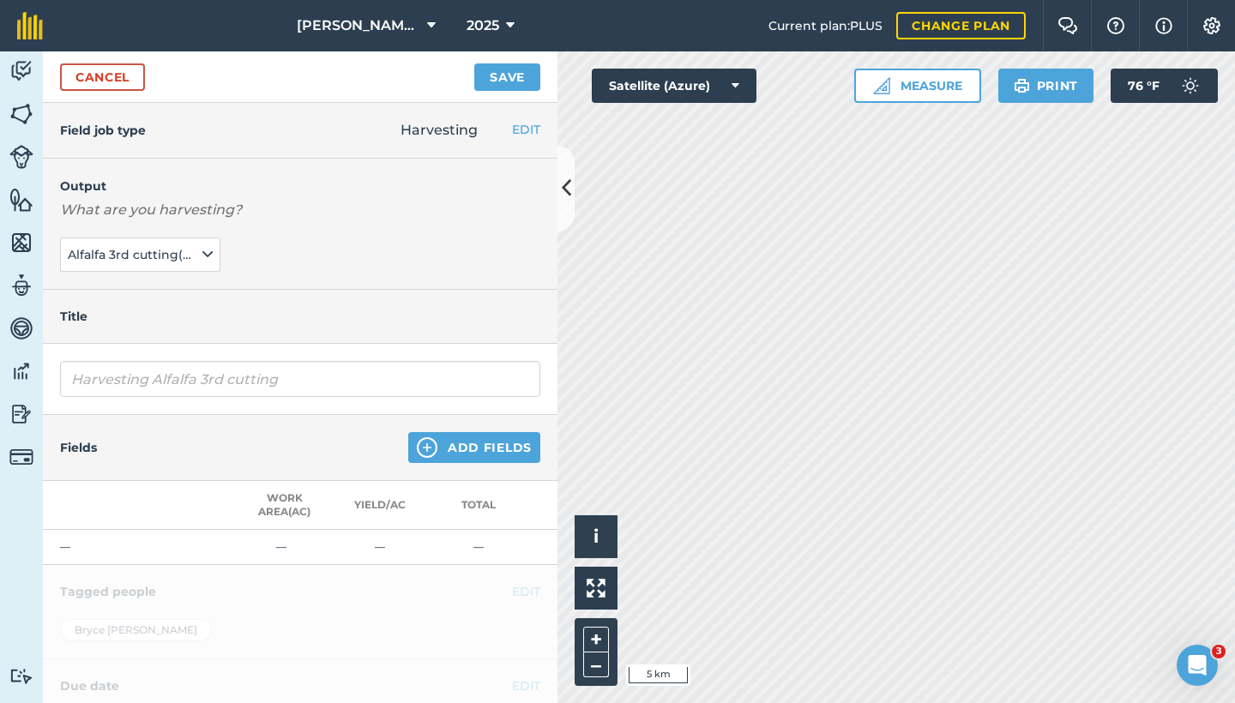
click at [467, 438] on button "Add Fields" at bounding box center [474, 447] width 132 height 31
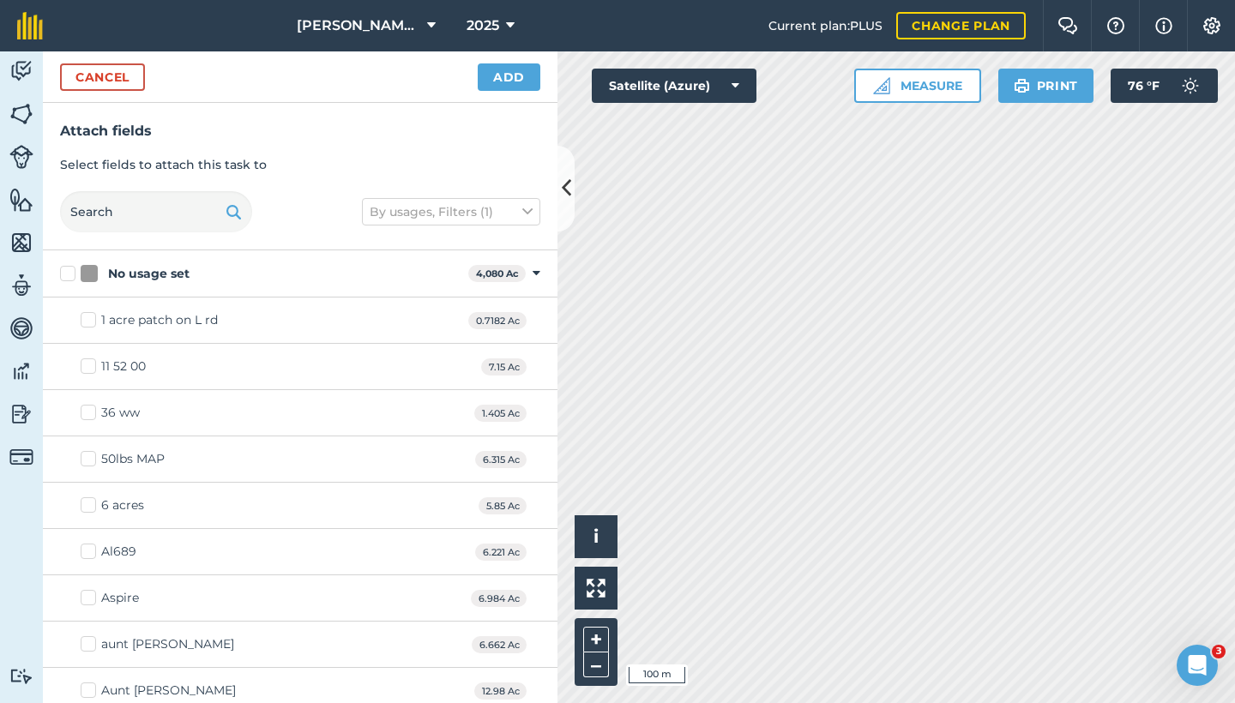
checkbox input "true"
click at [486, 69] on button "Add" at bounding box center [509, 76] width 63 height 27
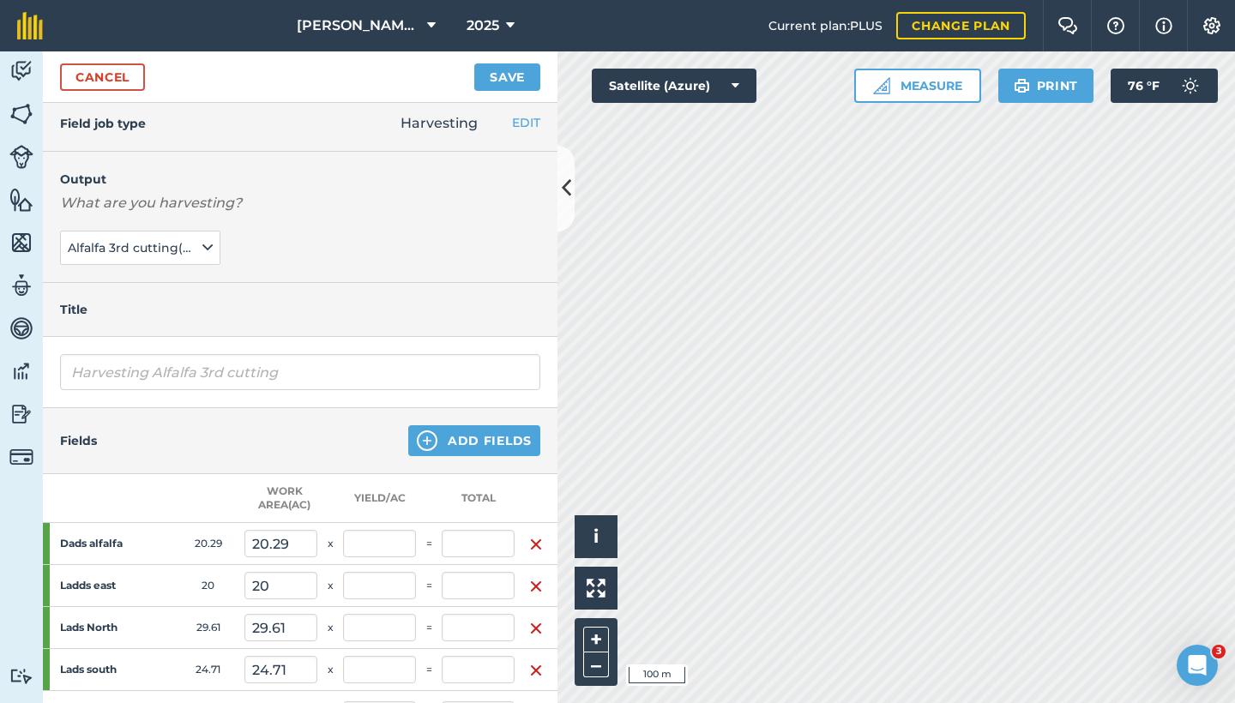
scroll to position [3, 0]
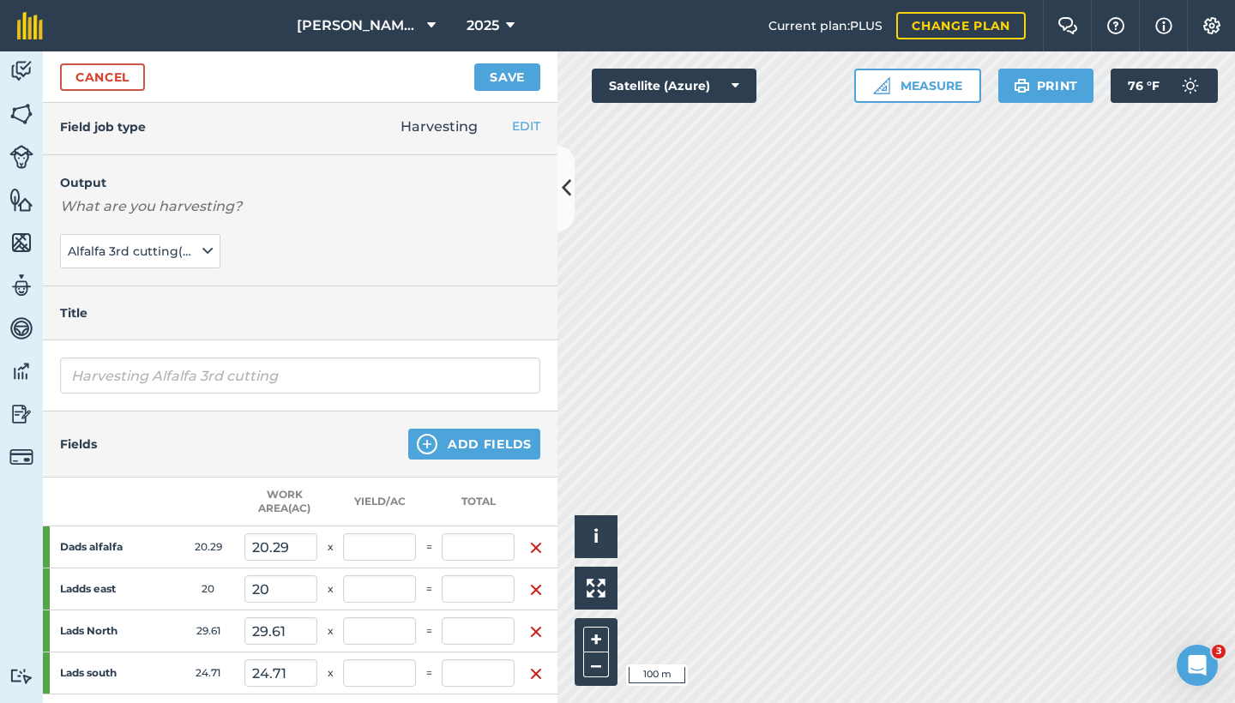
click at [503, 79] on button "Save" at bounding box center [507, 76] width 66 height 27
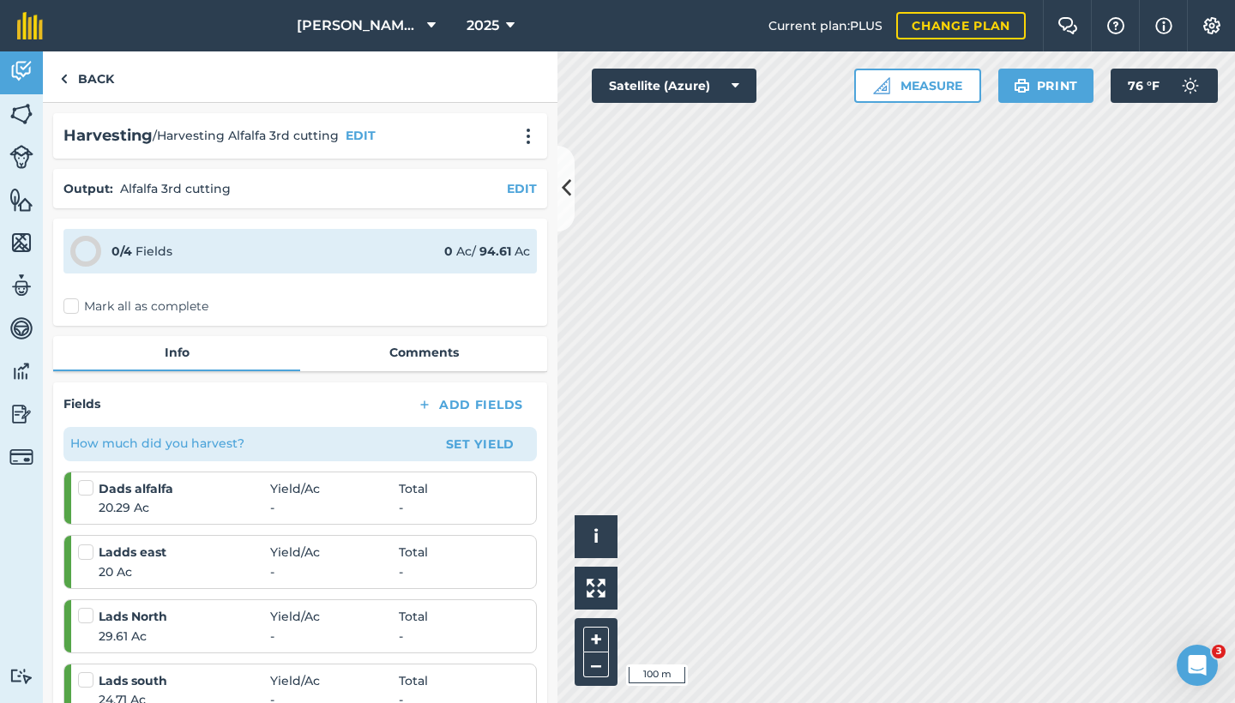
click at [440, 438] on button "Set Yield" at bounding box center [480, 444] width 99 height 27
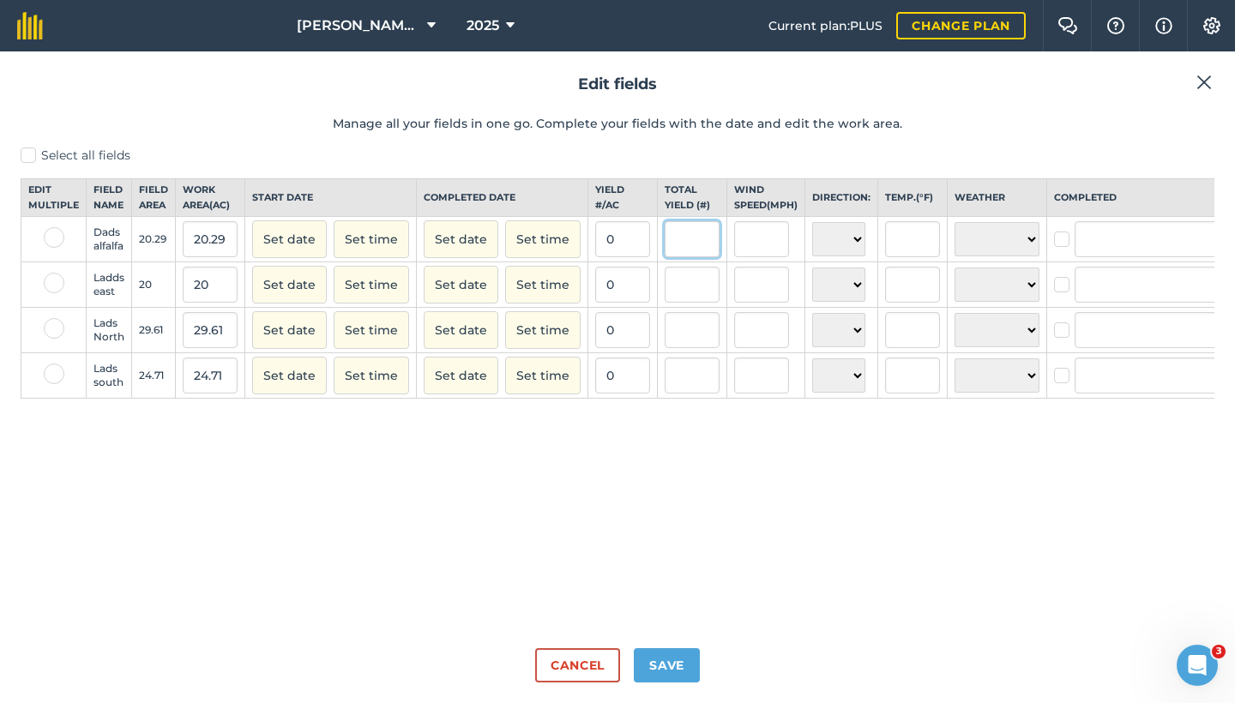
click at [702, 249] on input "text" at bounding box center [692, 239] width 55 height 36
type input "25"
type input "1.232134056185313"
click at [676, 301] on input "text" at bounding box center [692, 285] width 55 height 36
type input "17"
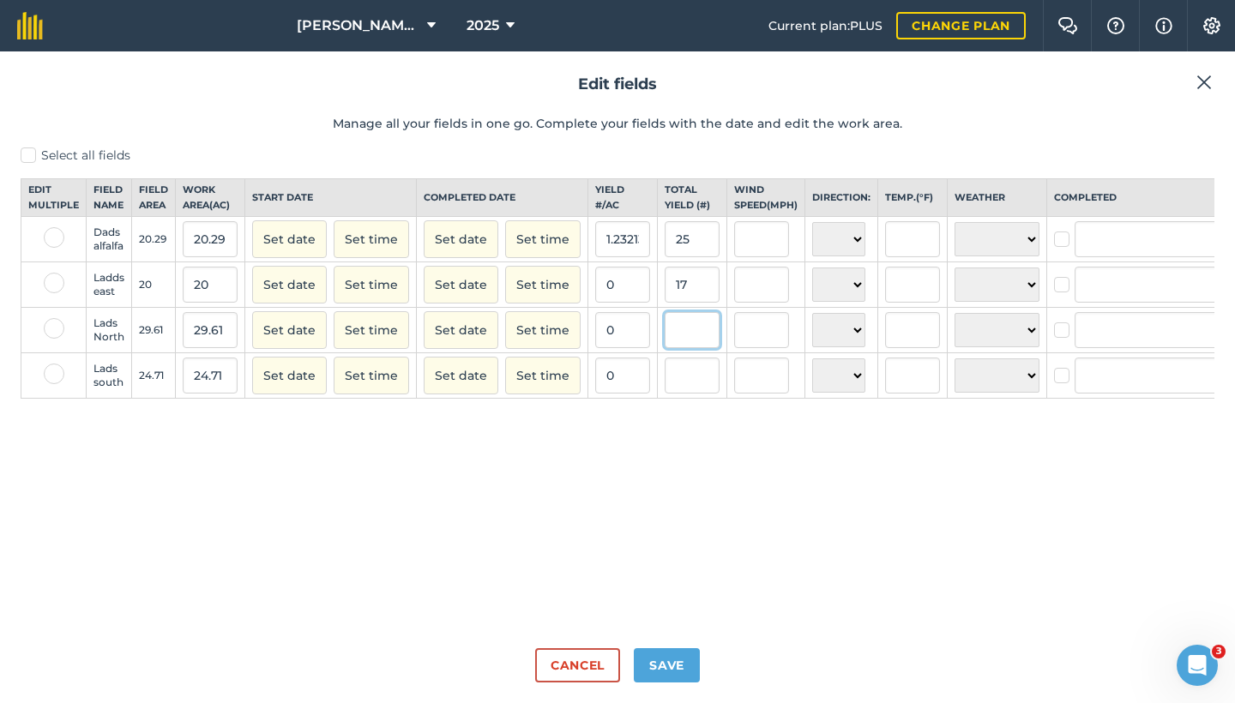
type input "0.85"
click at [673, 348] on input "text" at bounding box center [692, 330] width 55 height 36
type input "50"
type input "1.6886187098953056"
click at [679, 389] on input "text" at bounding box center [692, 376] width 55 height 36
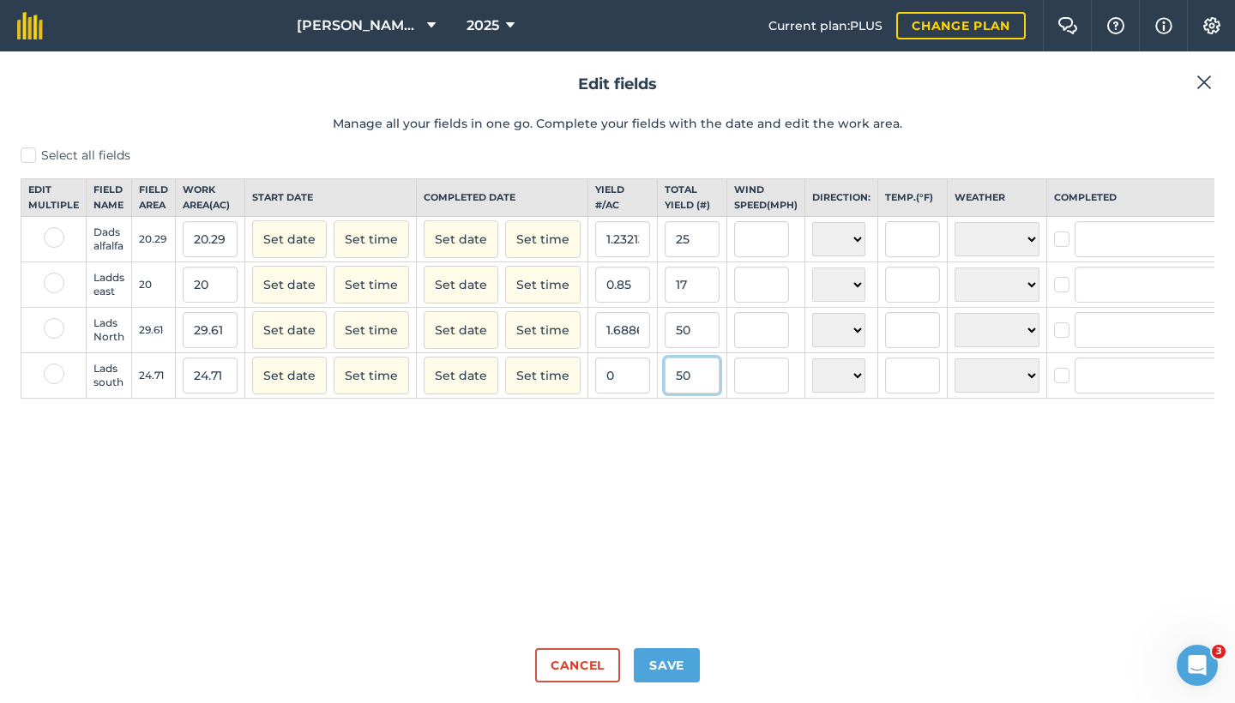
type input "50"
type input "2.0234722784297854"
click at [668, 658] on button "Save" at bounding box center [667, 665] width 66 height 34
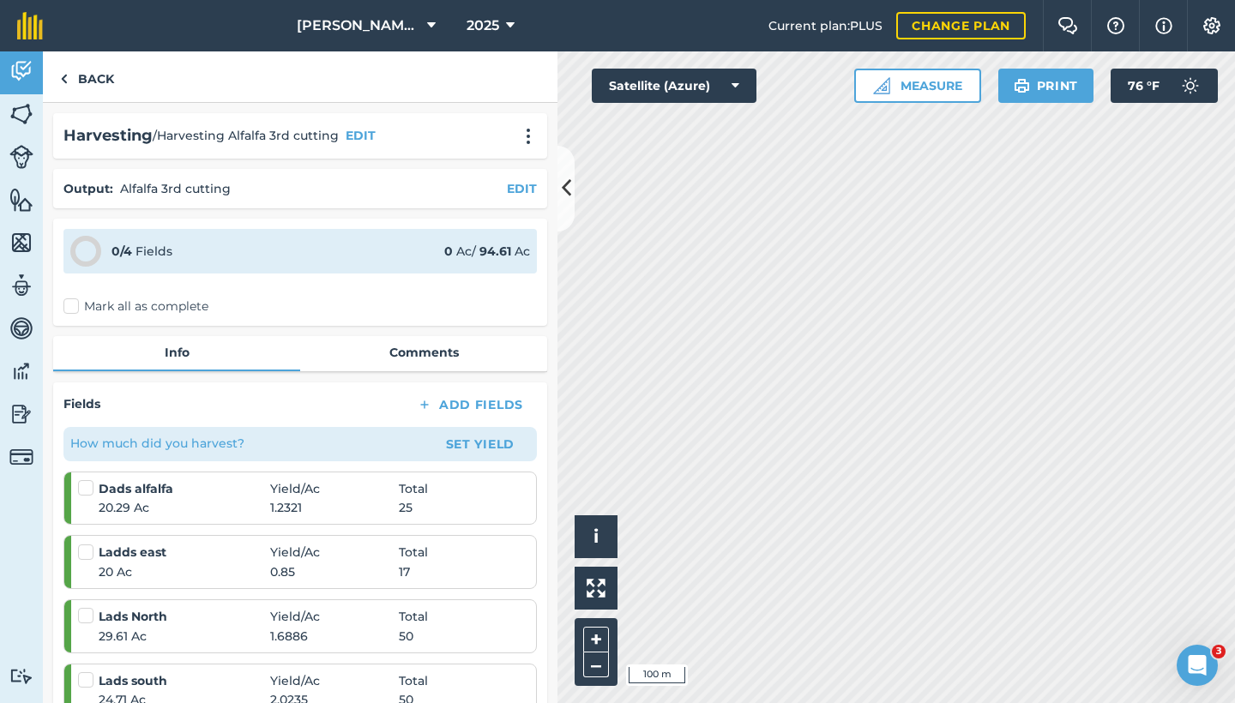
click at [73, 305] on label "Mark all as complete" at bounding box center [135, 307] width 145 height 18
click at [73, 305] on input "Mark all as complete" at bounding box center [68, 303] width 11 height 11
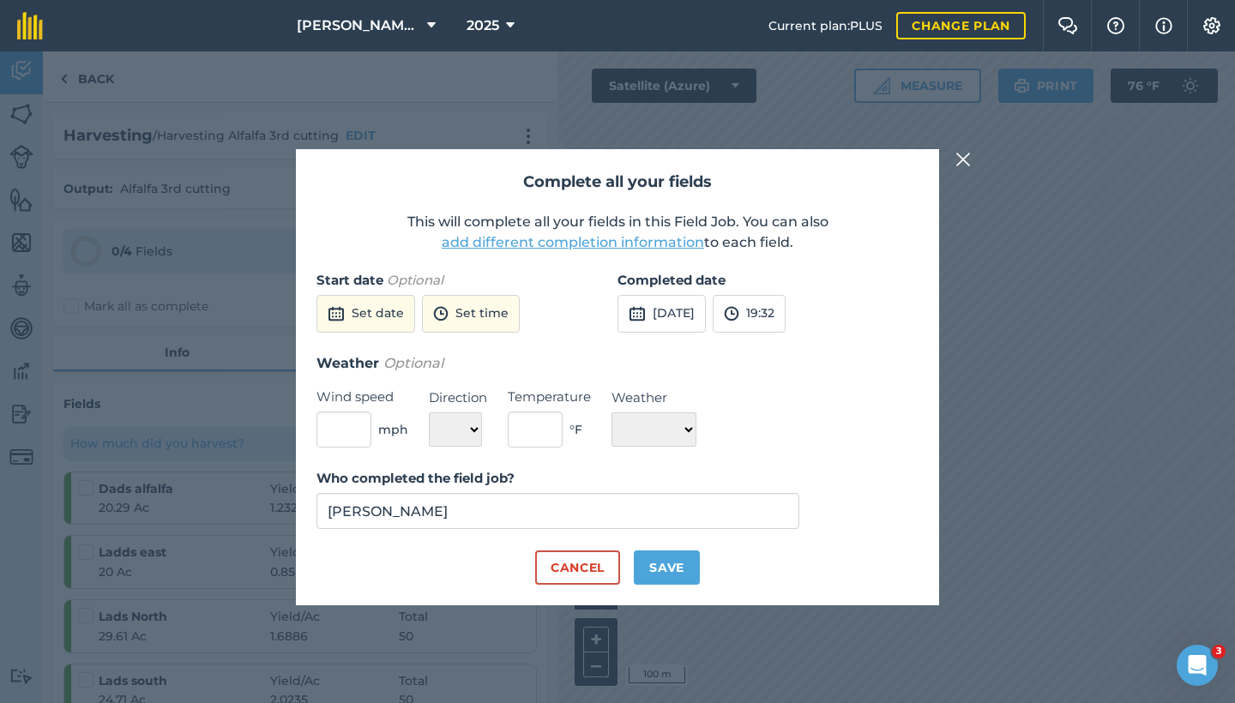
click at [665, 575] on button "Save" at bounding box center [667, 568] width 66 height 34
checkbox input "true"
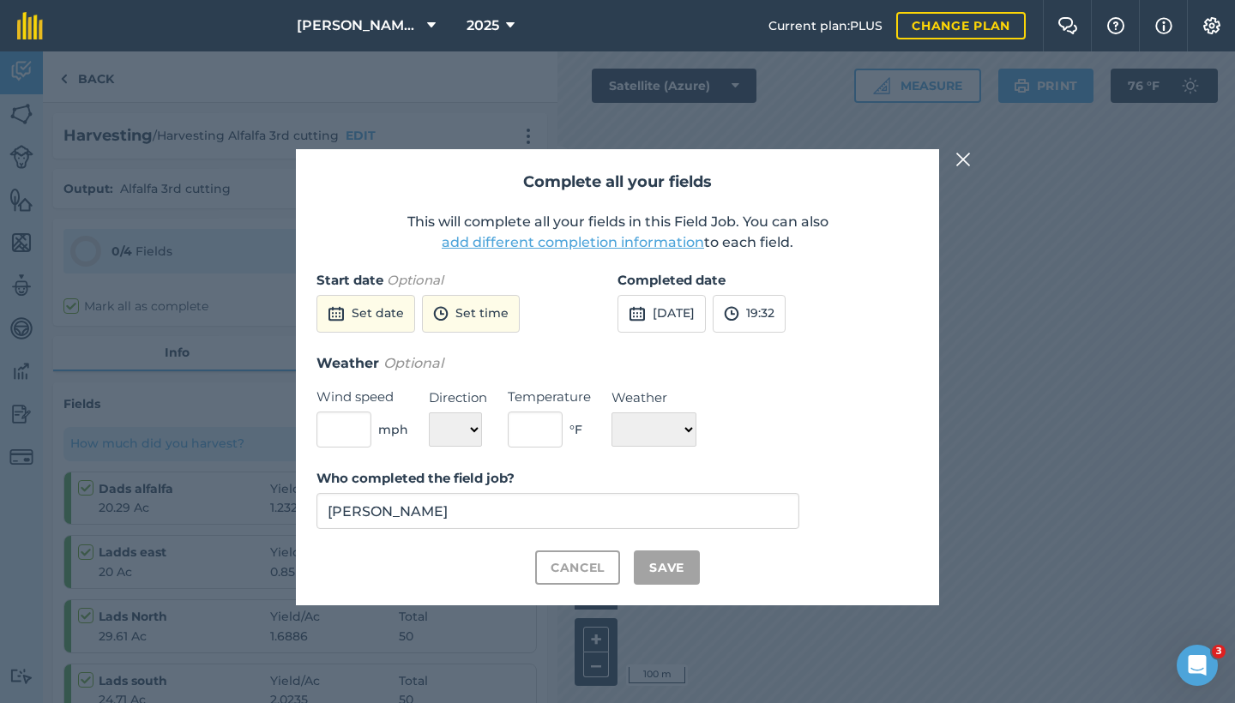
checkbox input "true"
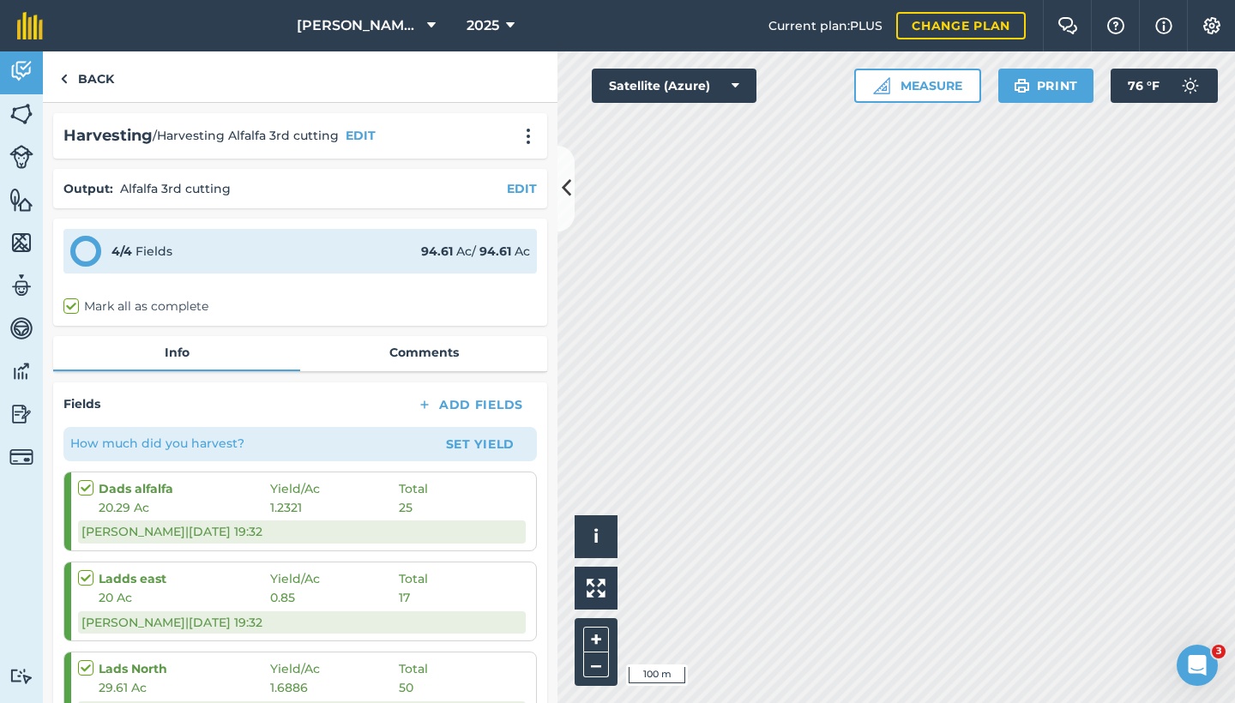
click at [24, 421] on img at bounding box center [21, 414] width 24 height 26
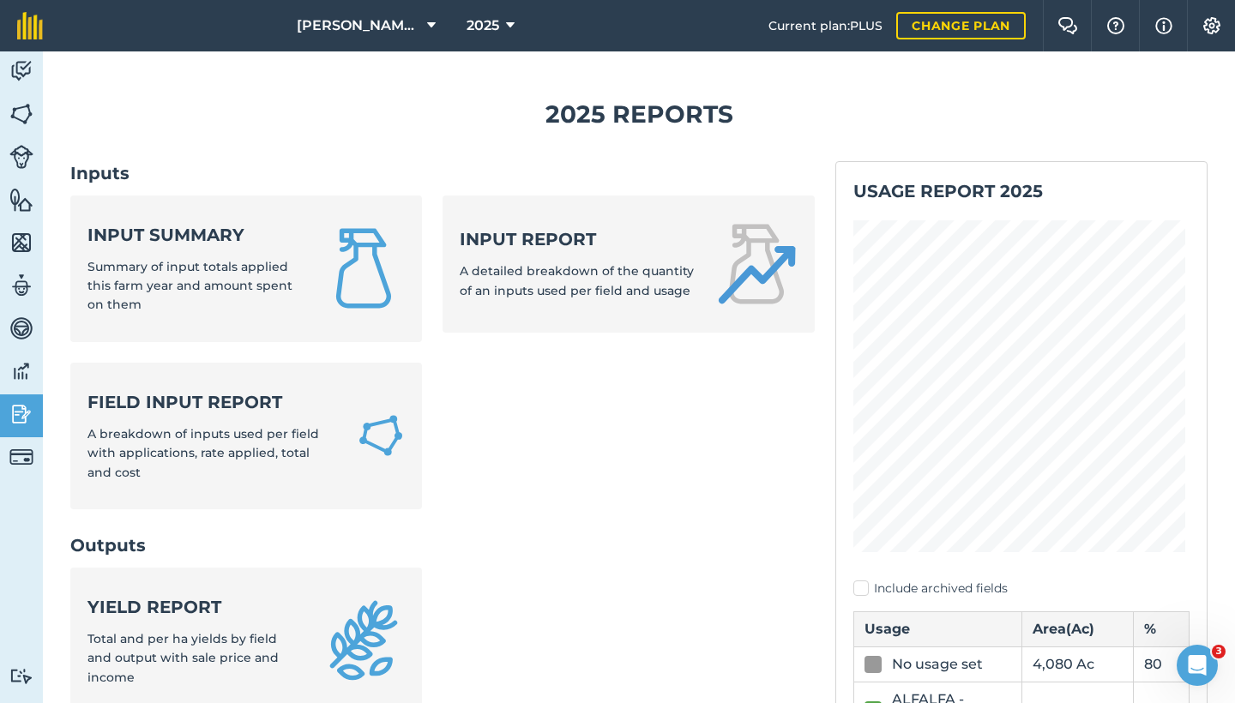
click at [302, 600] on div "Yield report Total and per ha yields by field and output with sale price and in…" at bounding box center [194, 641] width 214 height 92
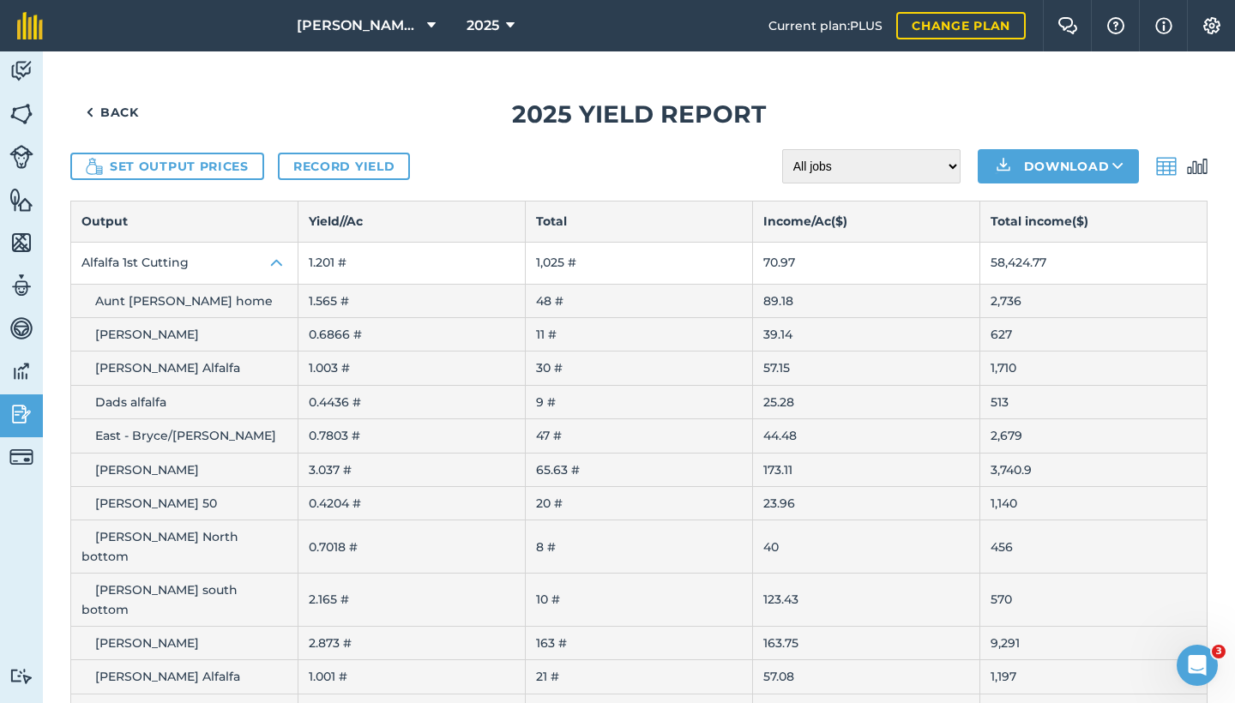
click at [424, 488] on td "0.4204 #" at bounding box center [411, 503] width 227 height 33
click at [1190, 165] on img at bounding box center [1197, 166] width 21 height 21
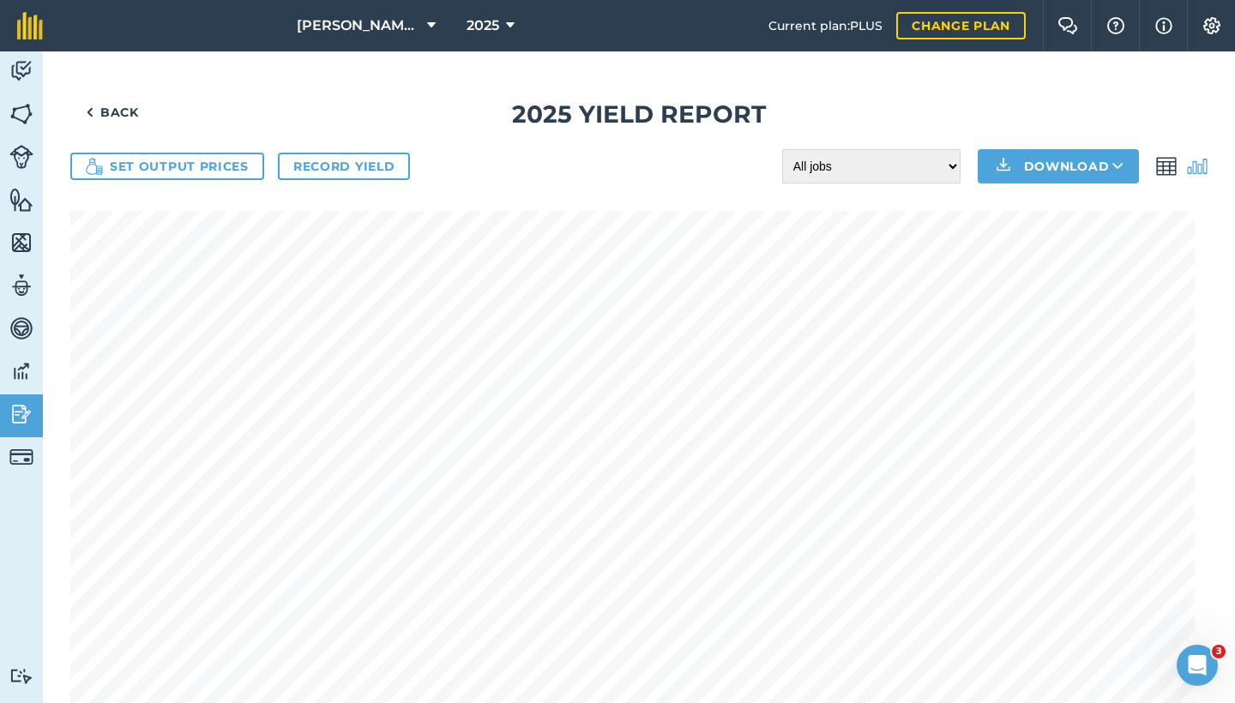
click at [1161, 165] on img at bounding box center [1166, 166] width 21 height 21
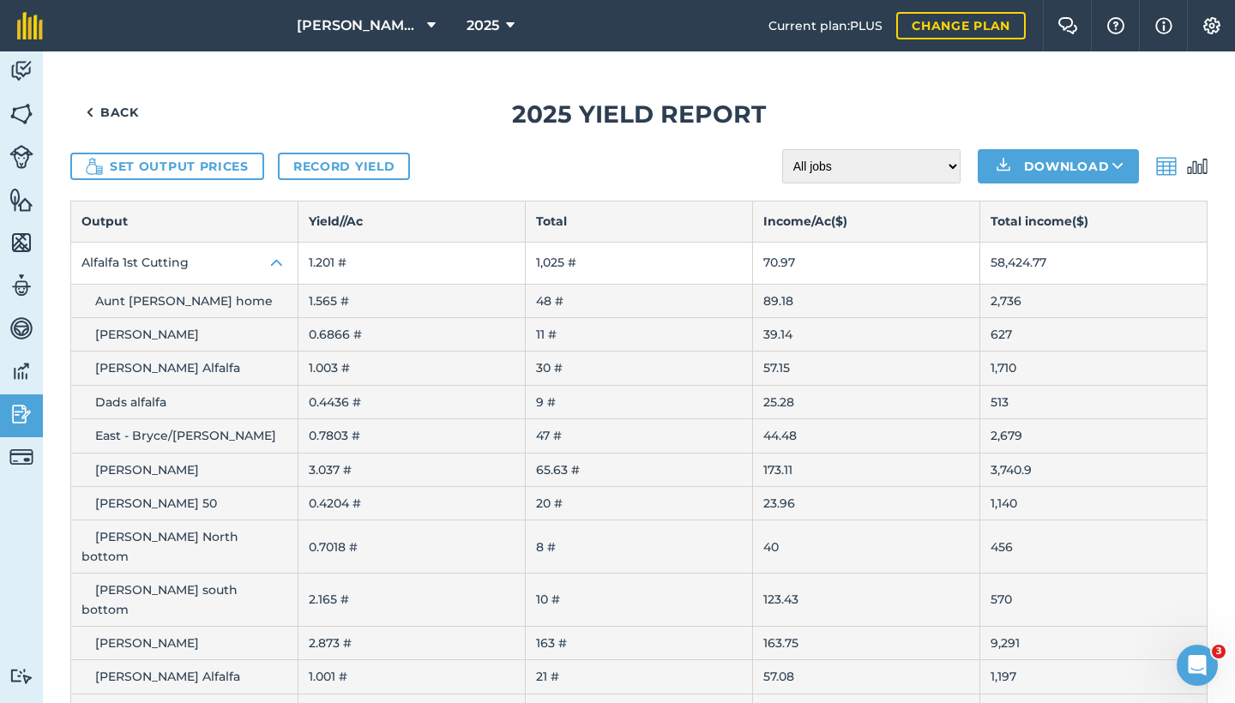
click at [207, 171] on button "Set output prices" at bounding box center [167, 166] width 194 height 27
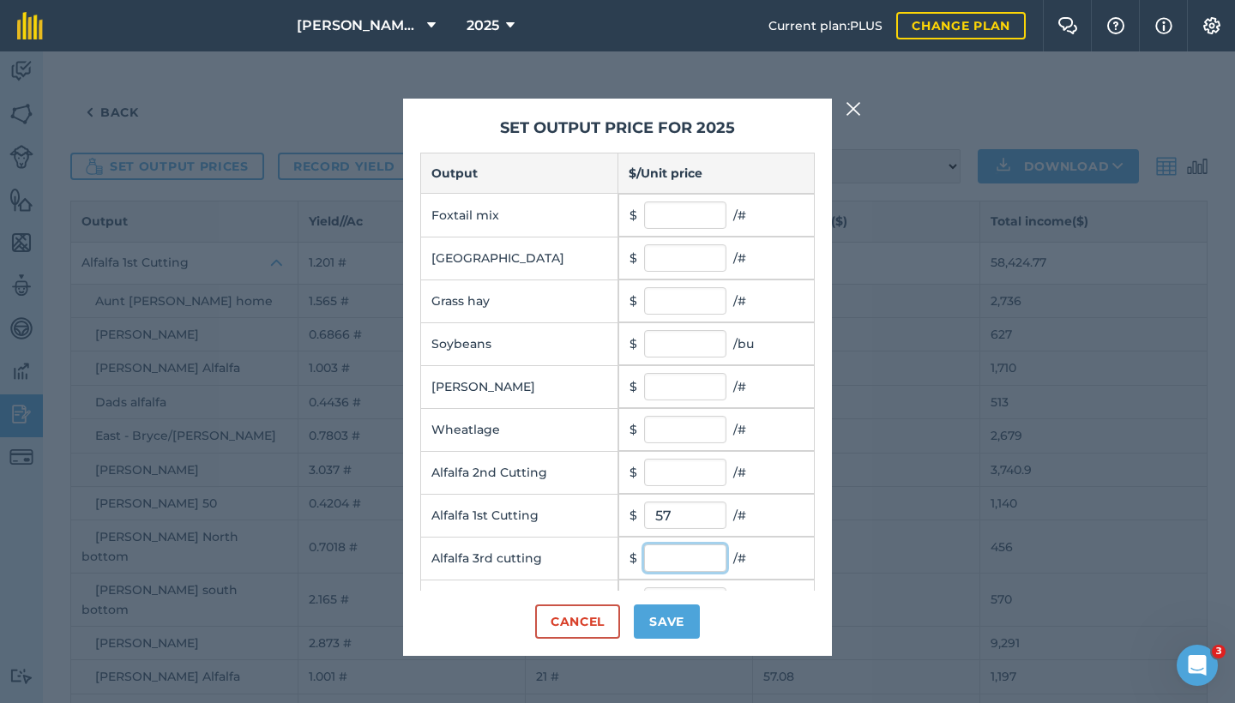
click at [684, 564] on input "text" at bounding box center [685, 558] width 82 height 27
type input "57"
click at [685, 476] on input "text" at bounding box center [685, 472] width 82 height 27
type input "57"
click at [679, 624] on button "Save" at bounding box center [667, 622] width 66 height 34
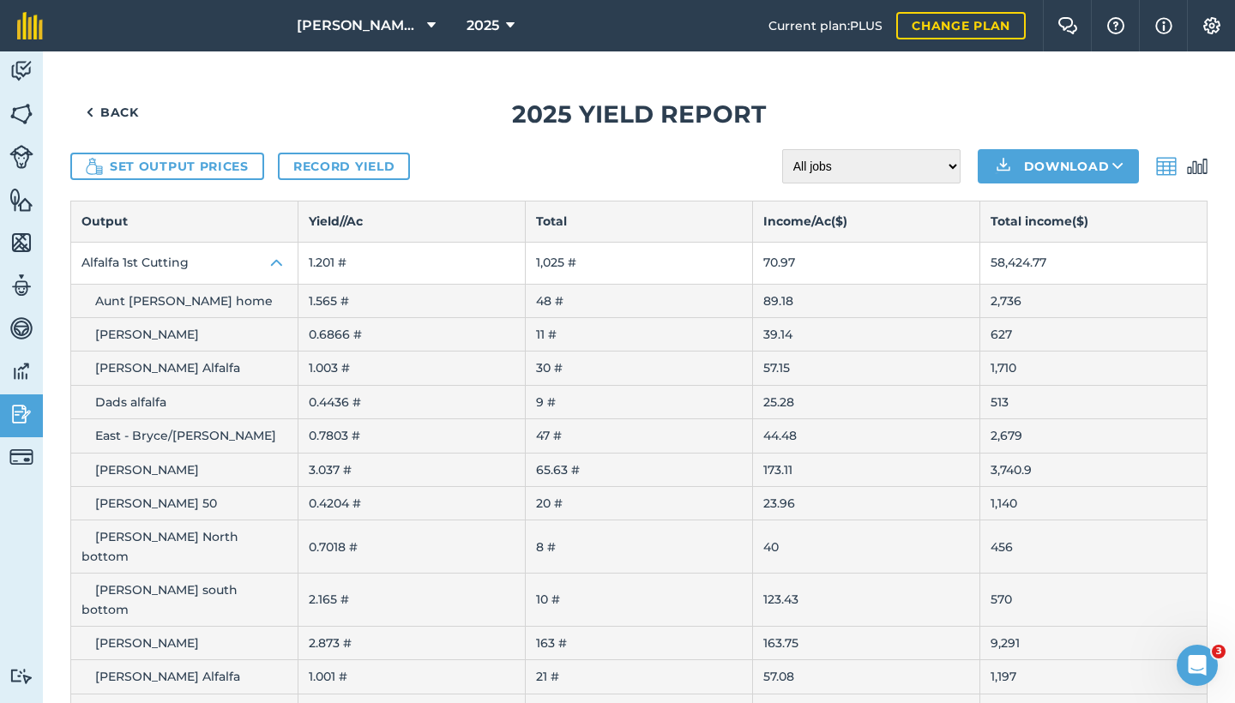
click at [1043, 166] on button "Download" at bounding box center [1058, 166] width 161 height 34
click at [1042, 206] on link "CSV" at bounding box center [1058, 205] width 156 height 38
click at [1067, 158] on button "Download" at bounding box center [1058, 166] width 161 height 34
click at [1052, 244] on link "XLS" at bounding box center [1058, 244] width 156 height 38
click at [1040, 162] on button "Download" at bounding box center [1058, 166] width 161 height 34
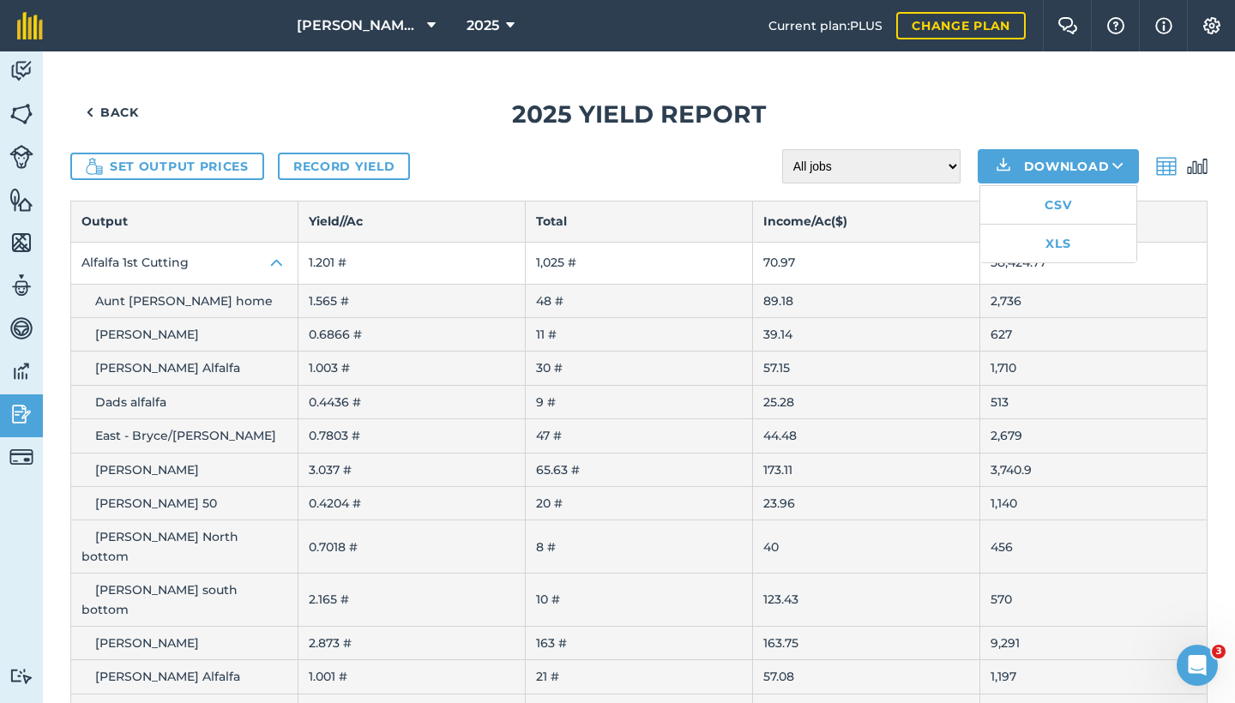
click at [1038, 238] on link "XLS" at bounding box center [1058, 244] width 156 height 38
click at [1071, 167] on button "Download" at bounding box center [1058, 166] width 161 height 34
click at [1057, 206] on link "CSV" at bounding box center [1058, 205] width 156 height 38
